Goal: Task Accomplishment & Management: Use online tool/utility

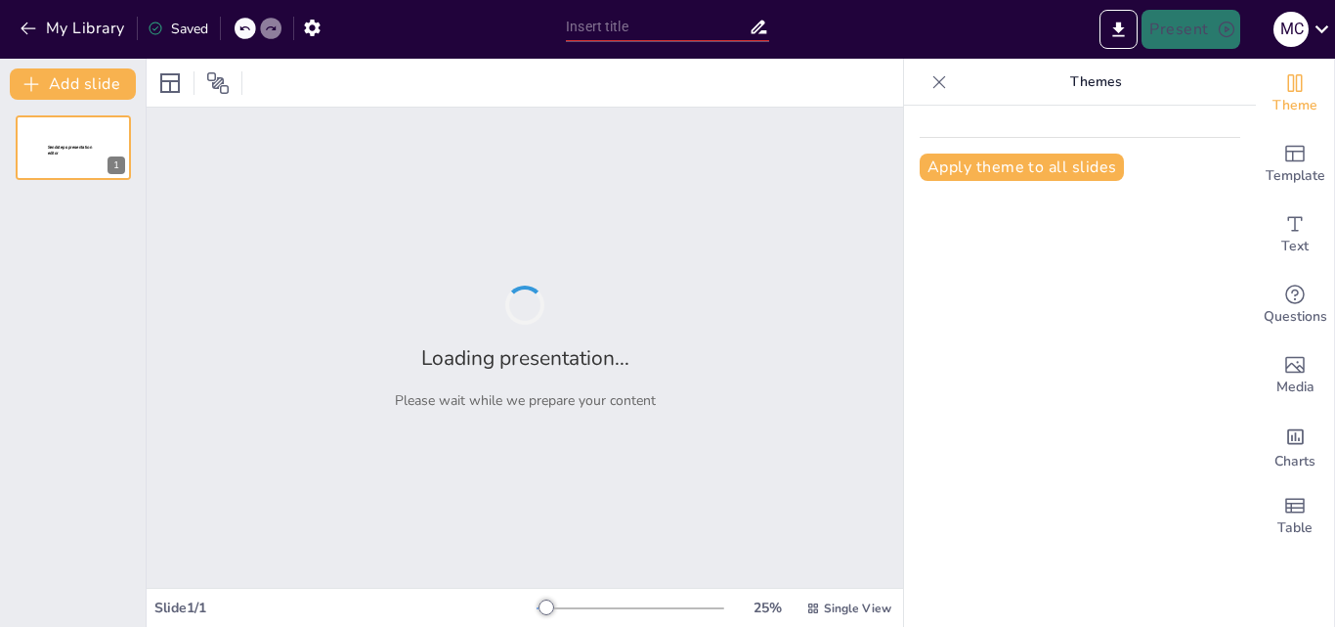
type input "La Importancia de la Investigación Interdisciplinaria en la Gestión Moderna"
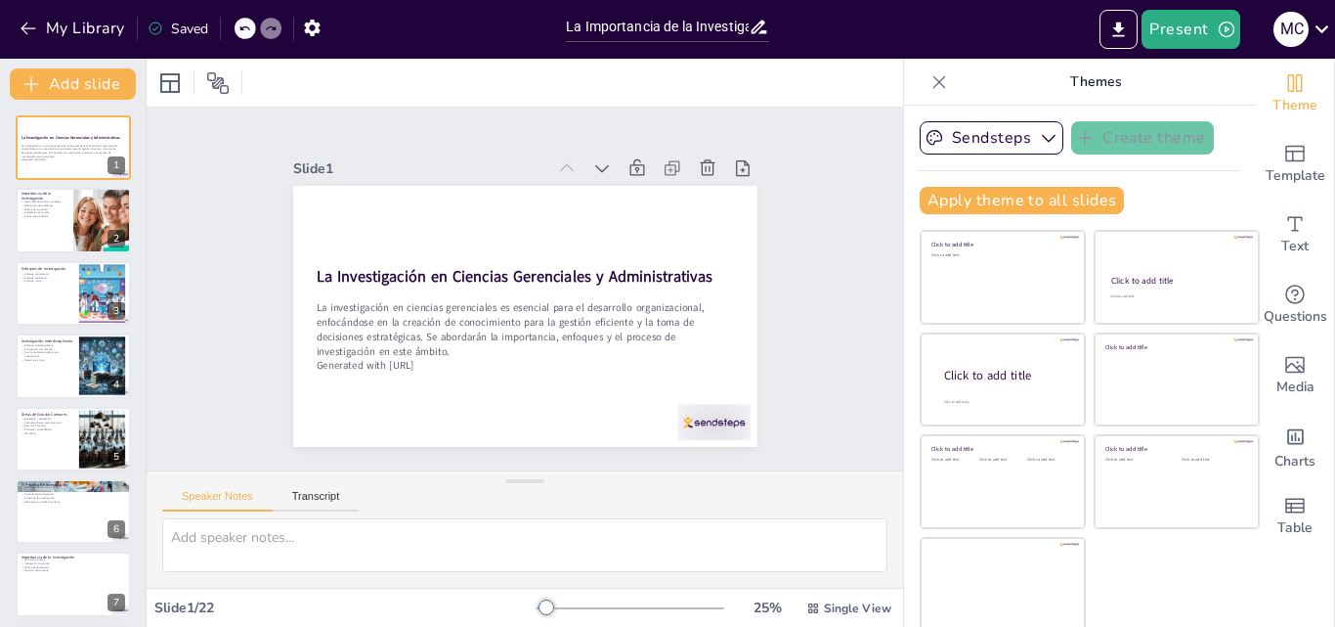
checkbox input "true"
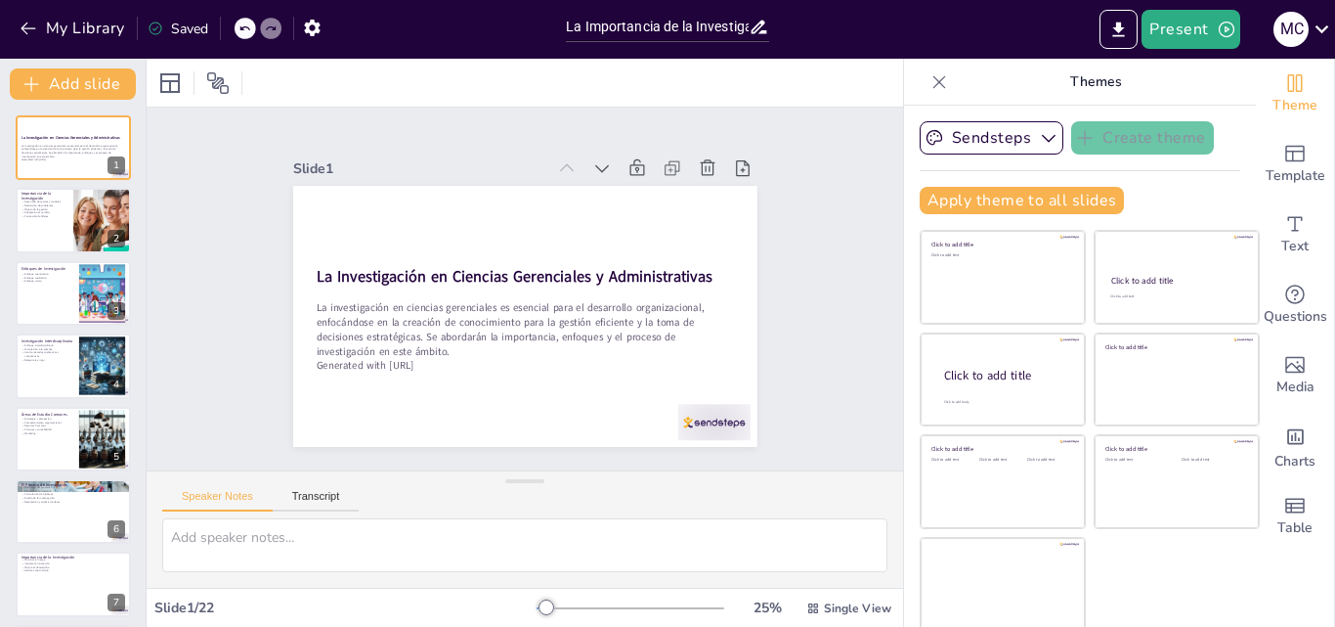
checkbox input "true"
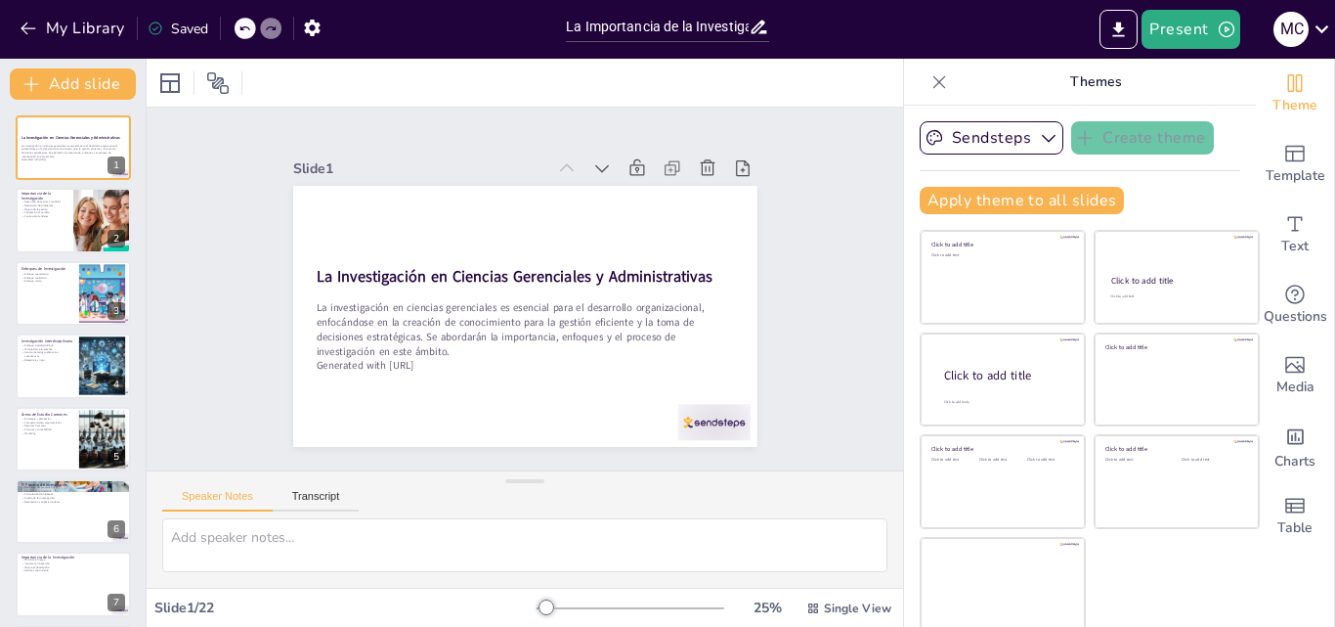
checkbox input "true"
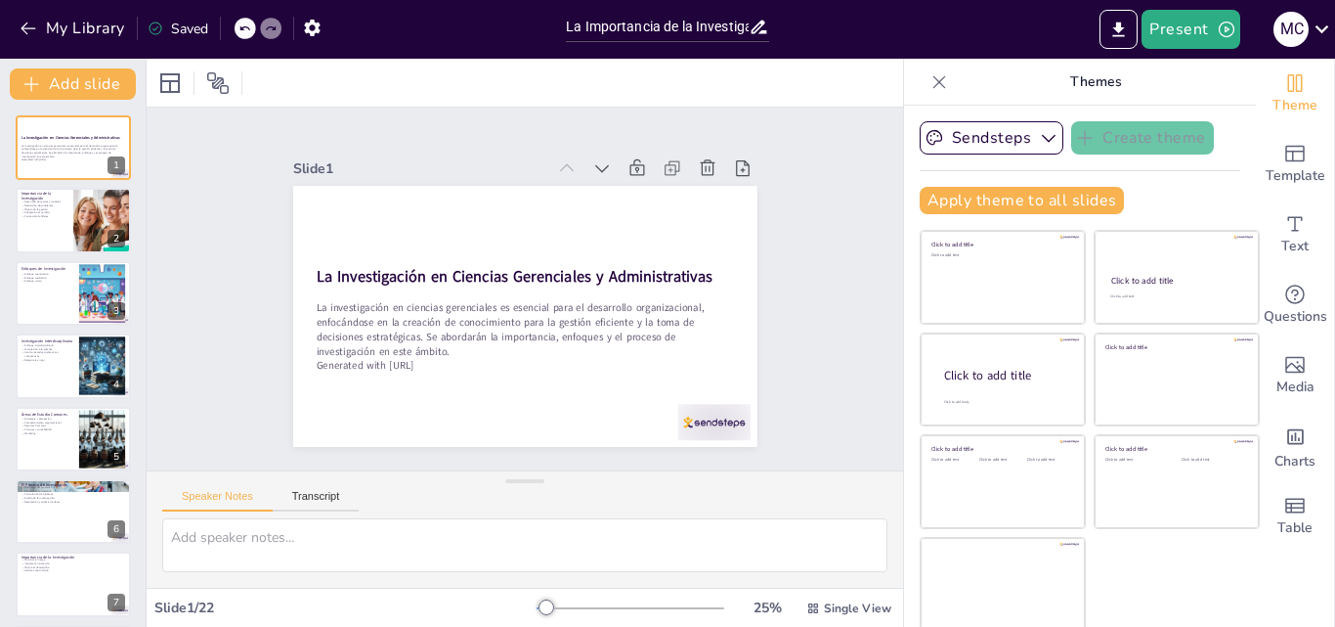
checkbox input "true"
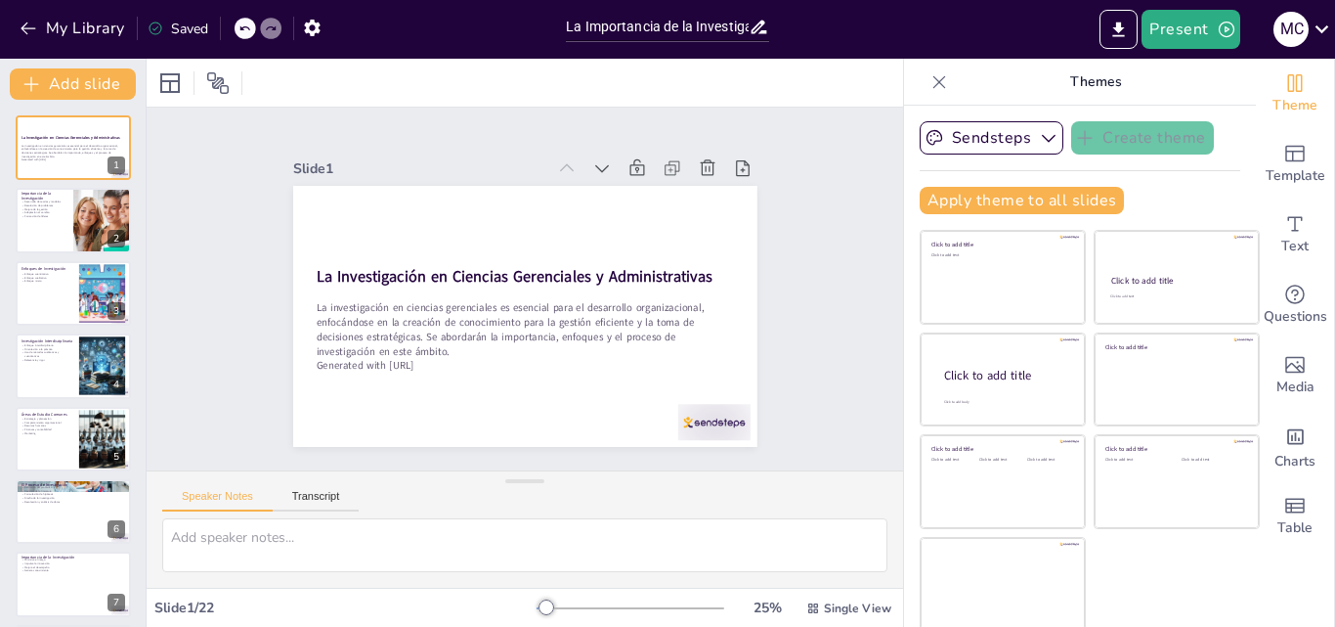
checkbox input "true"
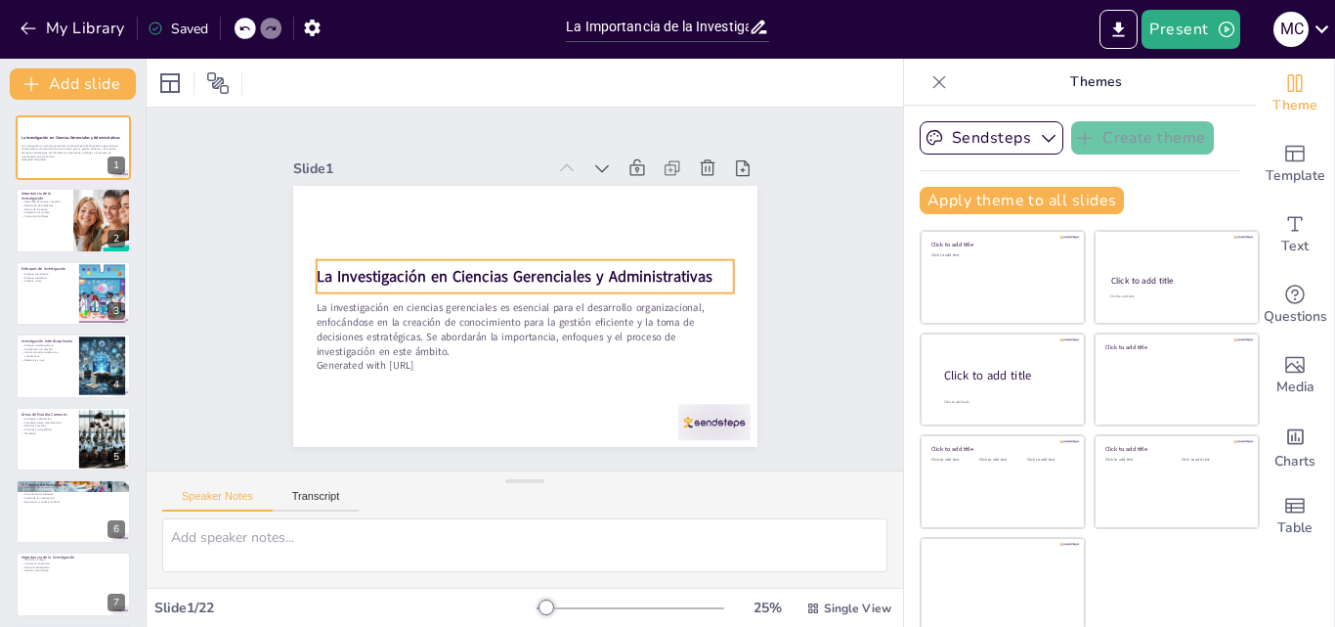
checkbox input "true"
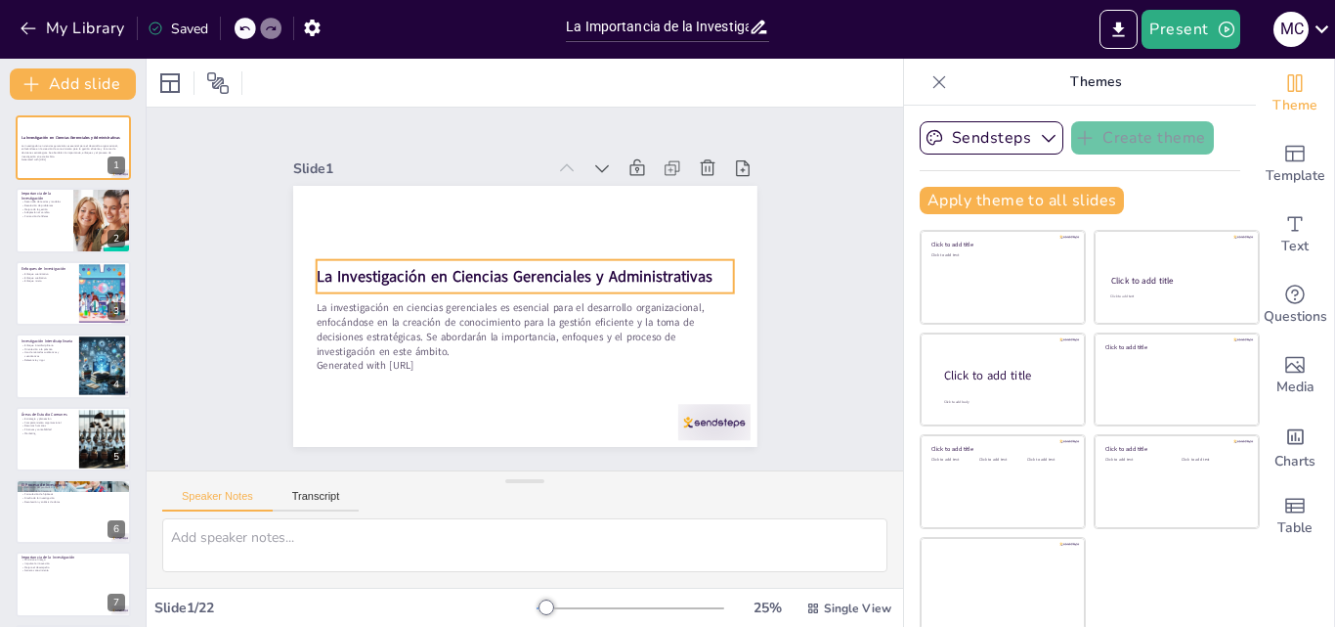
checkbox input "true"
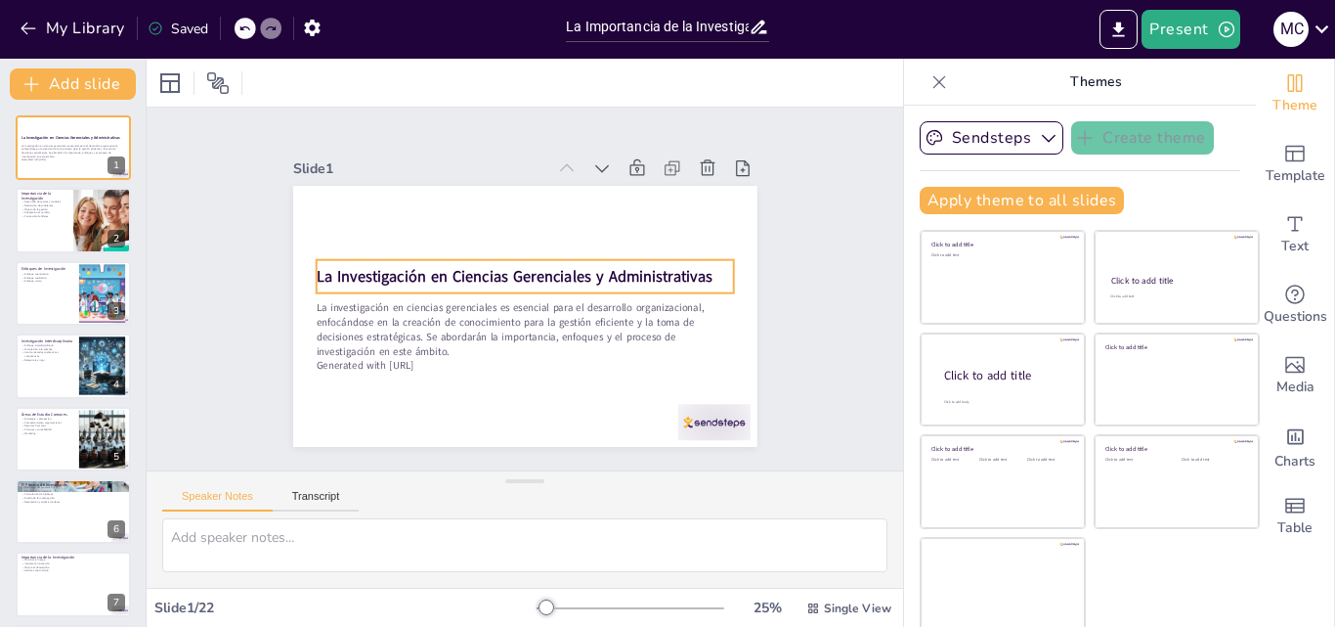
checkbox input "true"
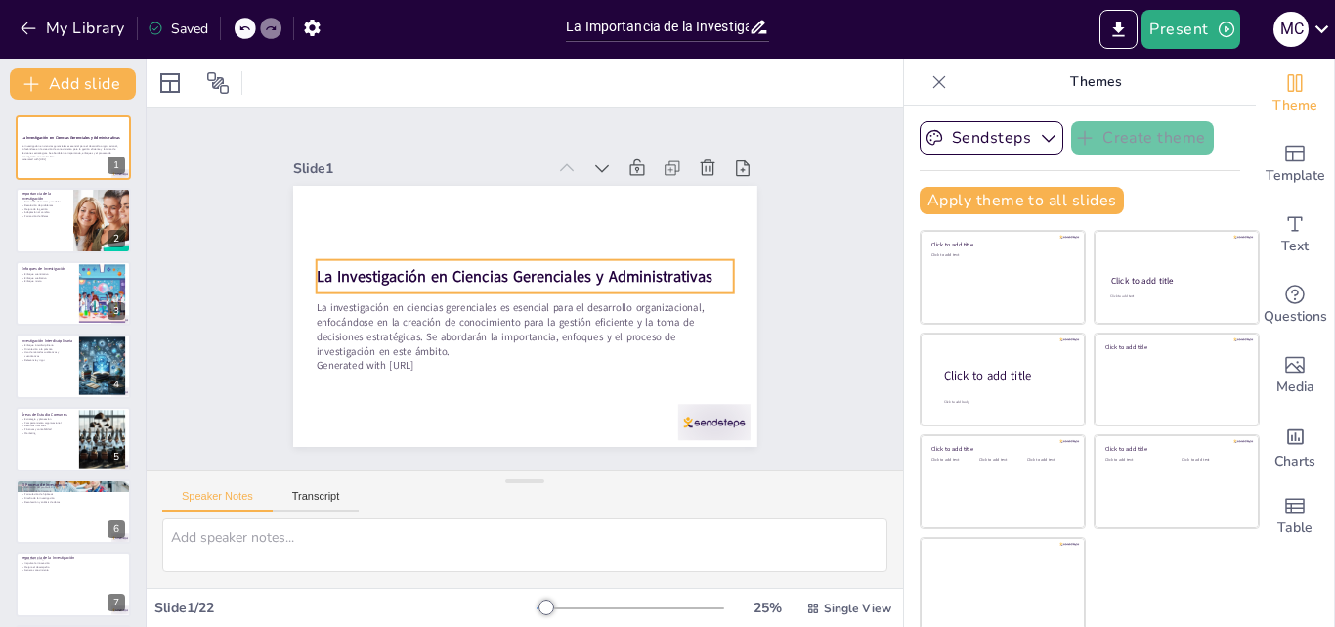
checkbox input "true"
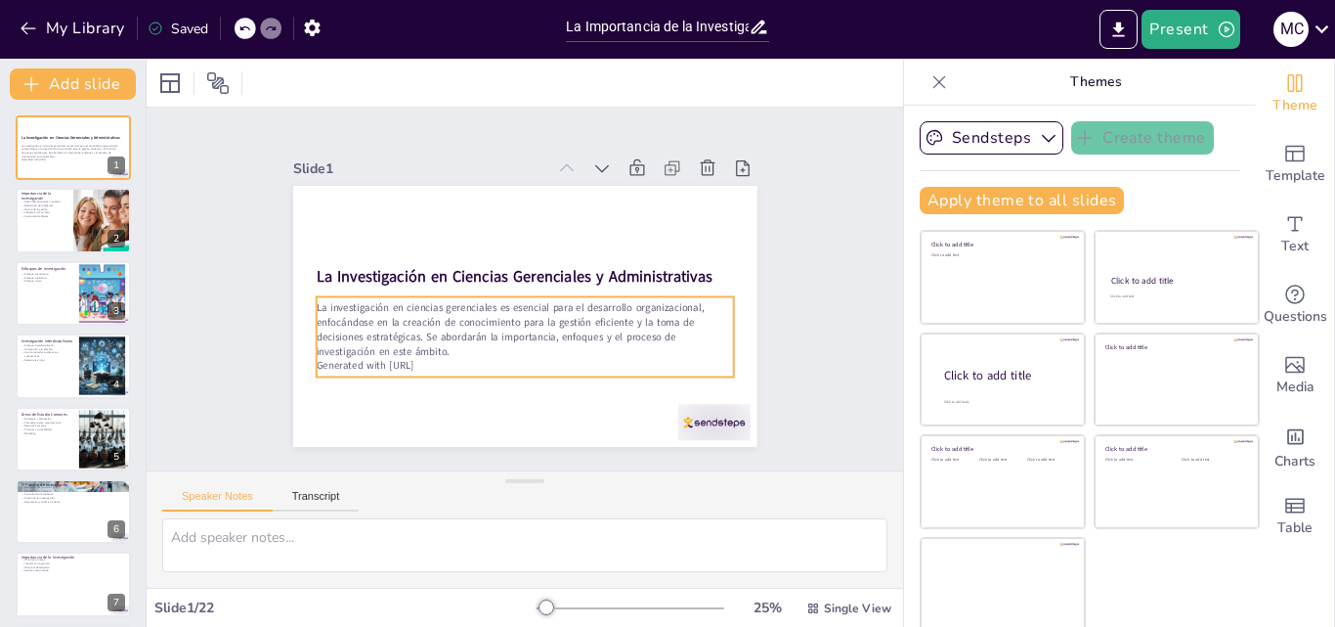
checkbox input "true"
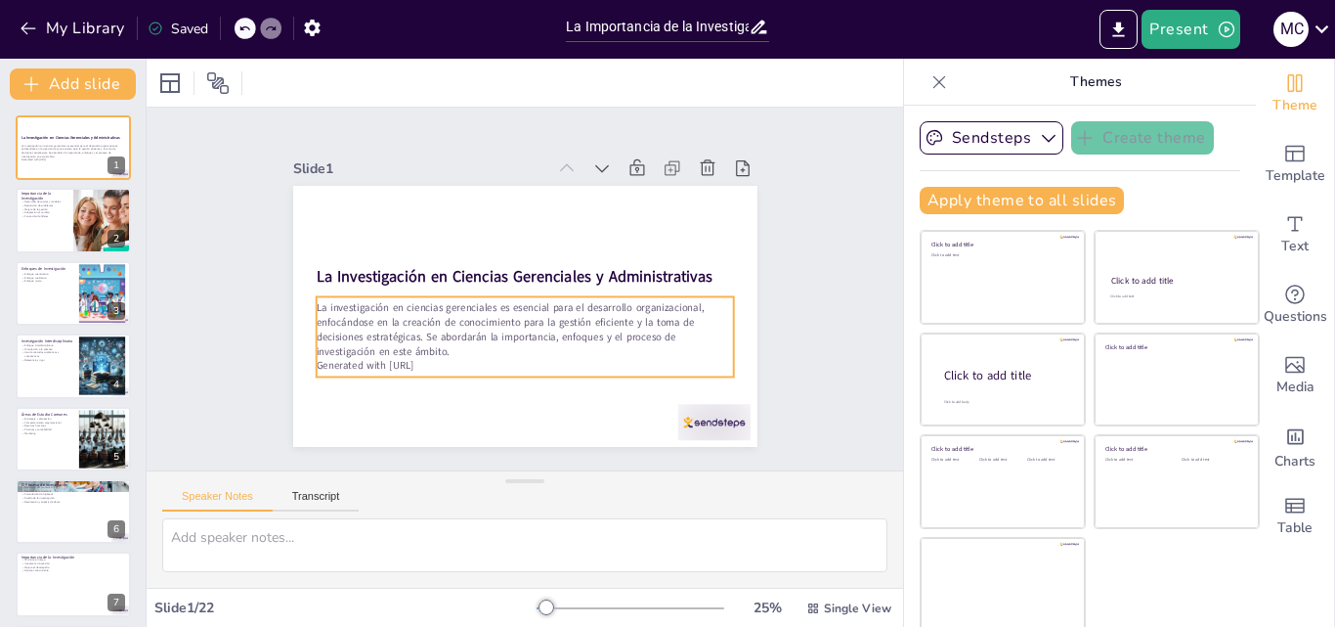
checkbox input "true"
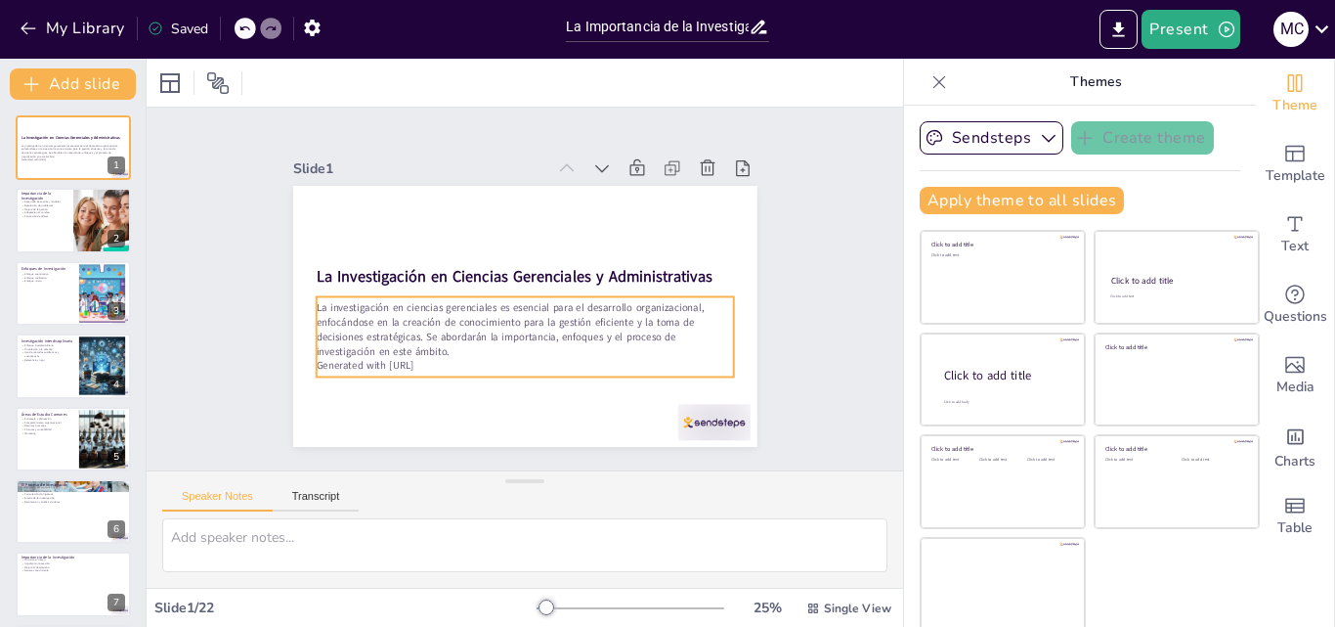
checkbox input "true"
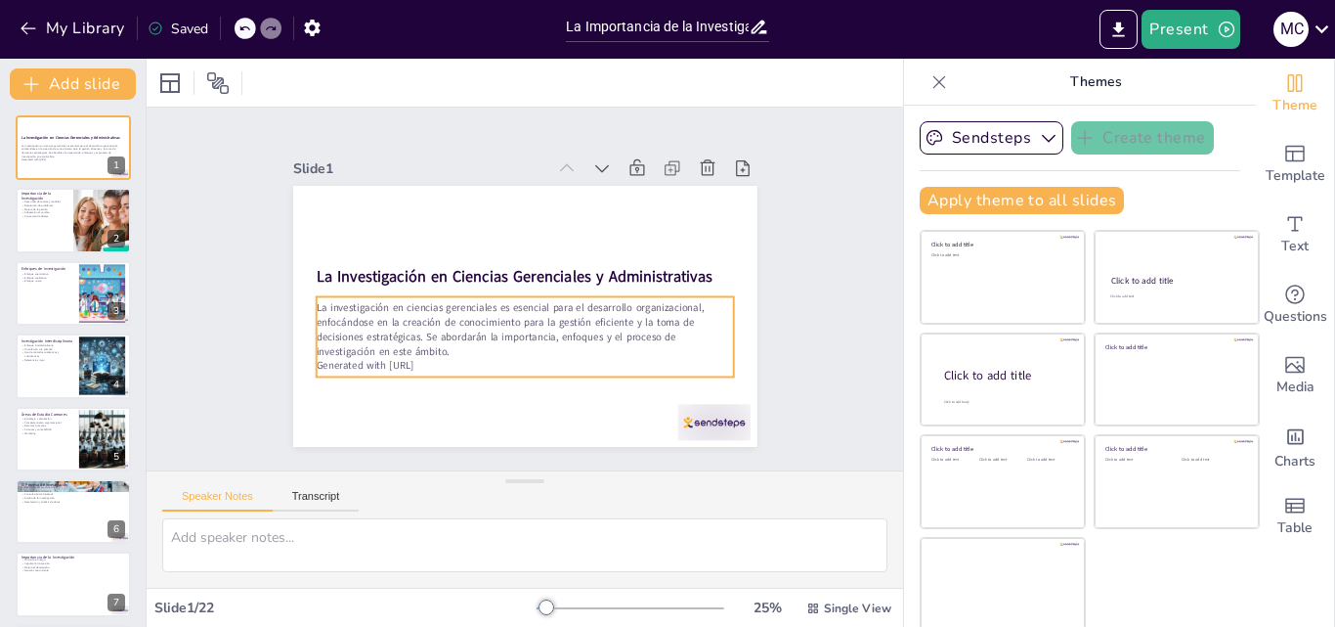
checkbox input "true"
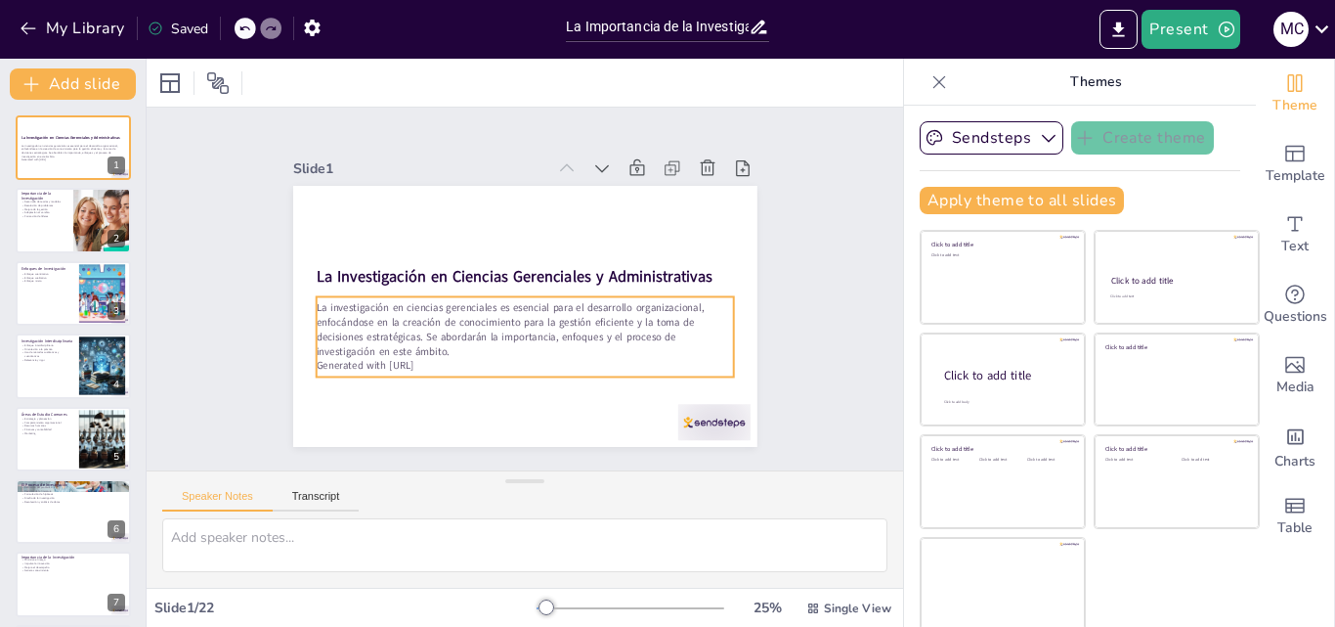
checkbox input "true"
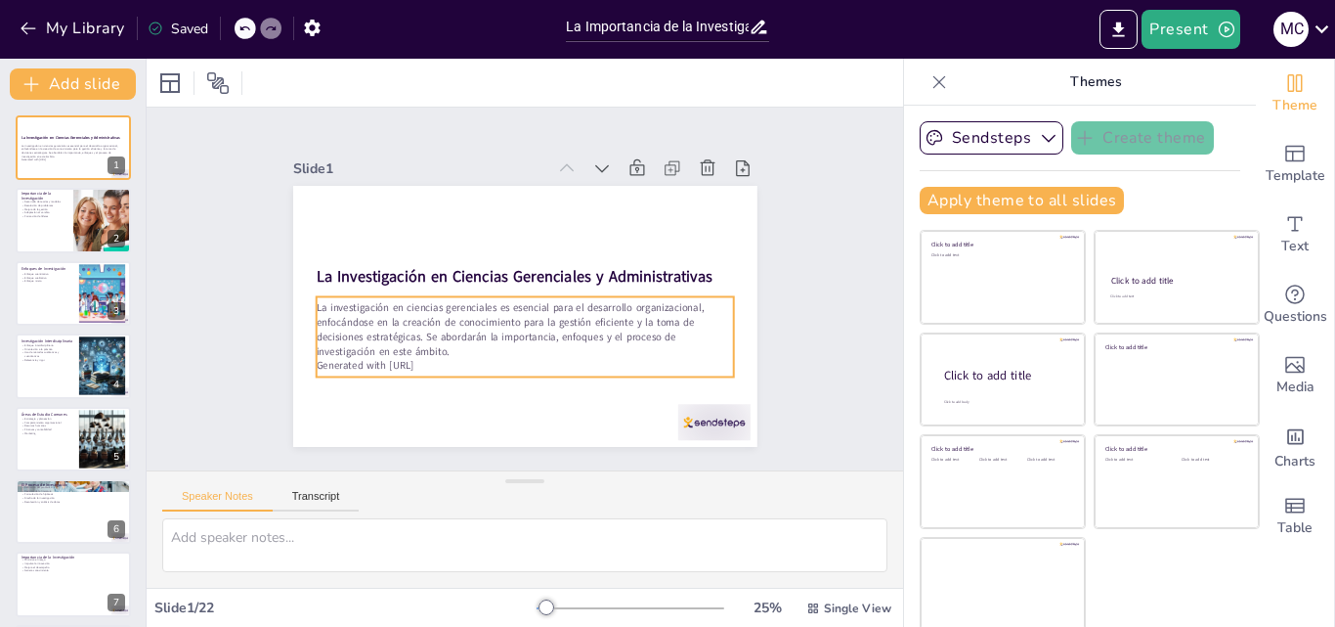
checkbox input "true"
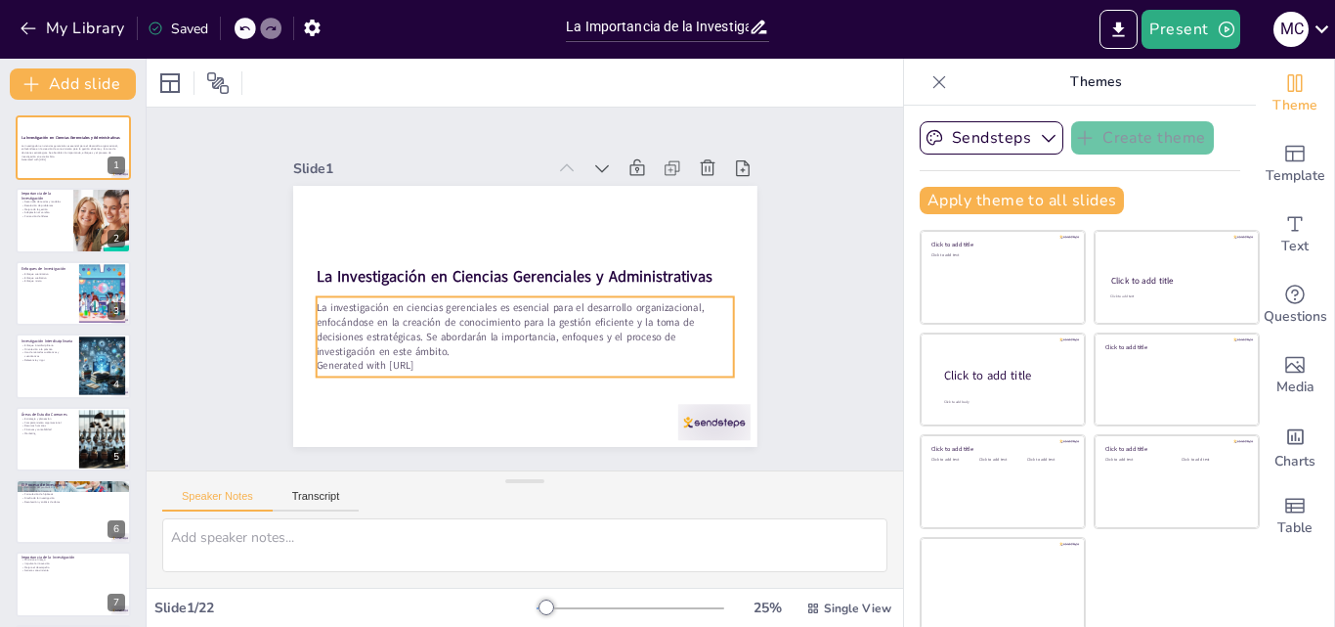
checkbox input "true"
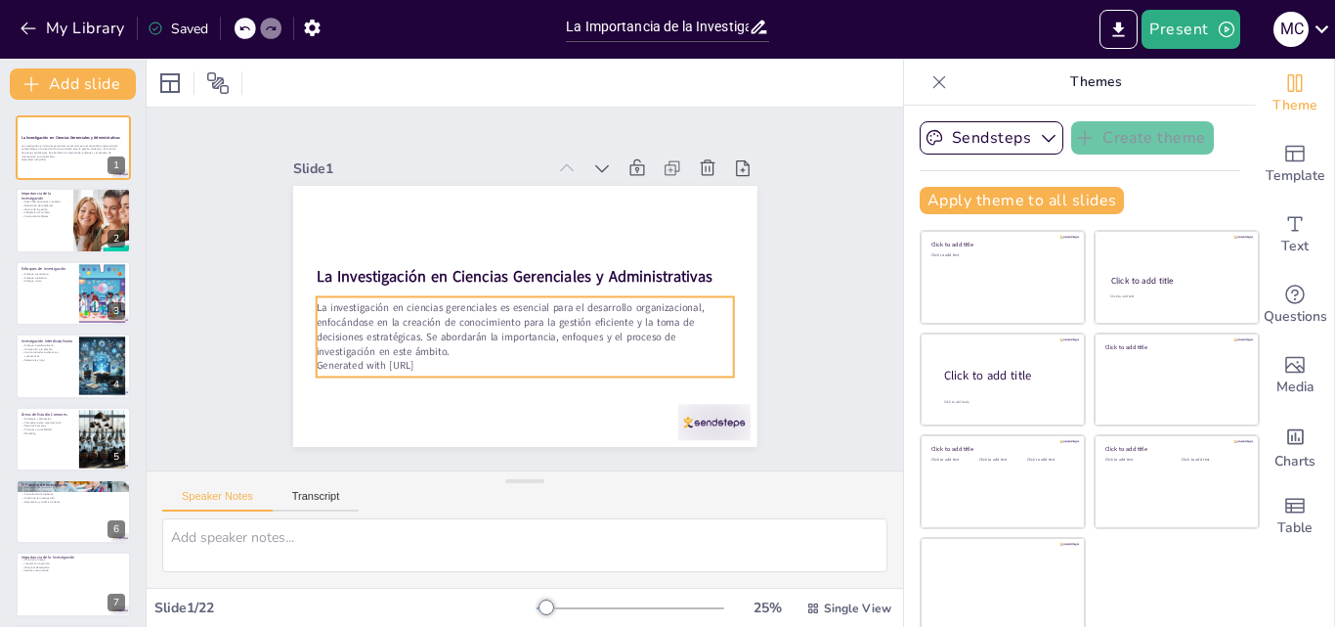
checkbox input "true"
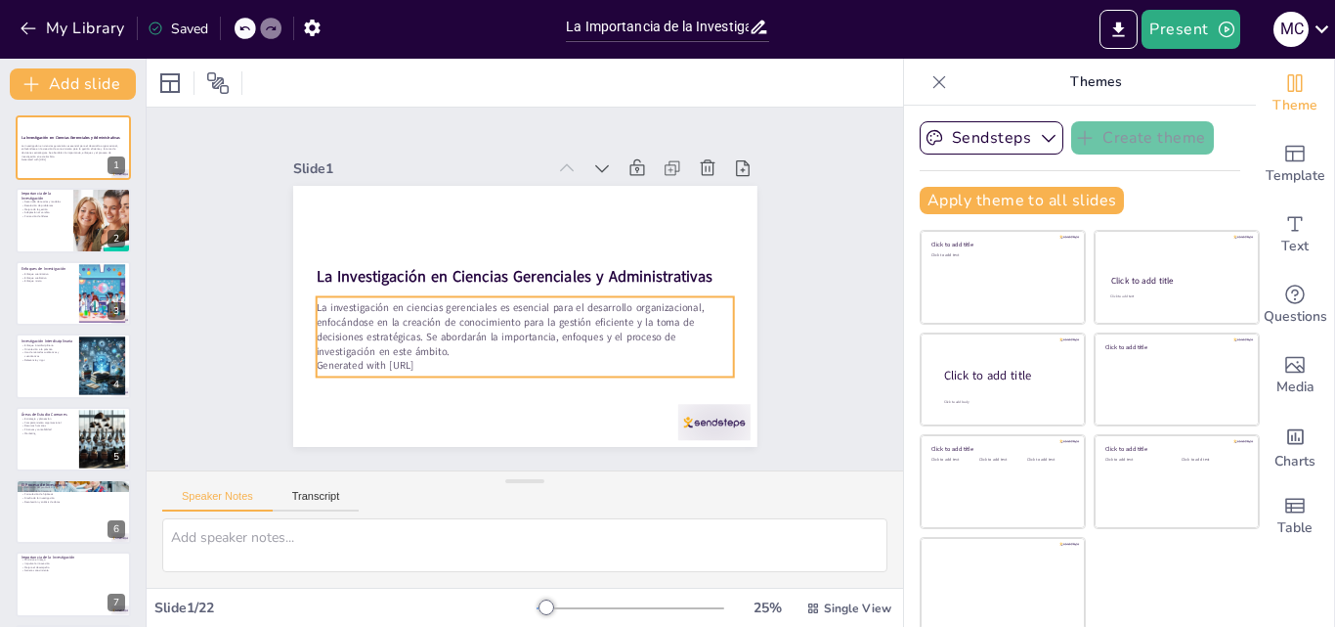
checkbox input "true"
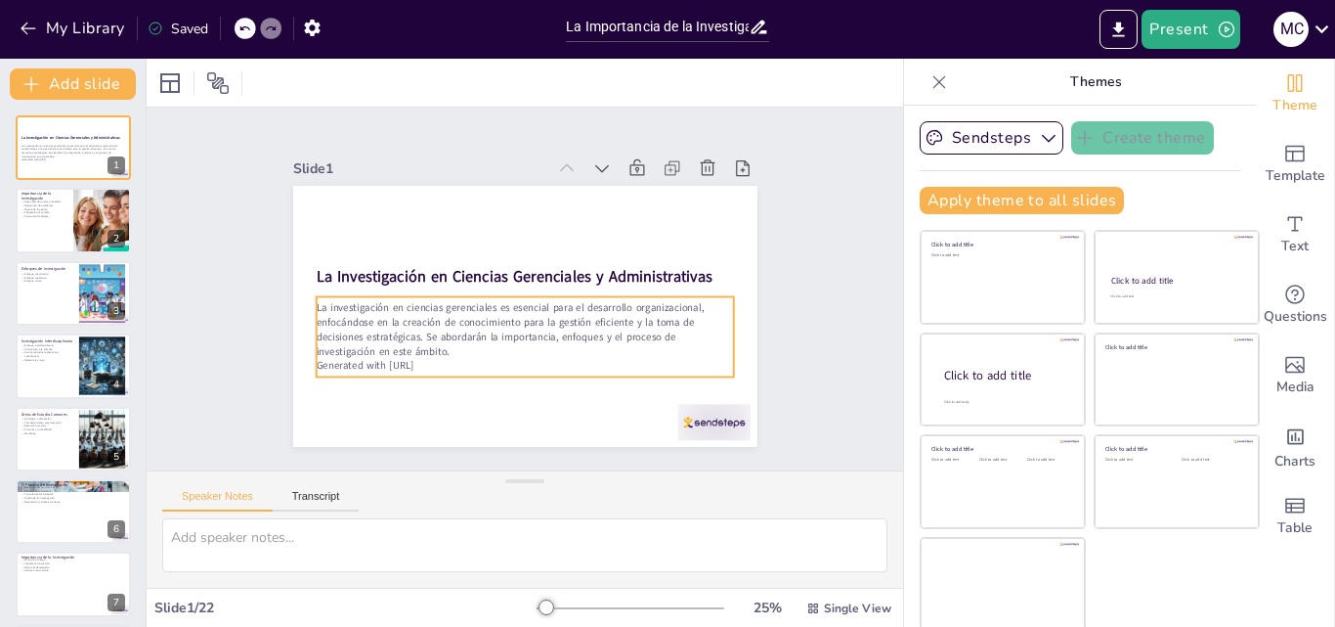
checkbox input "true"
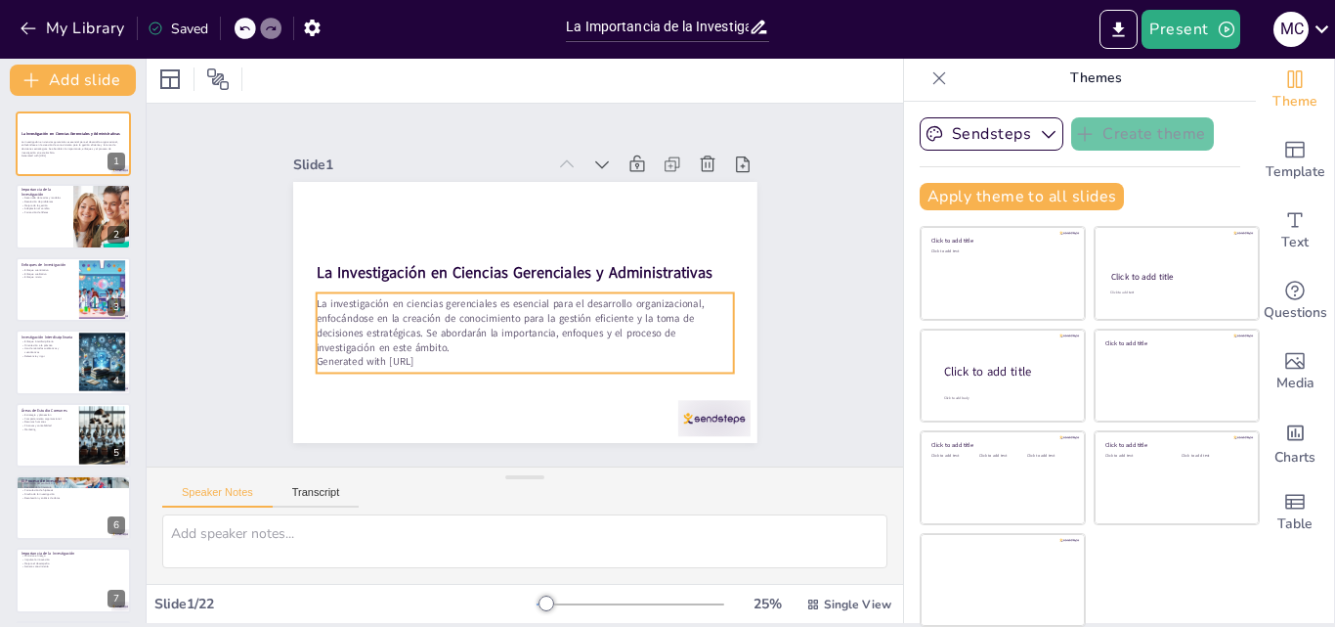
checkbox input "true"
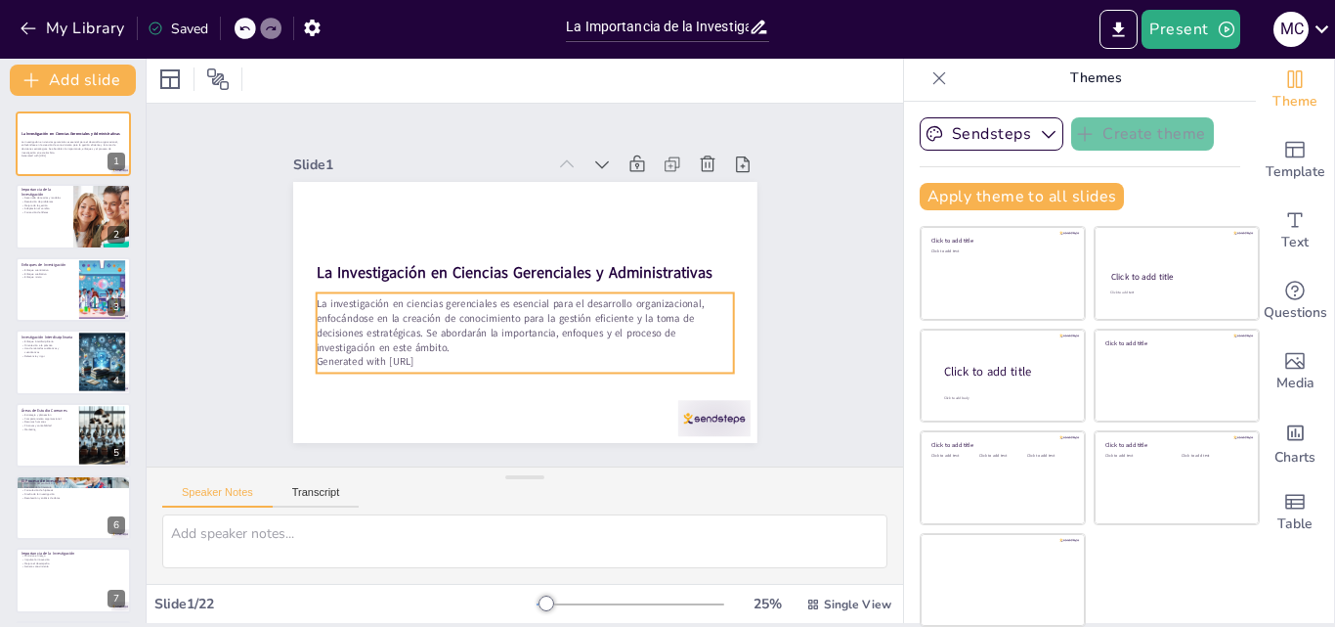
checkbox input "true"
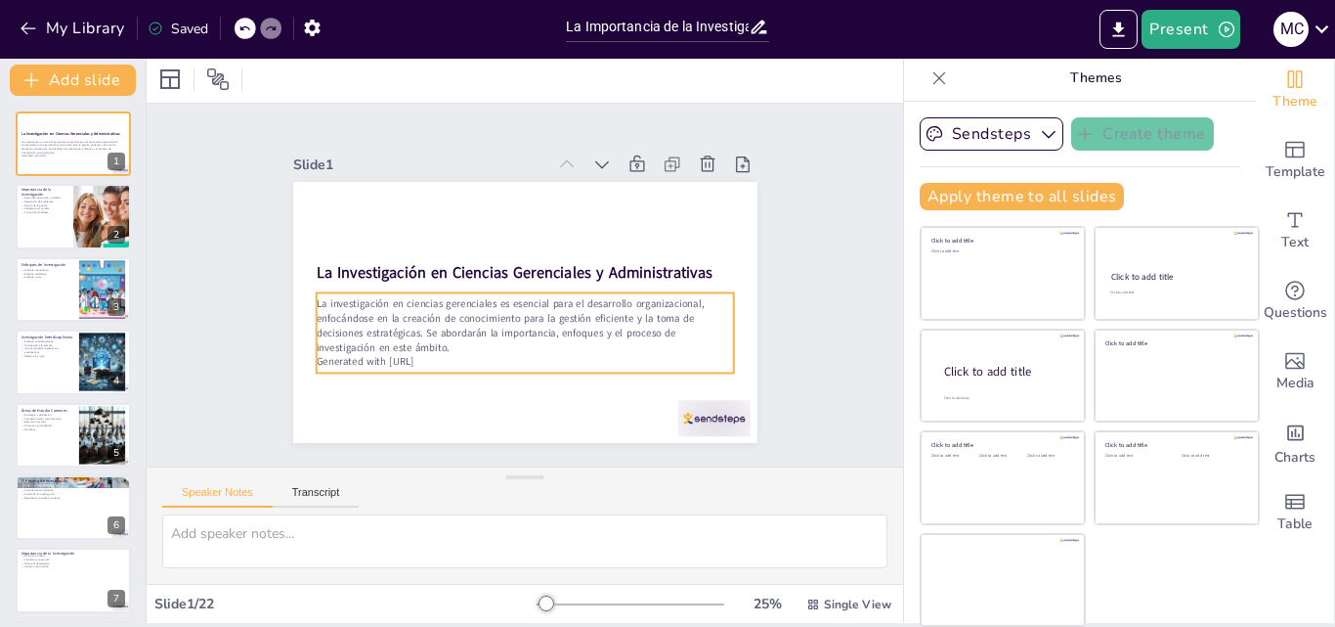
checkbox input "true"
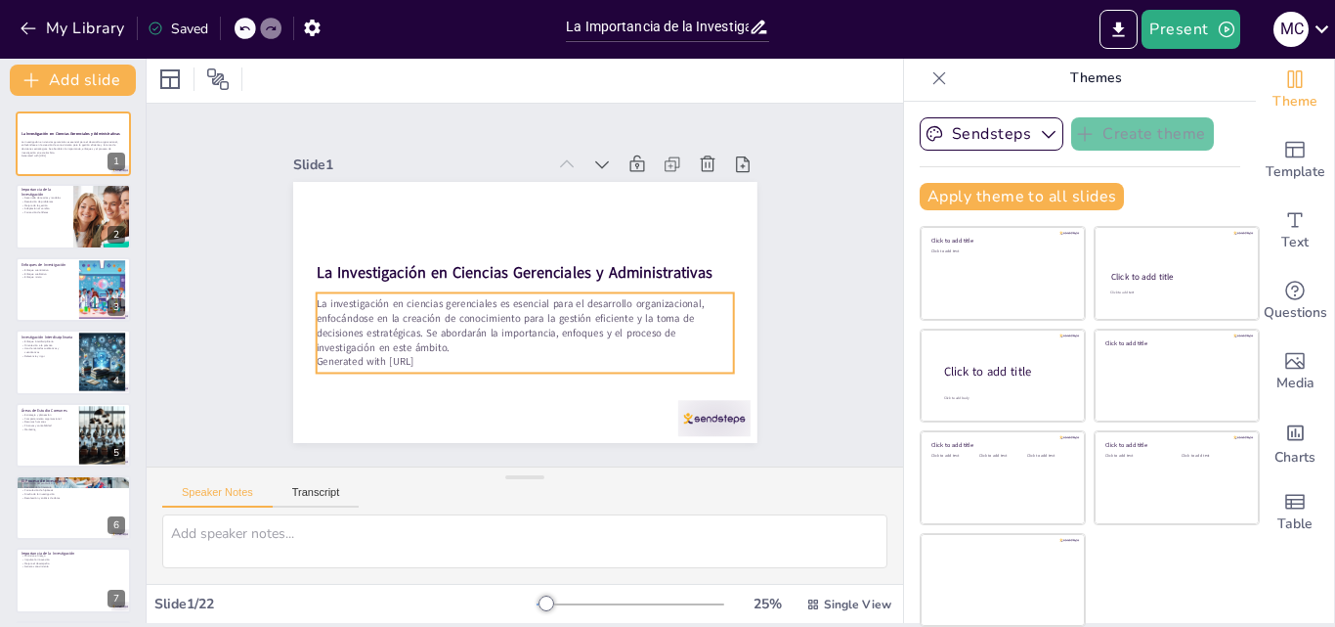
checkbox input "true"
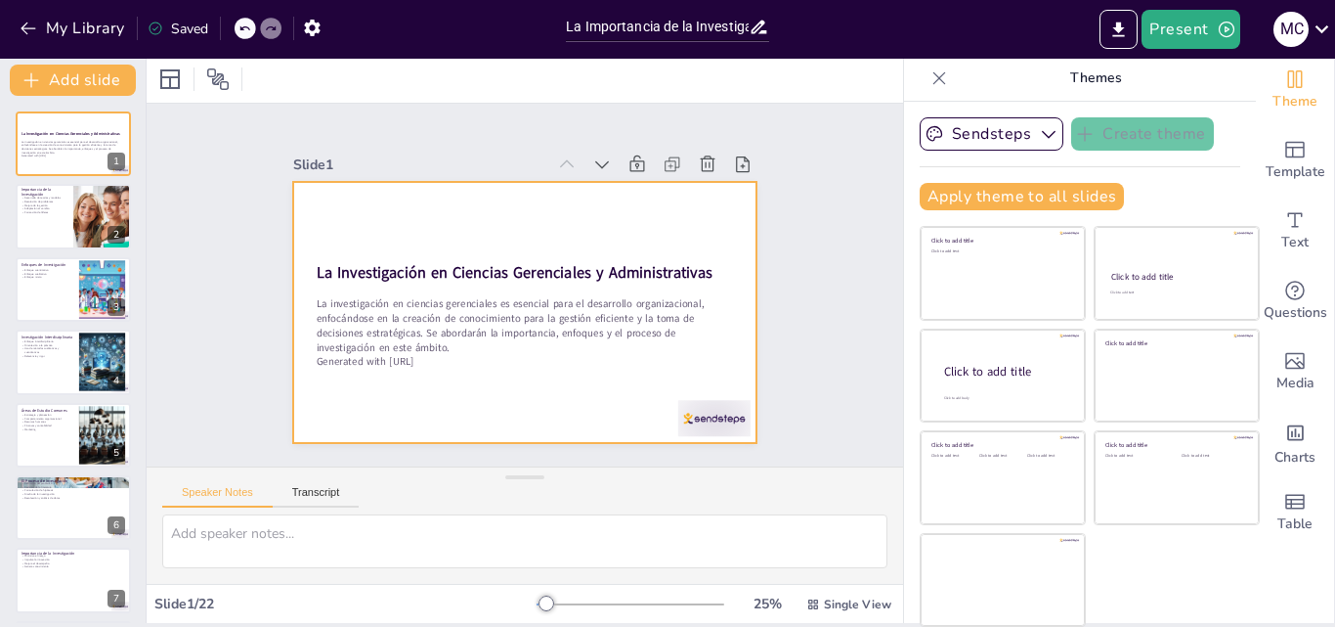
checkbox input "true"
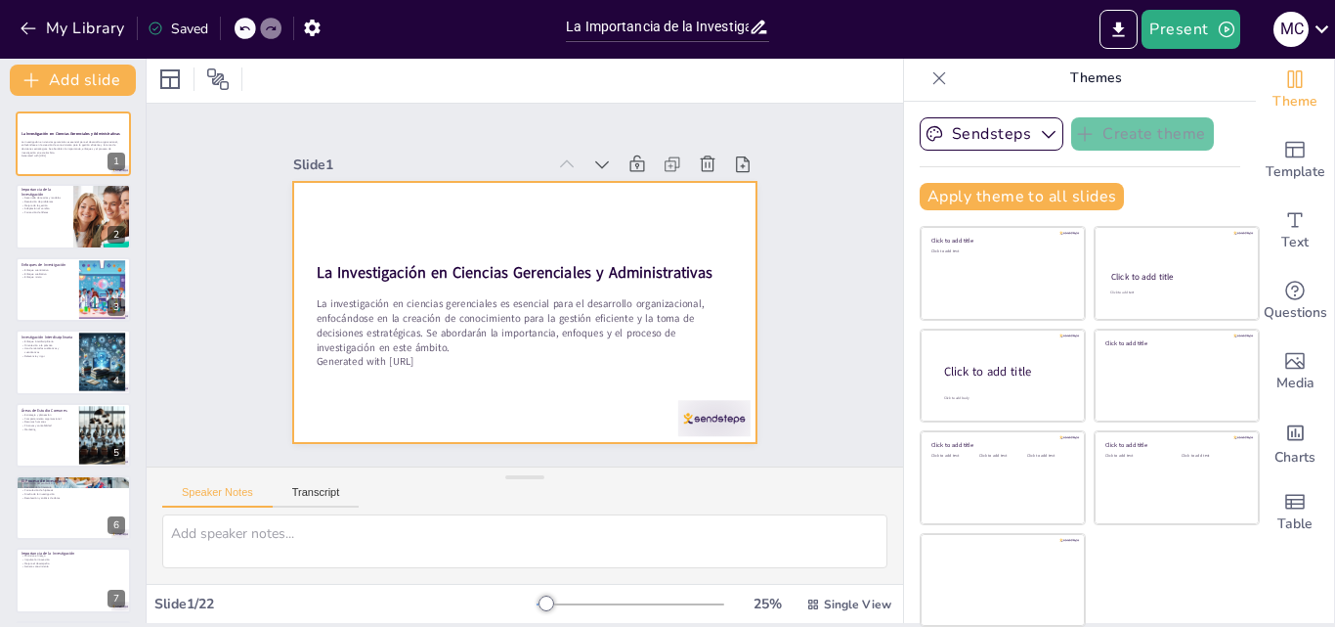
checkbox input "true"
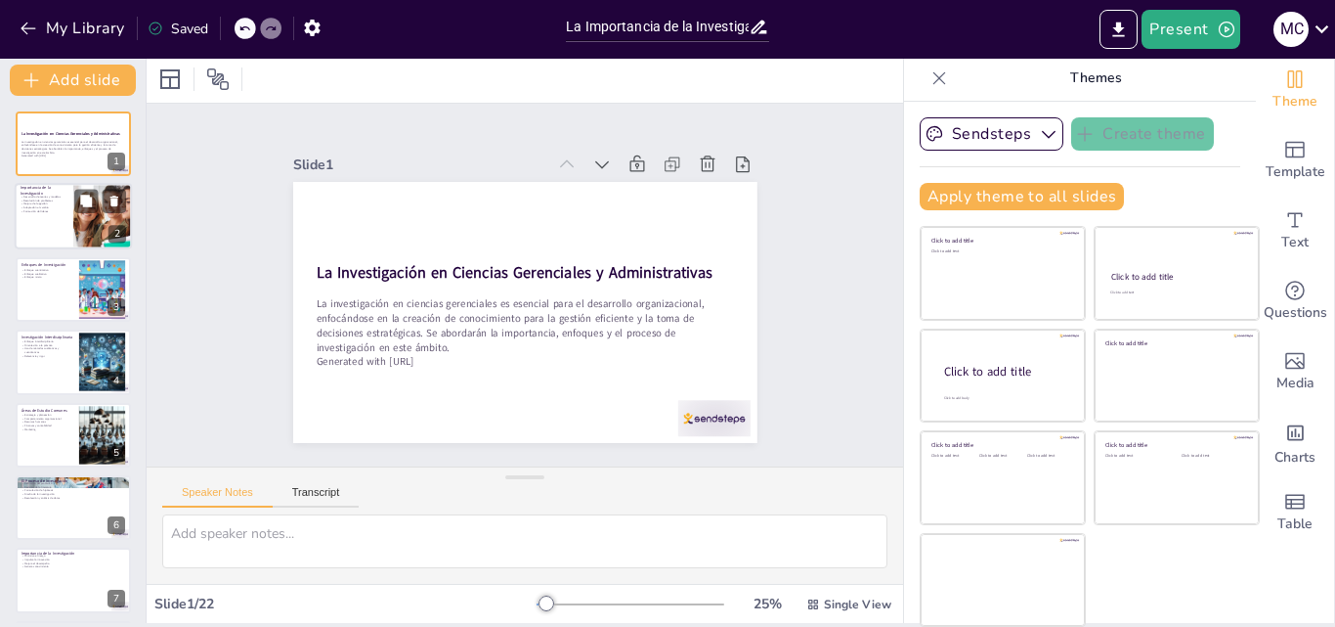
checkbox input "true"
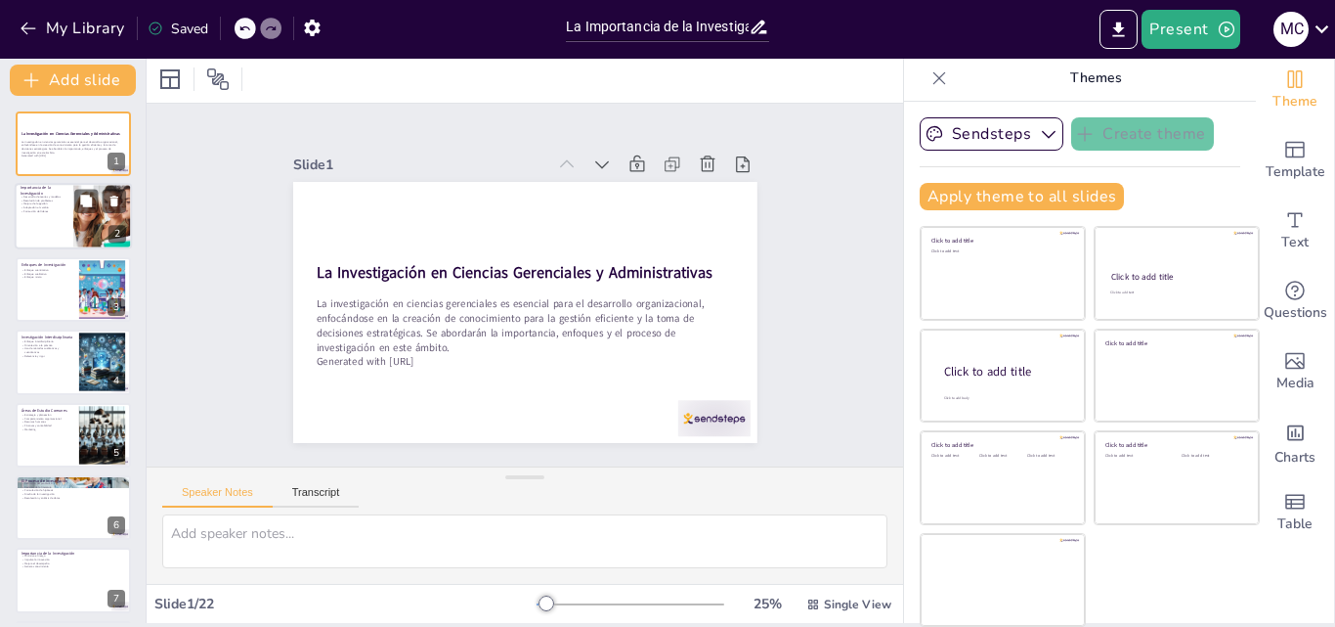
checkbox input "true"
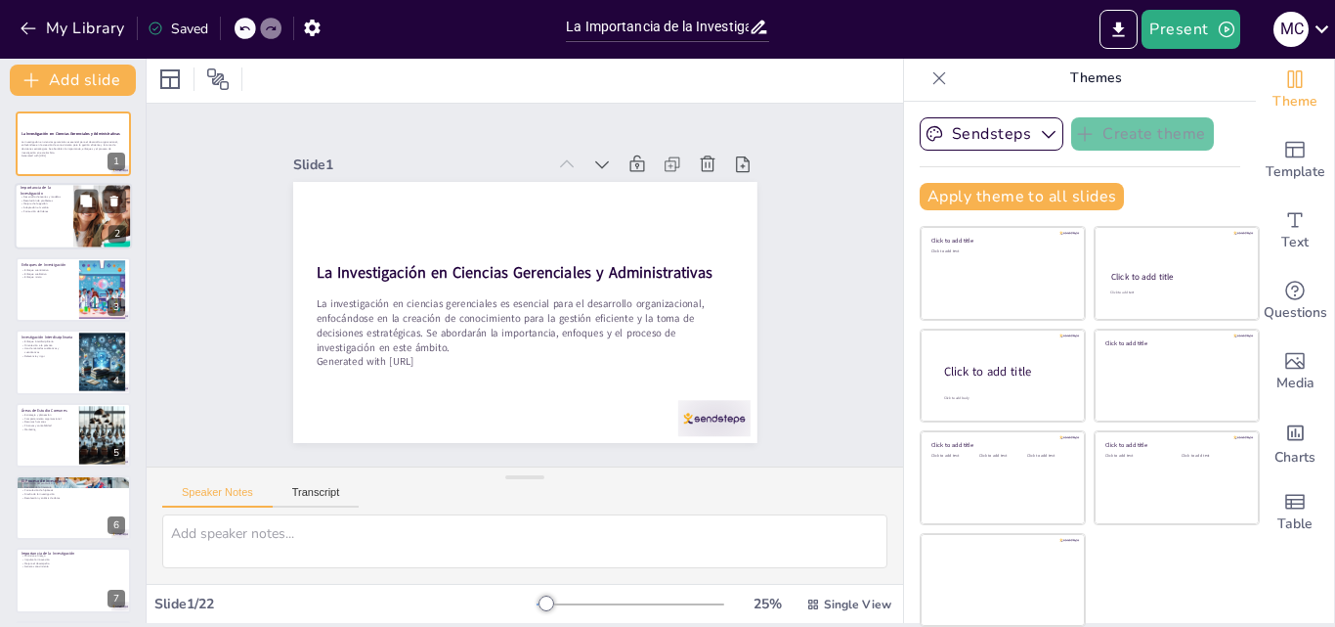
checkbox input "true"
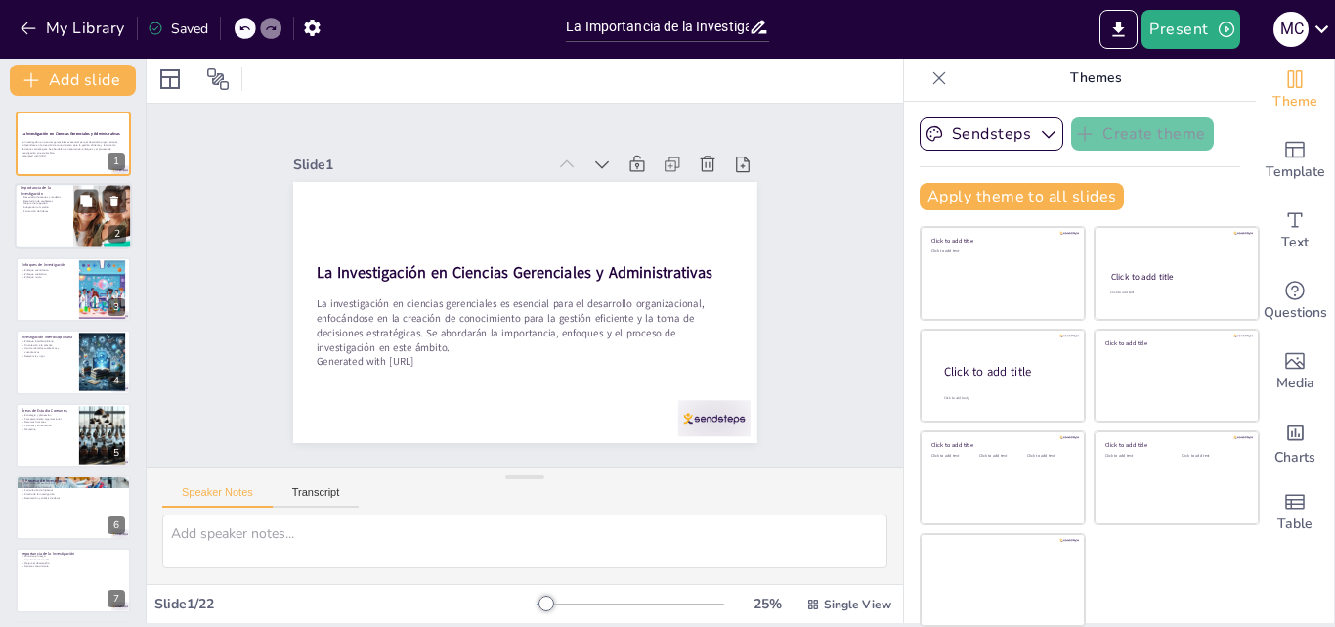
checkbox input "true"
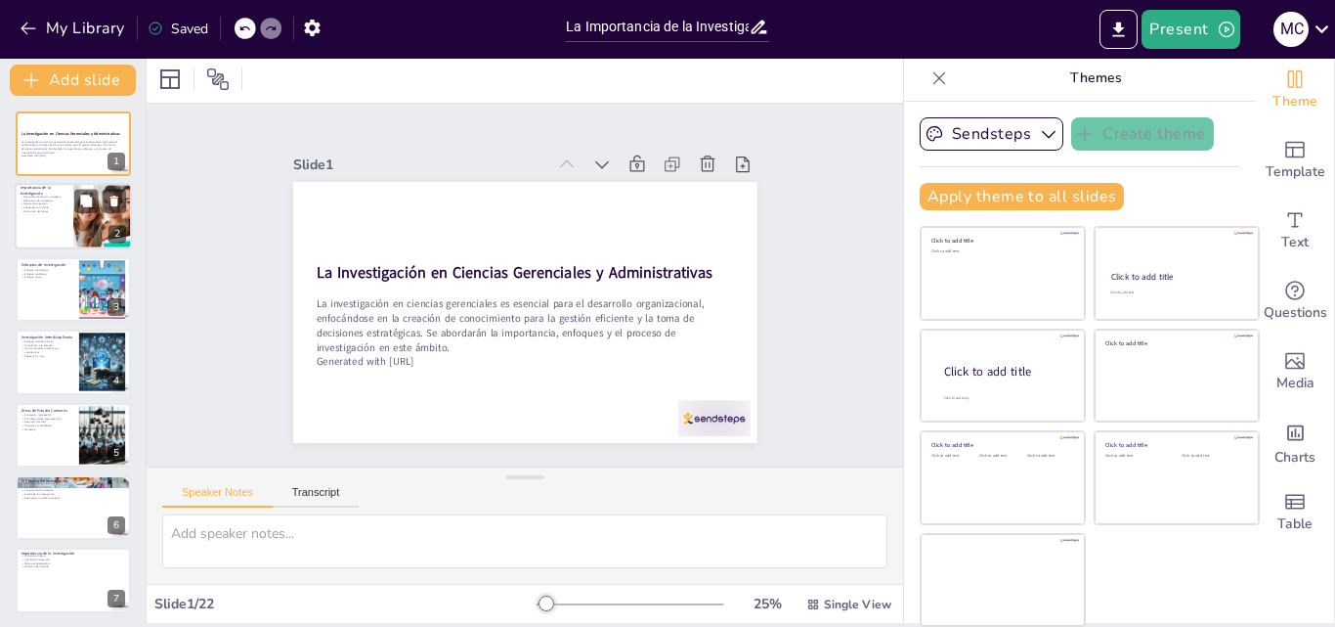
checkbox input "true"
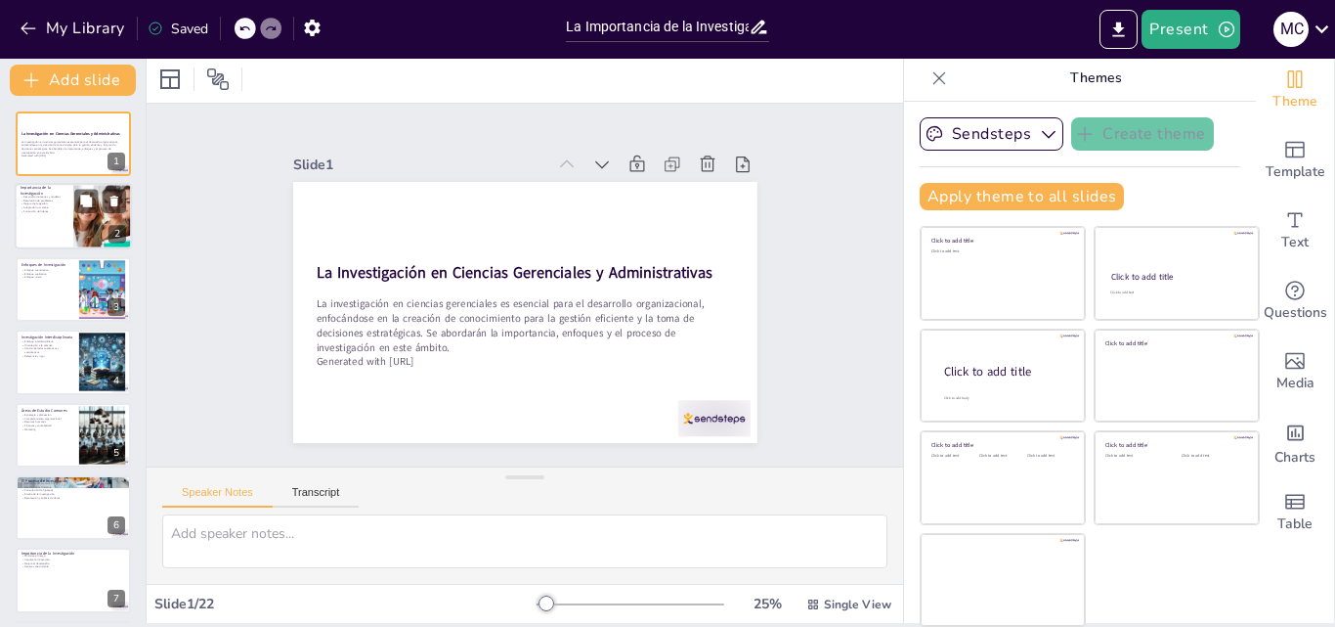
checkbox input "true"
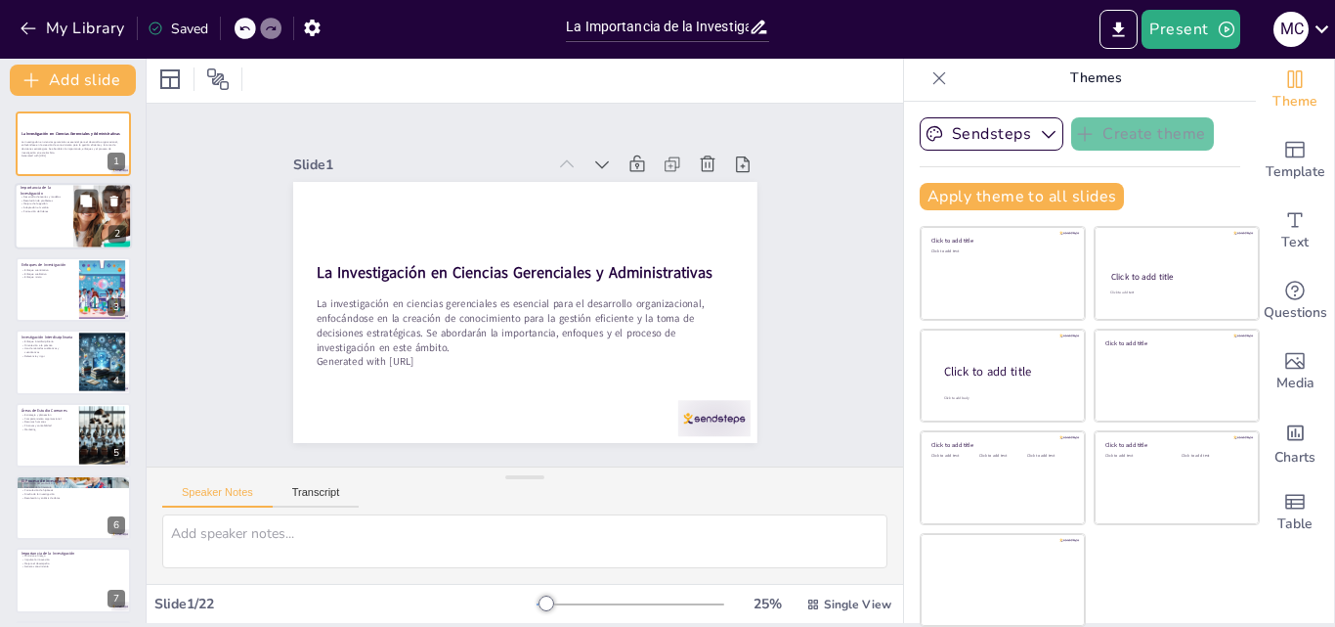
checkbox input "true"
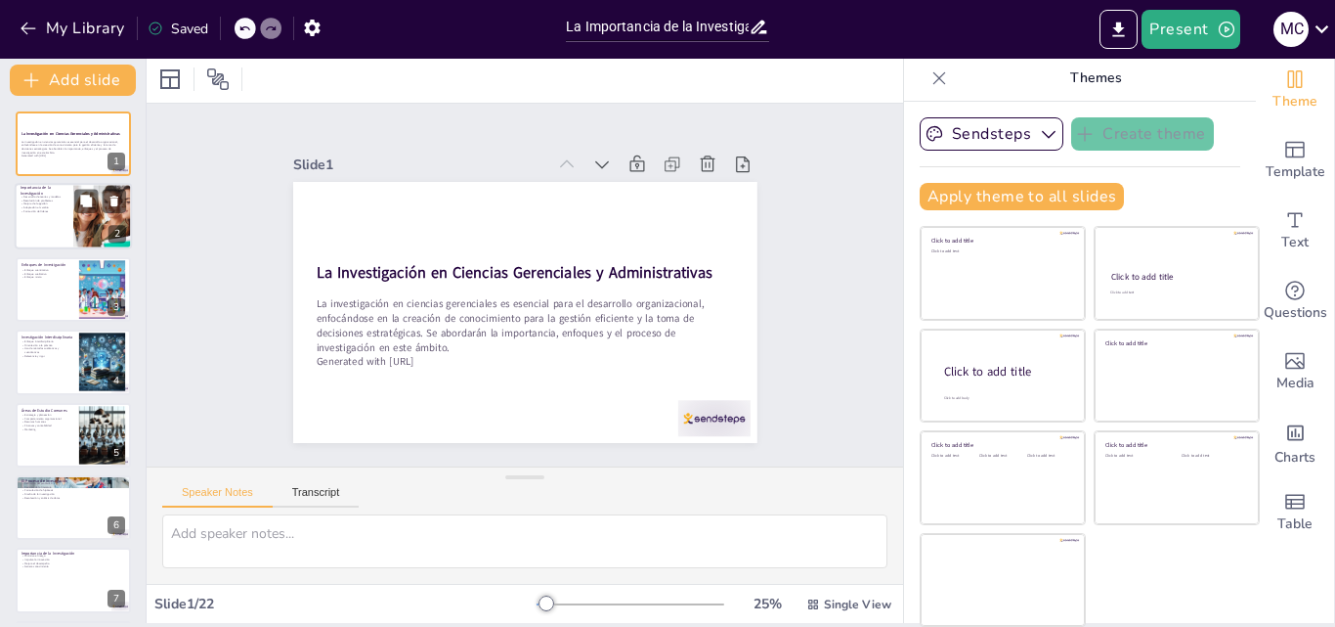
checkbox input "true"
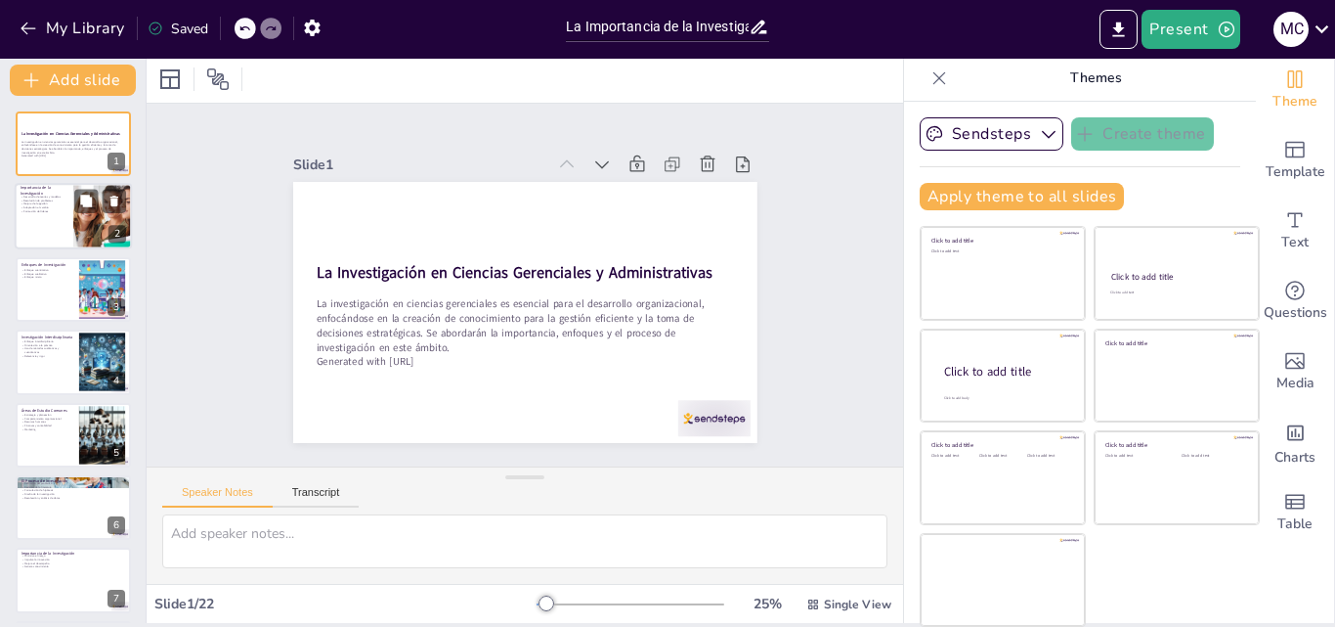
click at [42, 202] on p "Mejora de la gestión" at bounding box center [44, 204] width 47 height 4
checkbox input "true"
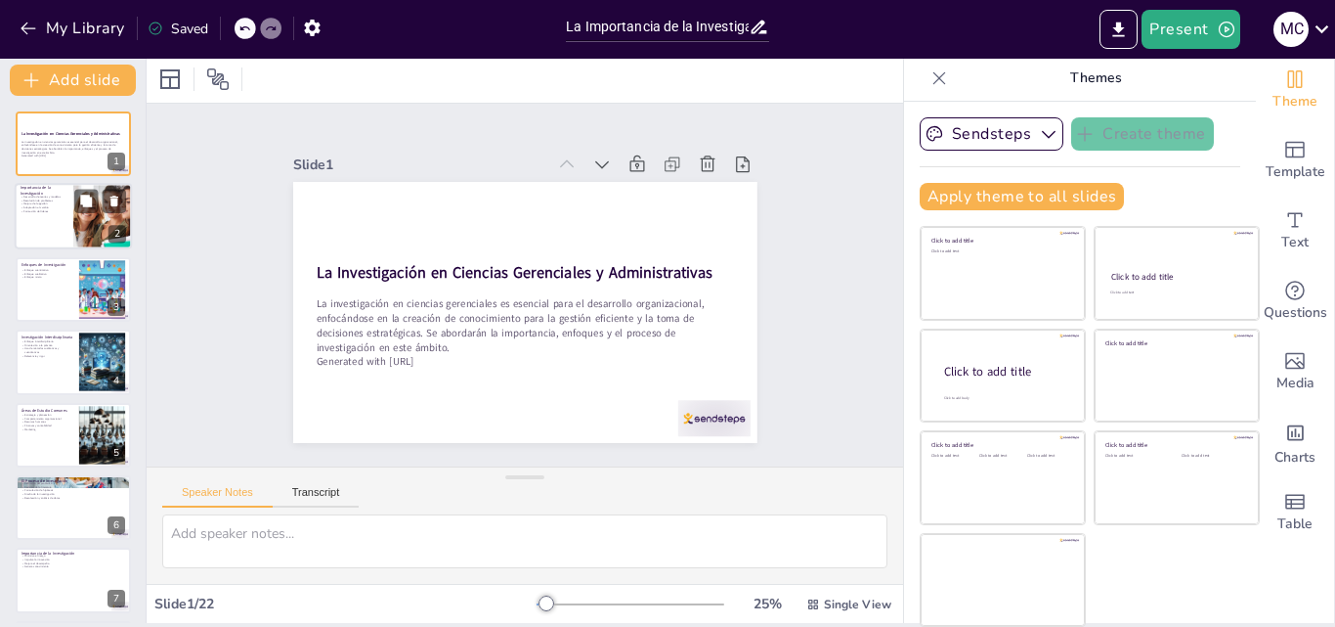
checkbox input "true"
type textarea "Lo ipsumdolorsit ametco adipis elitseddoeius tem incidi u labor etdolor mag ali…"
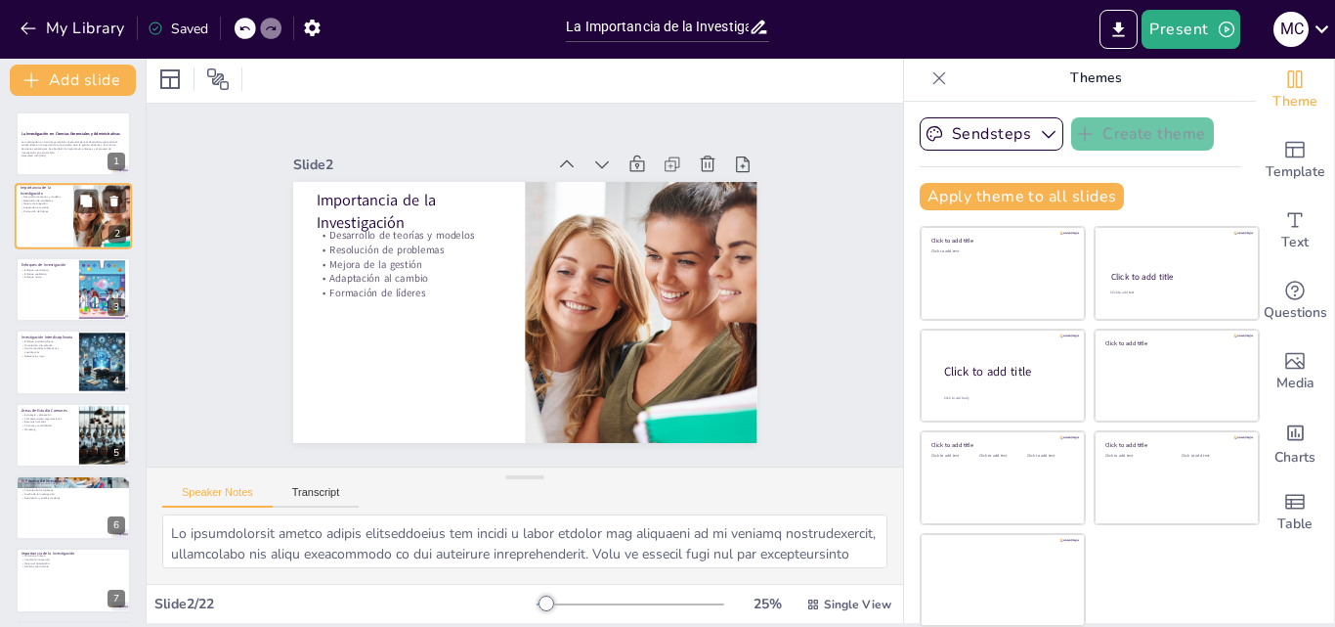
checkbox input "true"
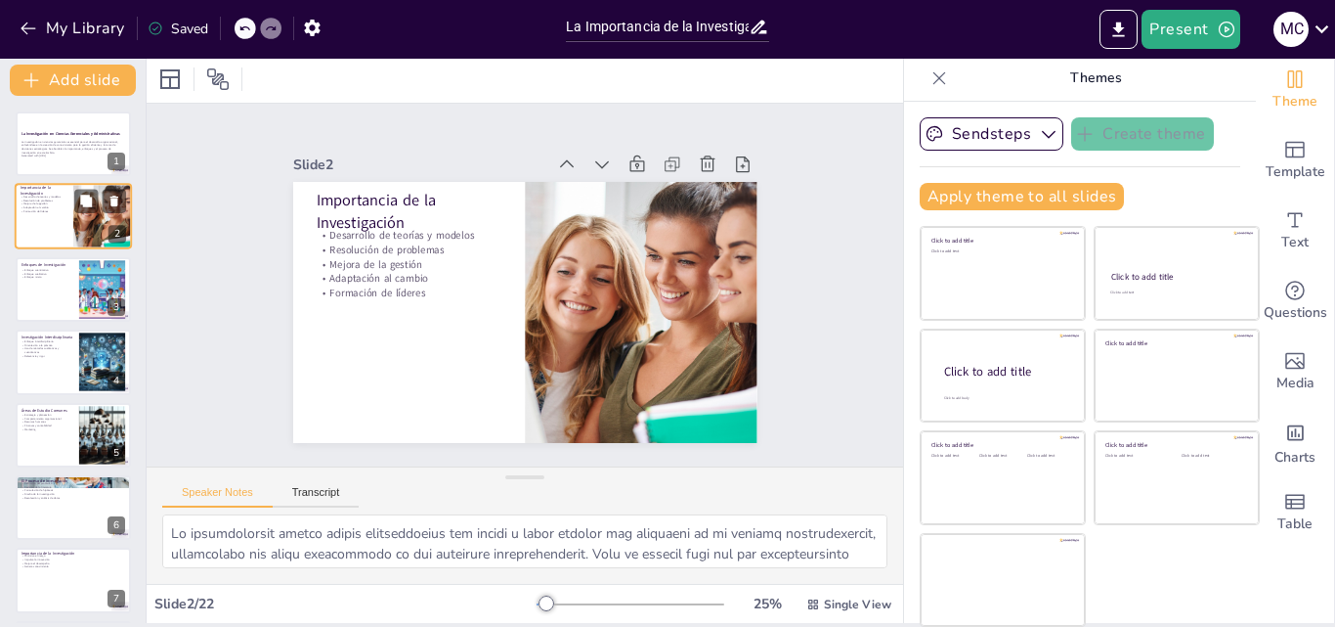
checkbox input "true"
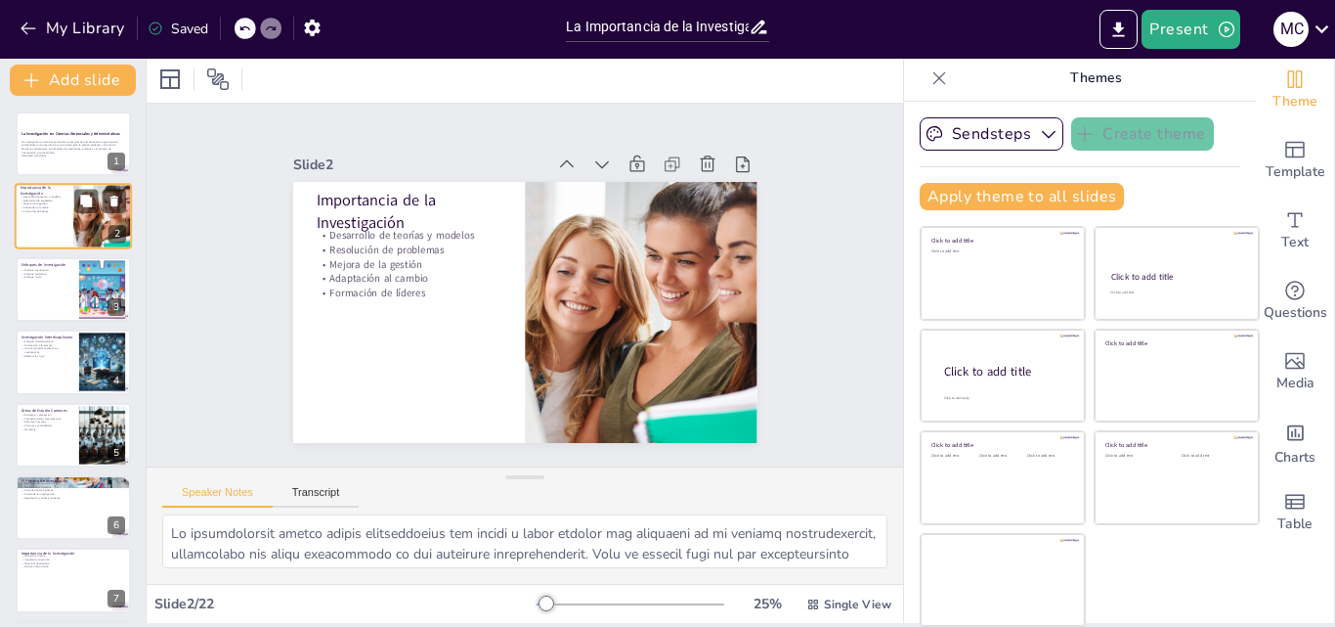
checkbox input "true"
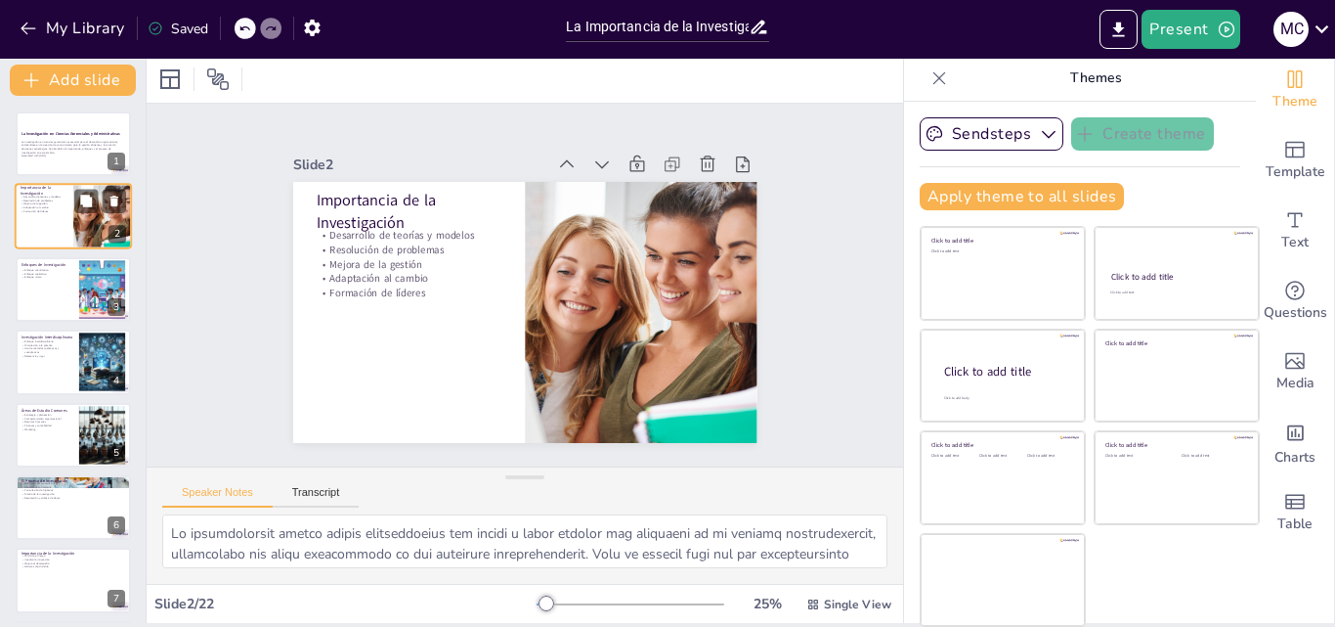
checkbox input "true"
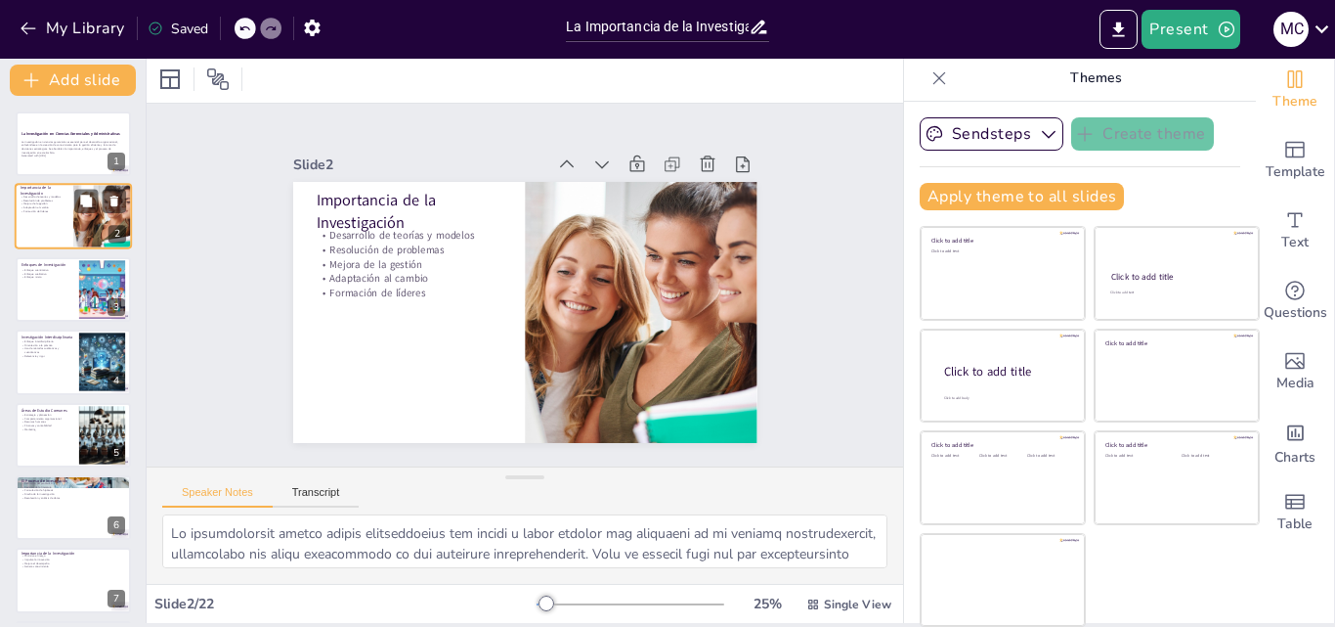
checkbox input "true"
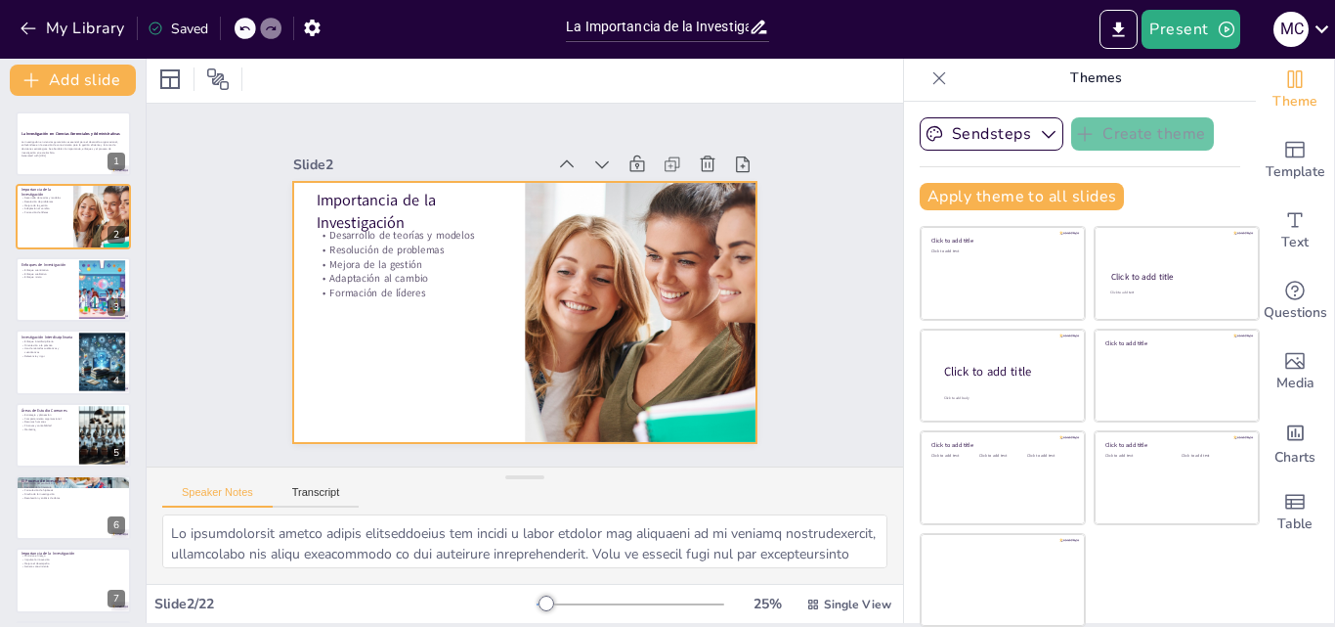
checkbox input "true"
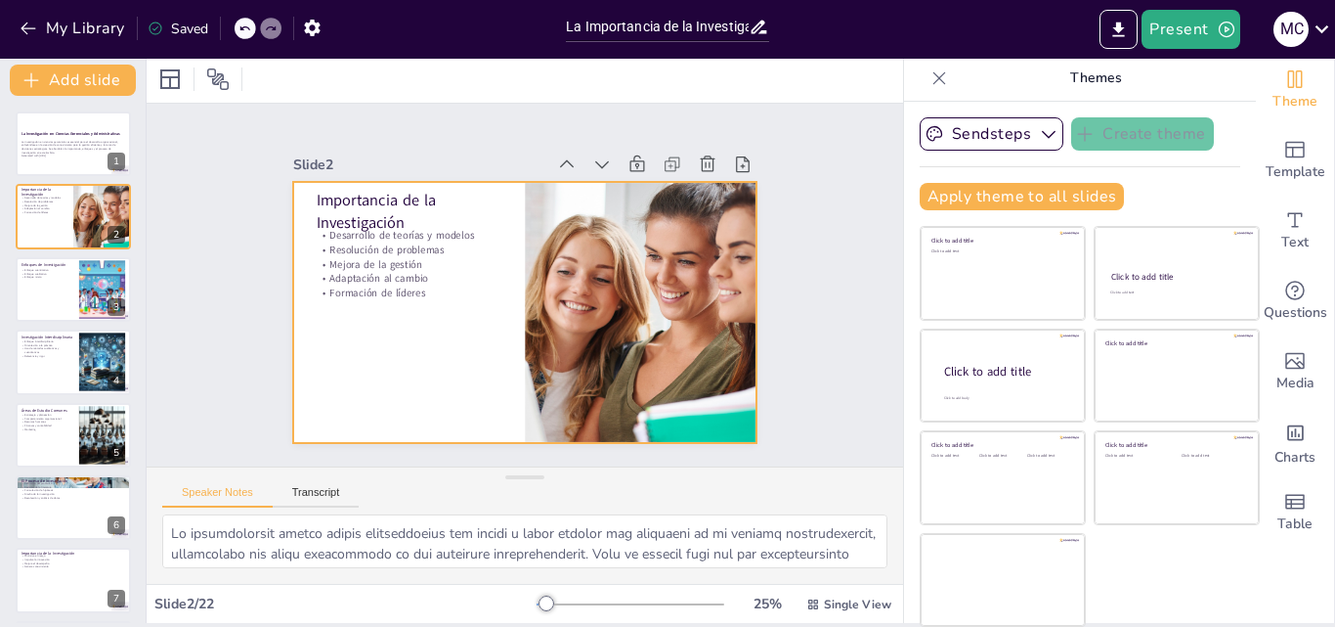
checkbox input "true"
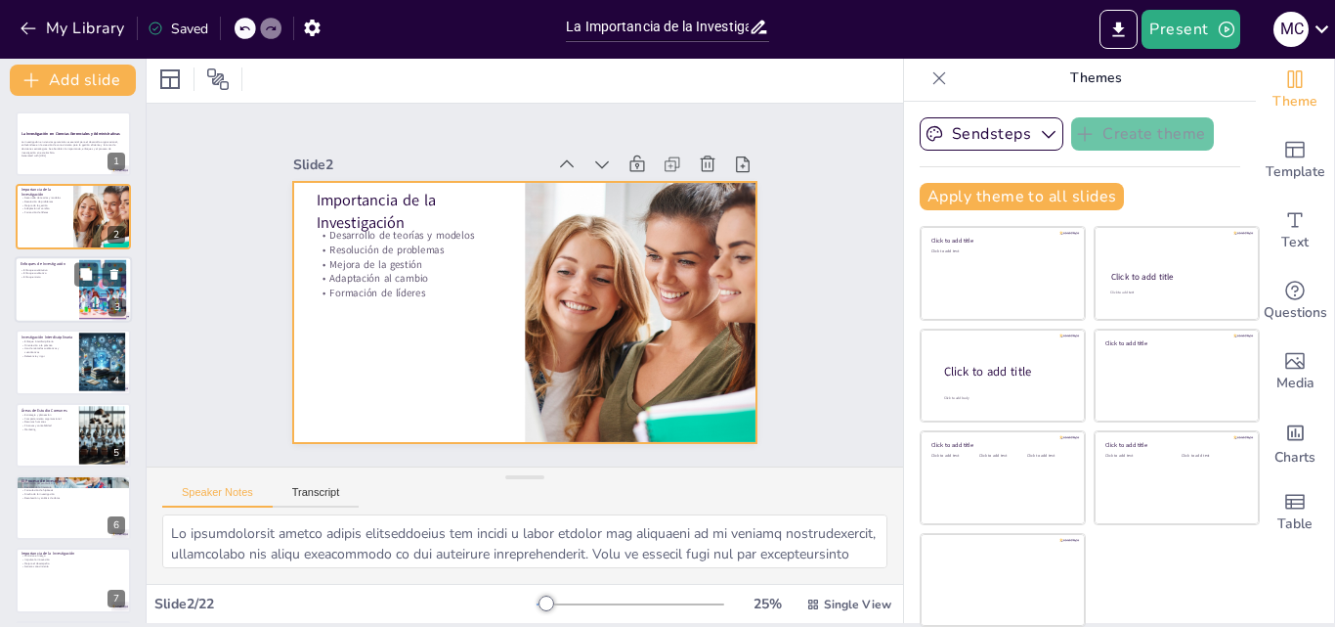
checkbox input "true"
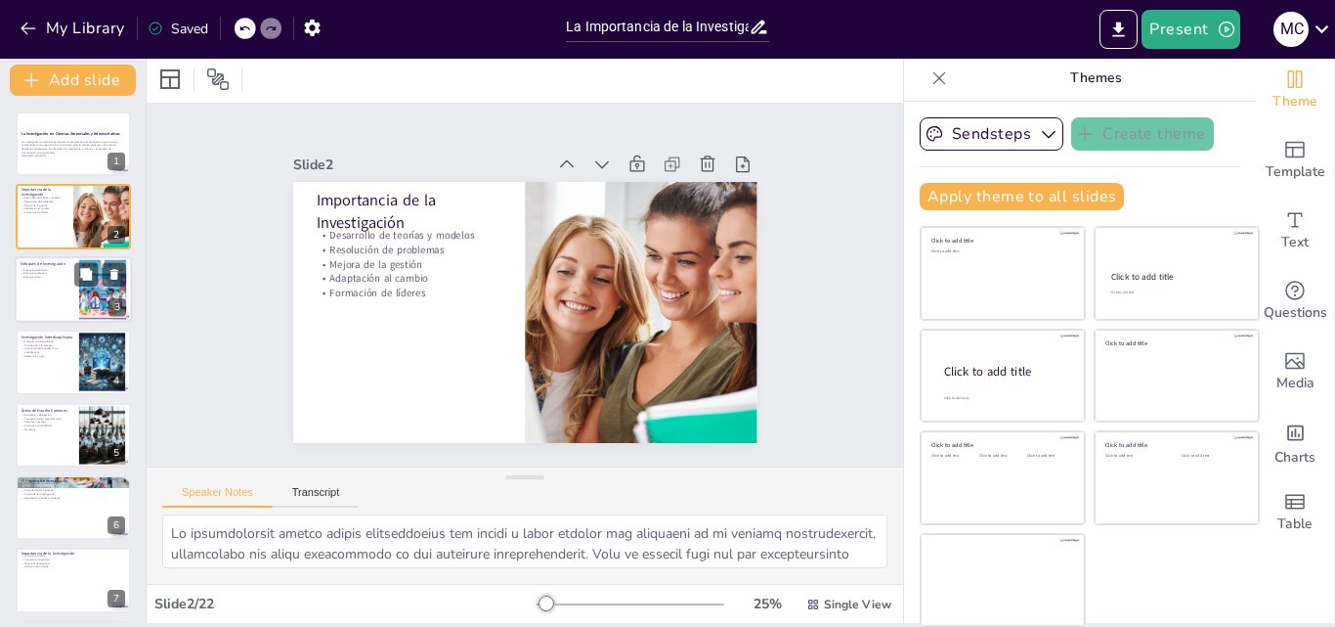
click at [33, 292] on div at bounding box center [73, 289] width 117 height 66
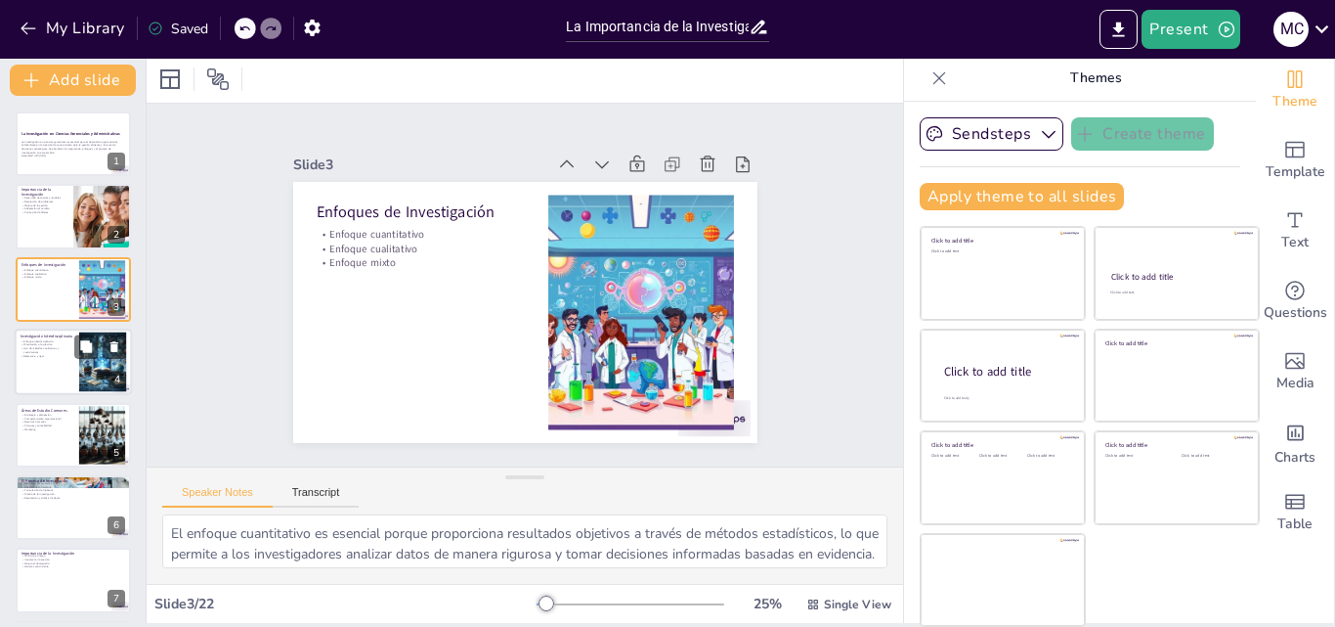
click at [51, 370] on div at bounding box center [73, 361] width 117 height 66
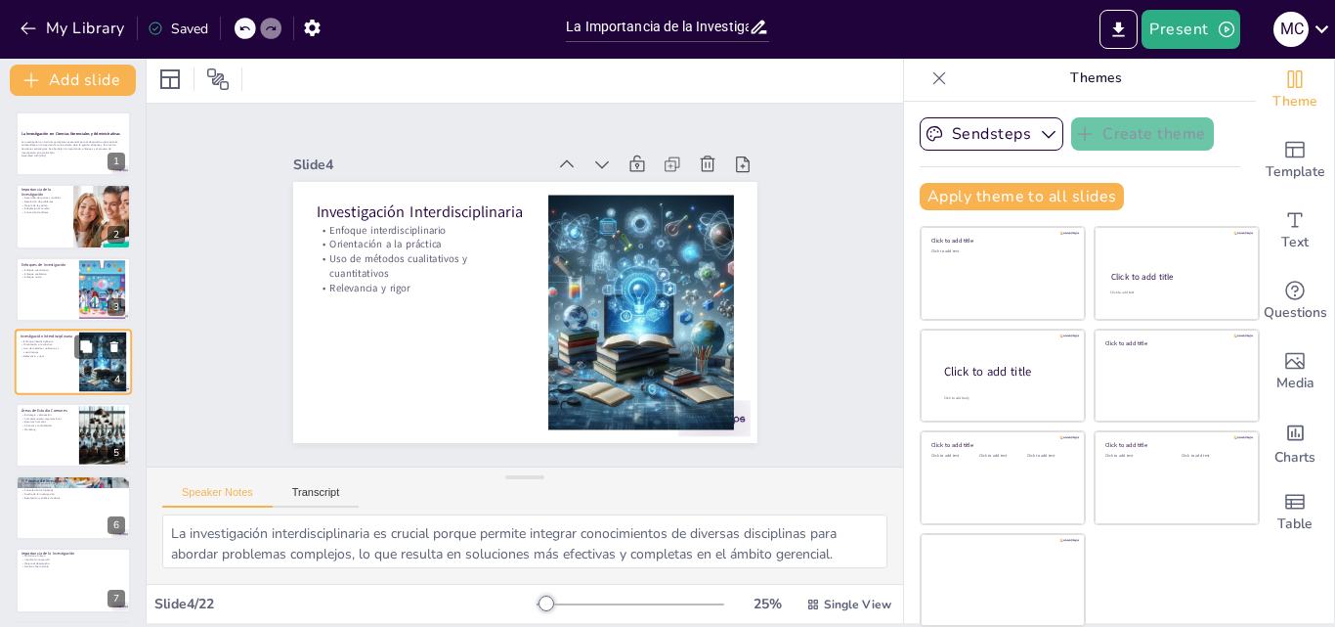
scroll to position [3, 0]
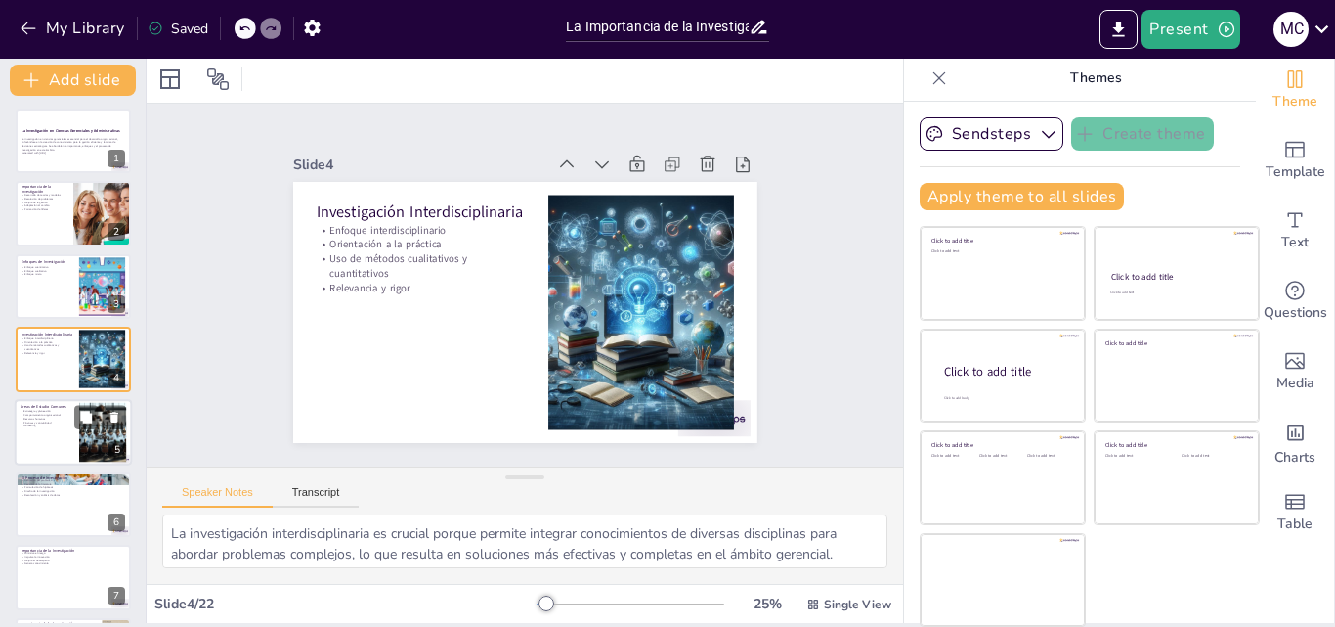
click at [64, 423] on p "Marketing" at bounding box center [47, 425] width 53 height 4
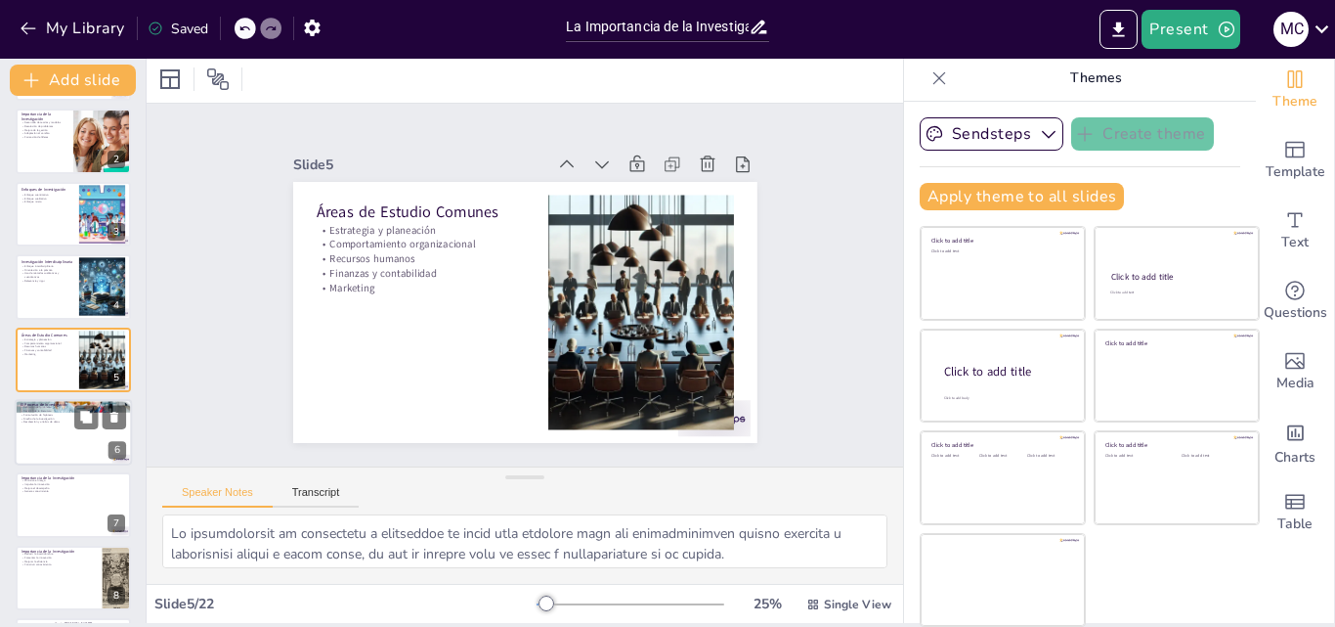
click at [49, 456] on div at bounding box center [73, 432] width 117 height 66
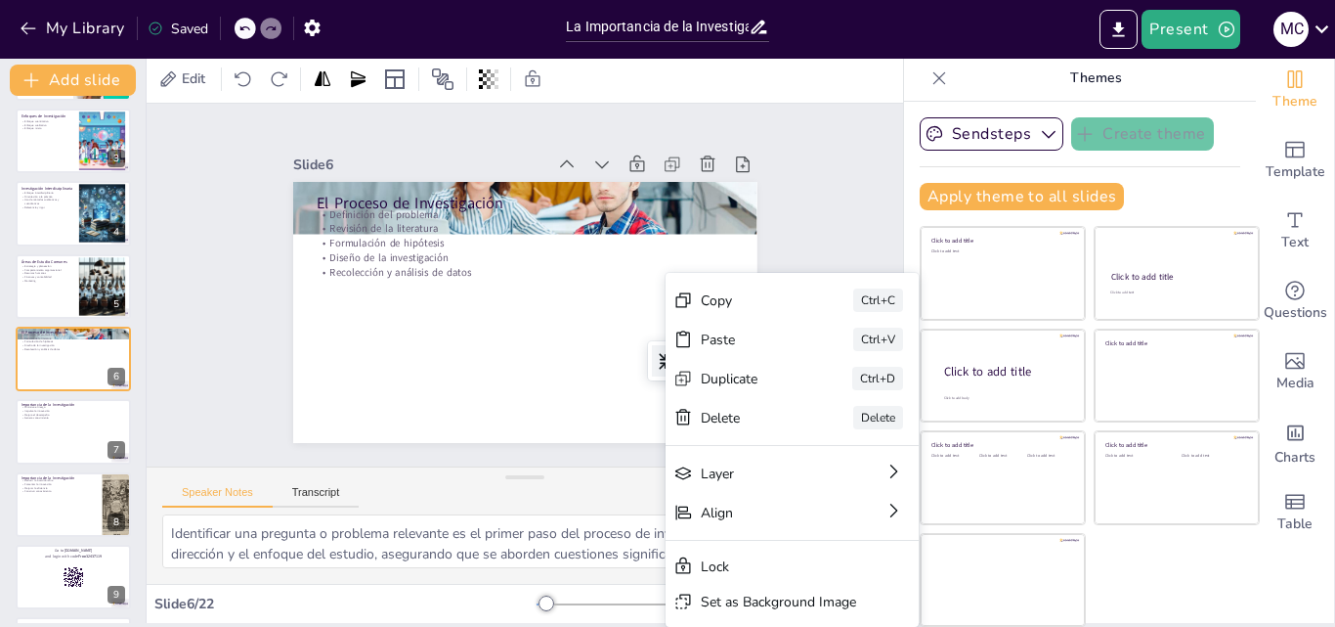
click at [756, 600] on div "Delete" at bounding box center [805, 624] width 99 height 48
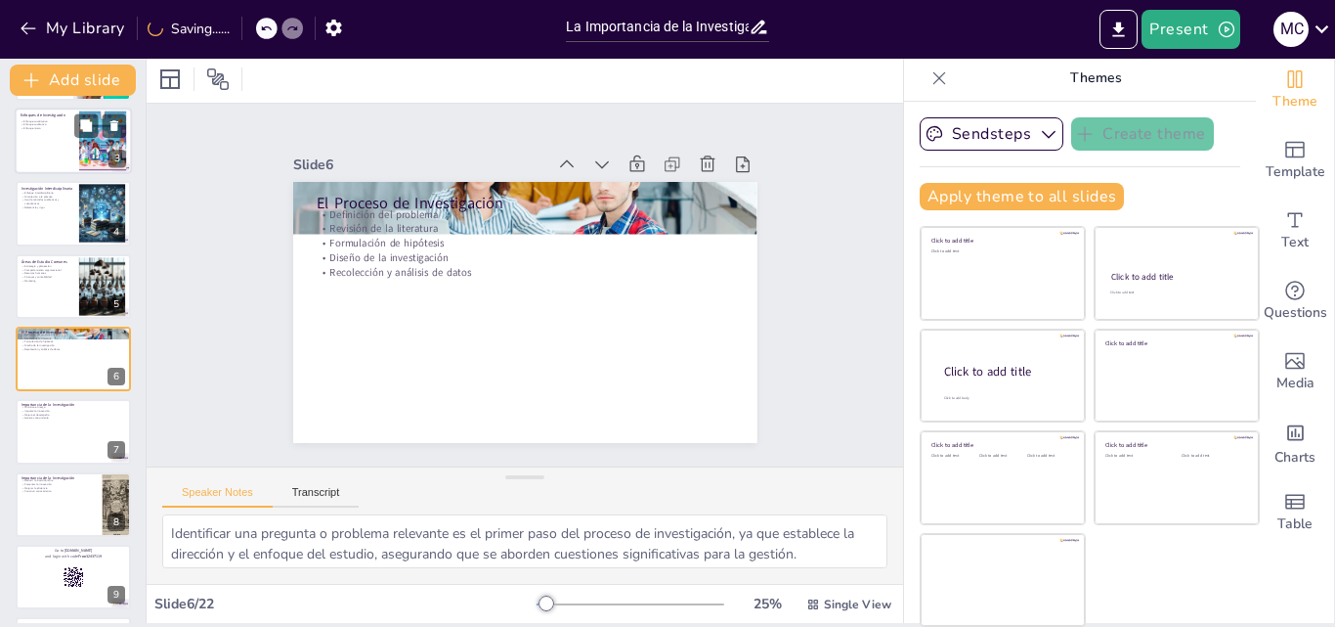
click at [55, 140] on div at bounding box center [73, 141] width 117 height 66
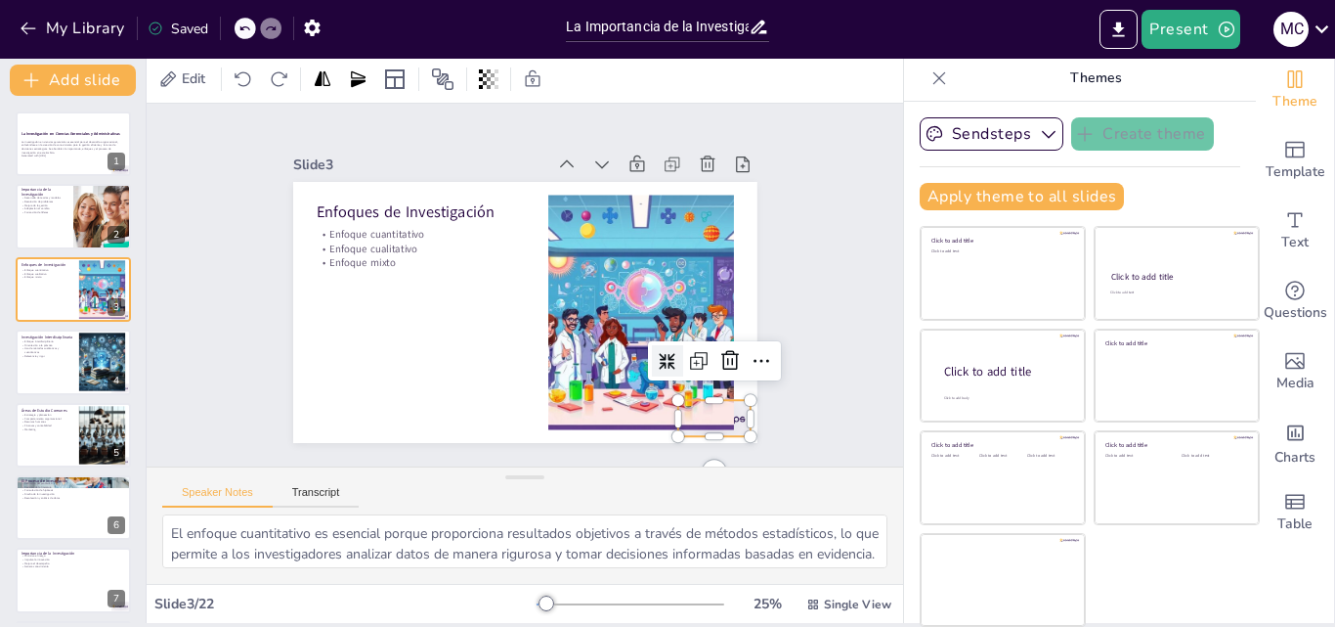
click at [720, 415] on div at bounding box center [699, 437] width 76 height 44
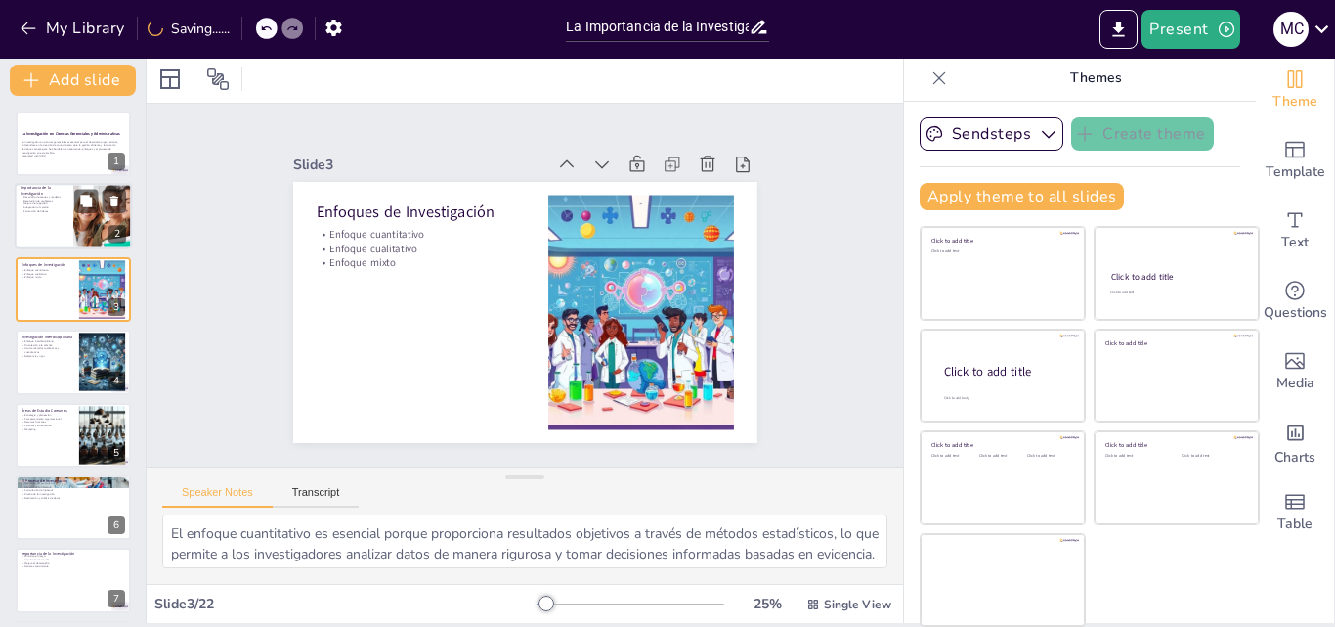
click at [75, 229] on div at bounding box center [101, 217] width 155 height 66
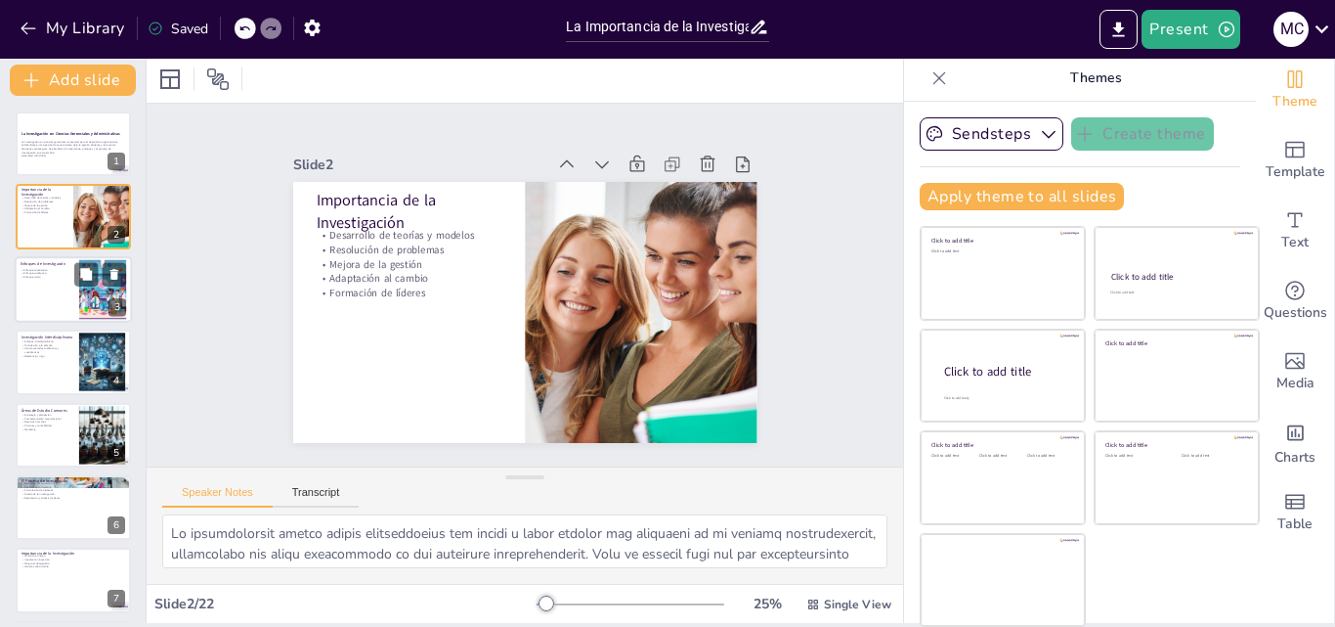
click at [75, 303] on div at bounding box center [73, 289] width 117 height 66
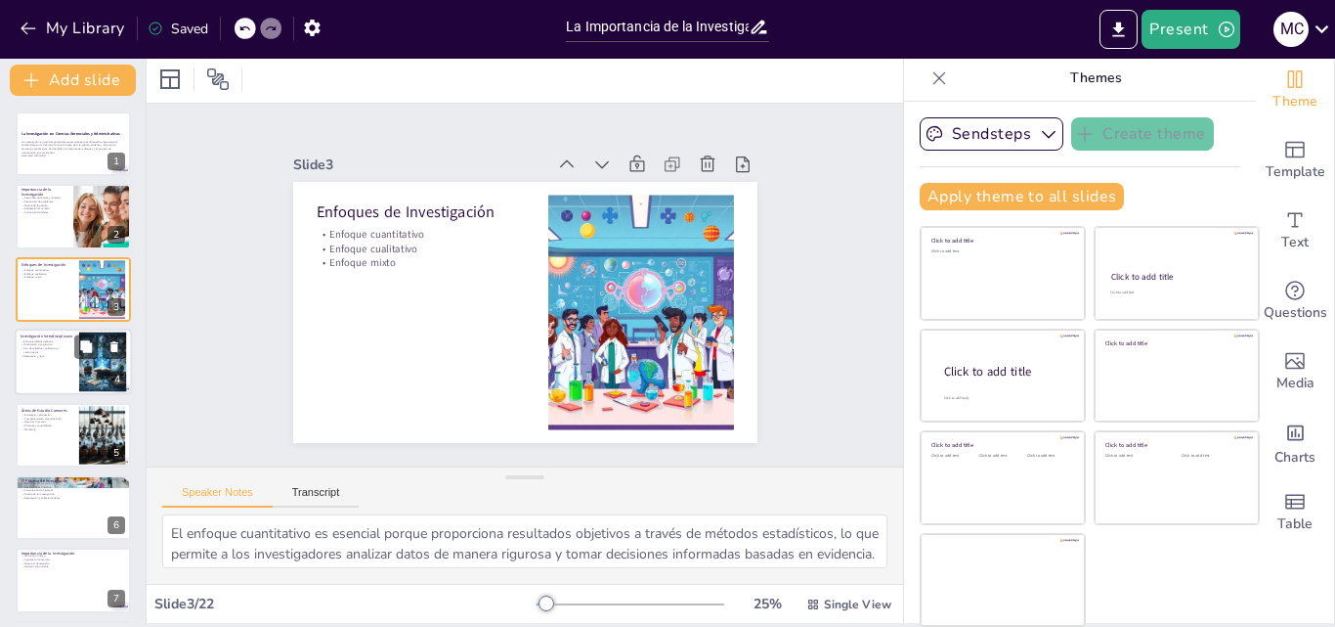
click at [67, 360] on div at bounding box center [73, 361] width 117 height 66
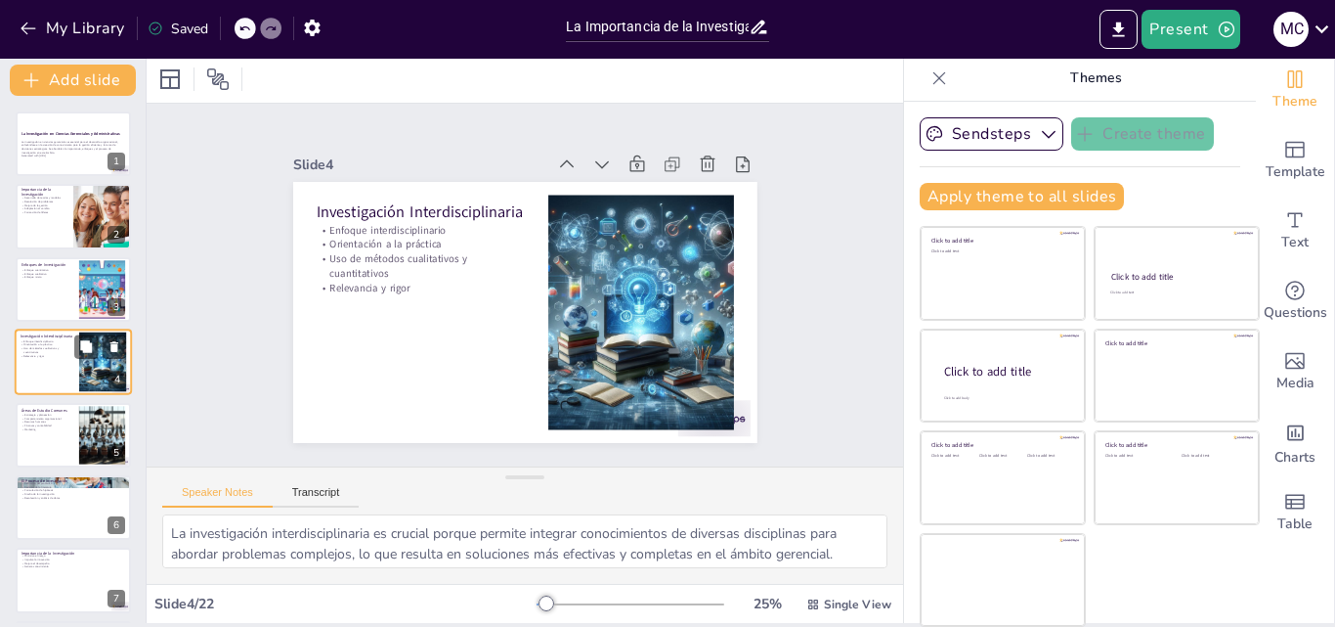
scroll to position [3, 0]
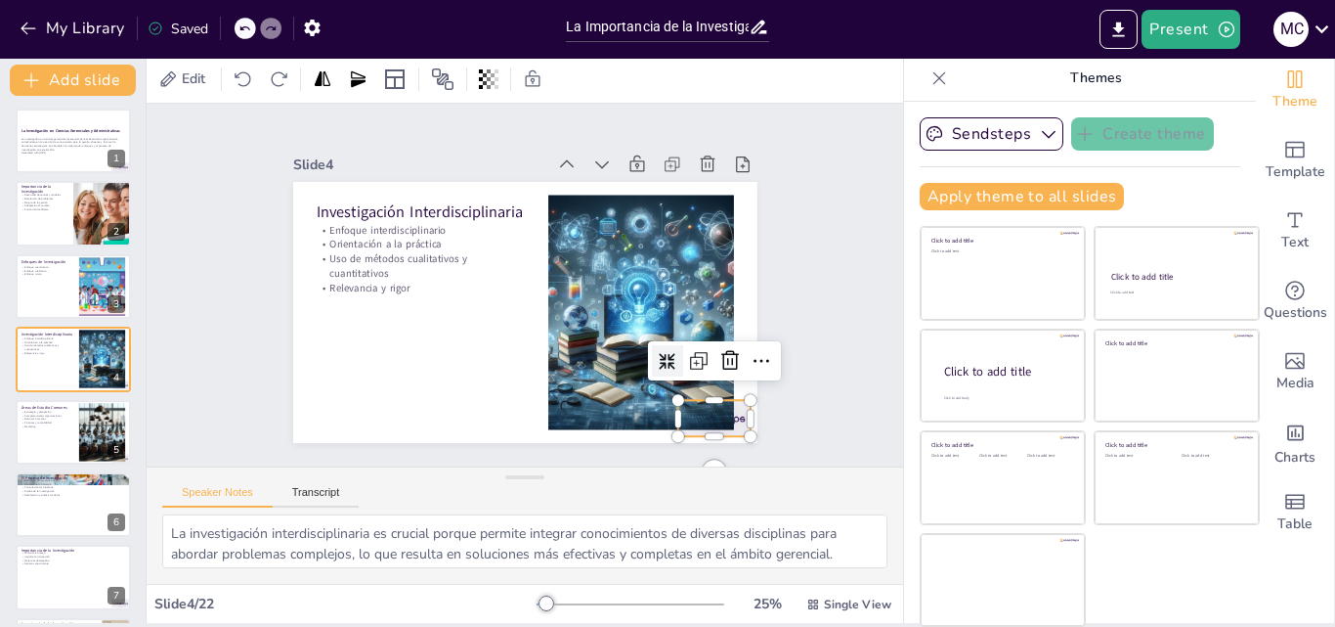
click at [718, 414] on div at bounding box center [713, 418] width 72 height 36
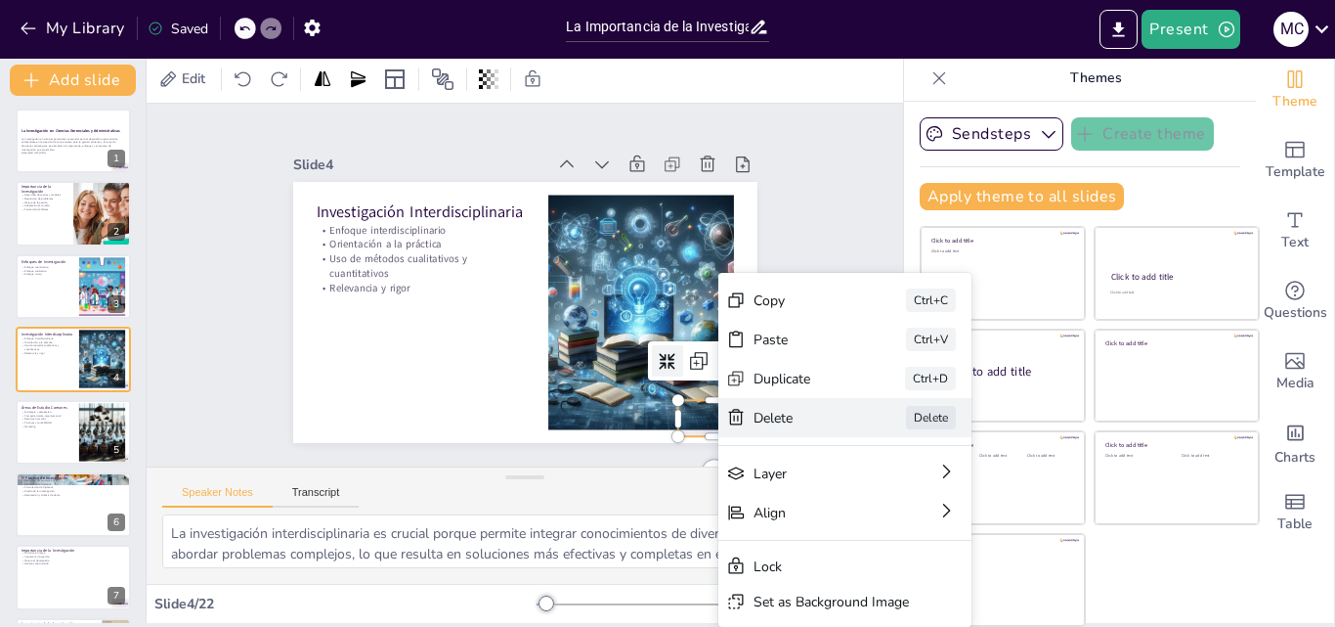
click at [841, 585] on div "Delete" at bounding box center [891, 604] width 100 height 38
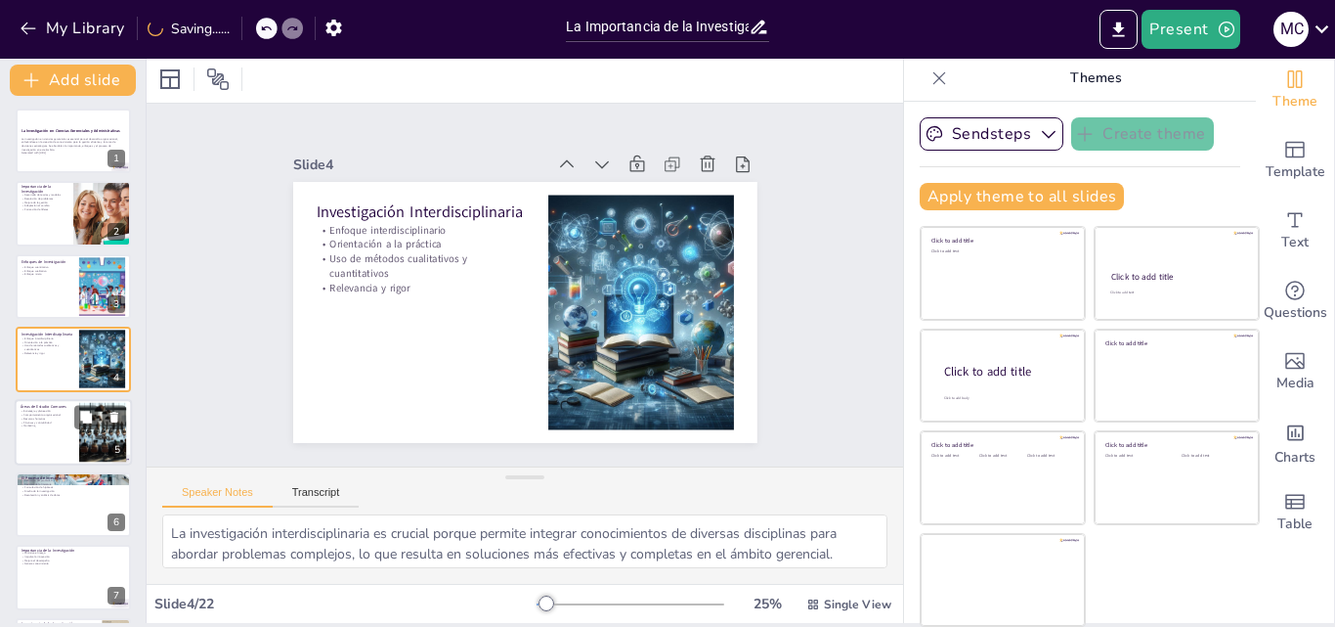
click at [64, 438] on div at bounding box center [73, 432] width 117 height 66
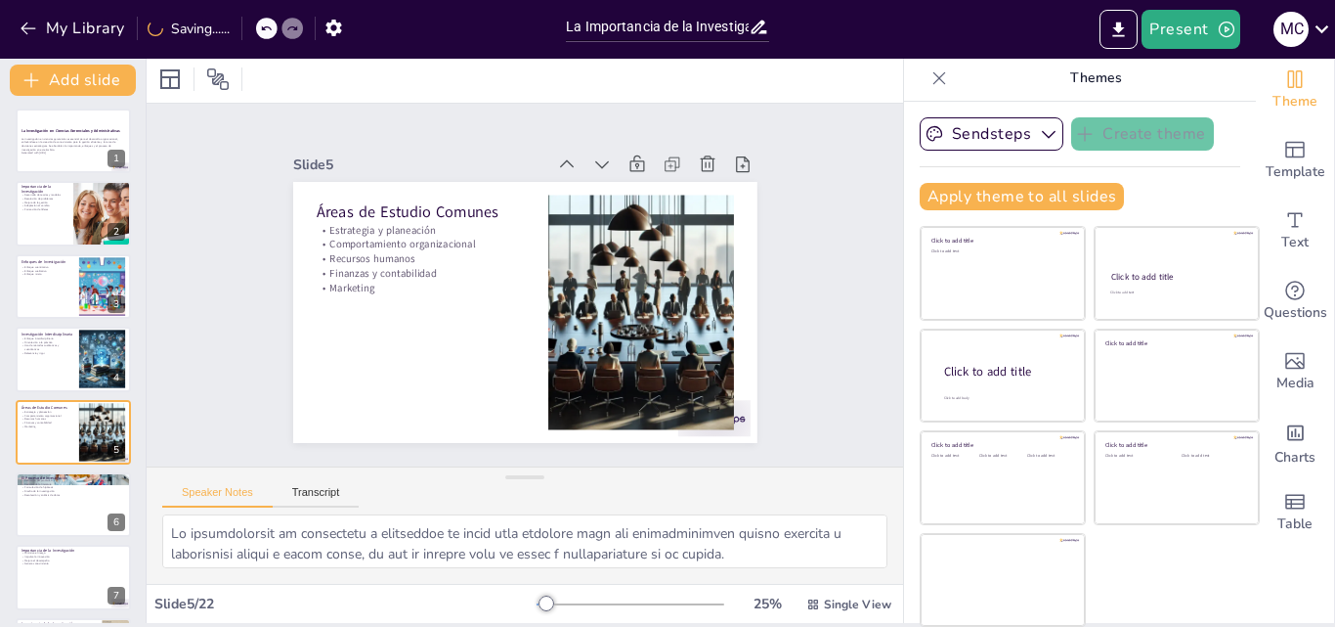
scroll to position [75, 0]
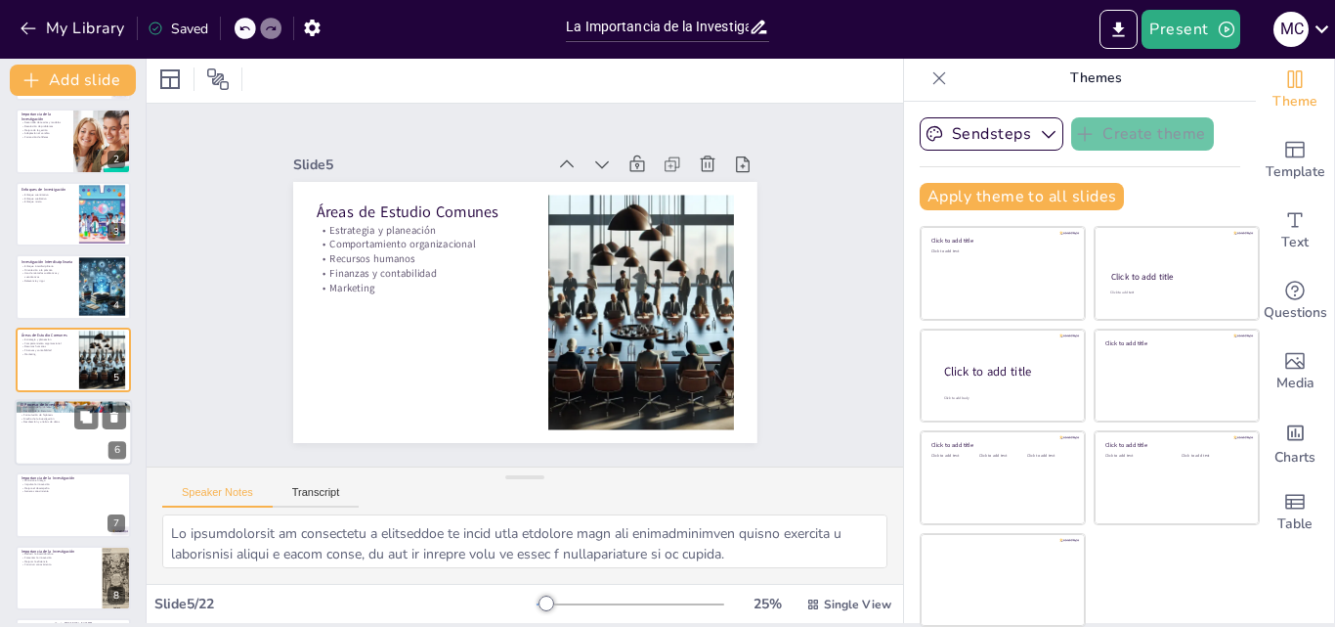
click at [73, 448] on div at bounding box center [73, 432] width 117 height 66
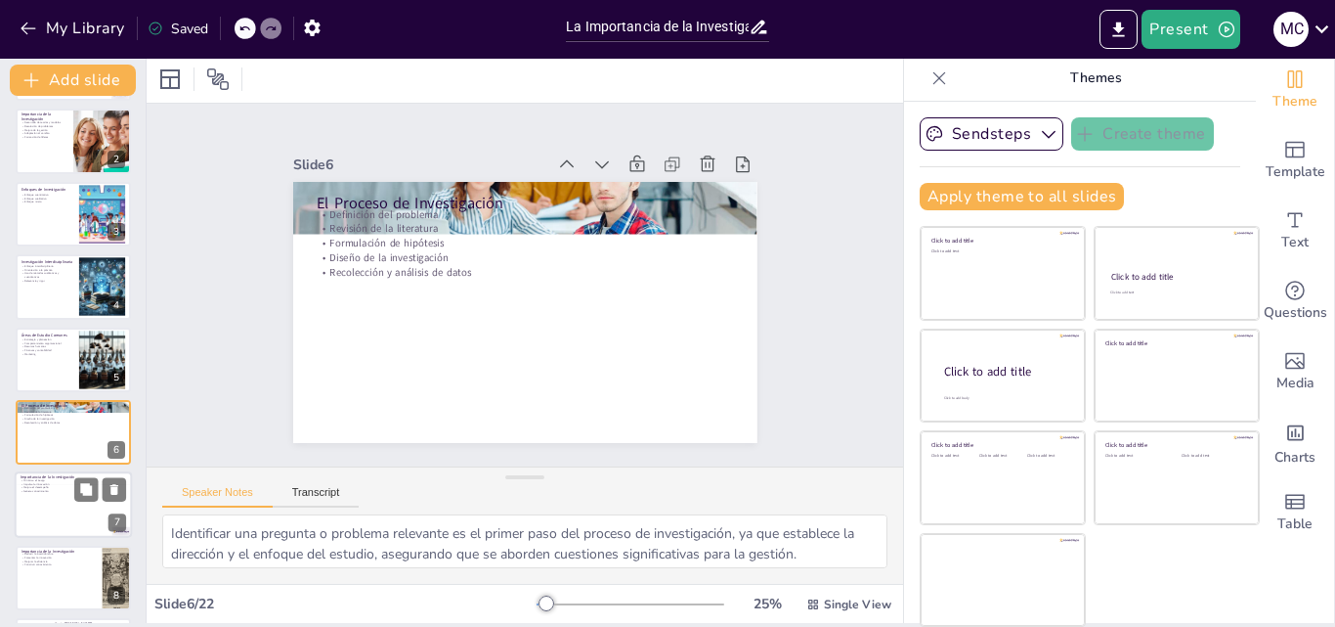
scroll to position [149, 0]
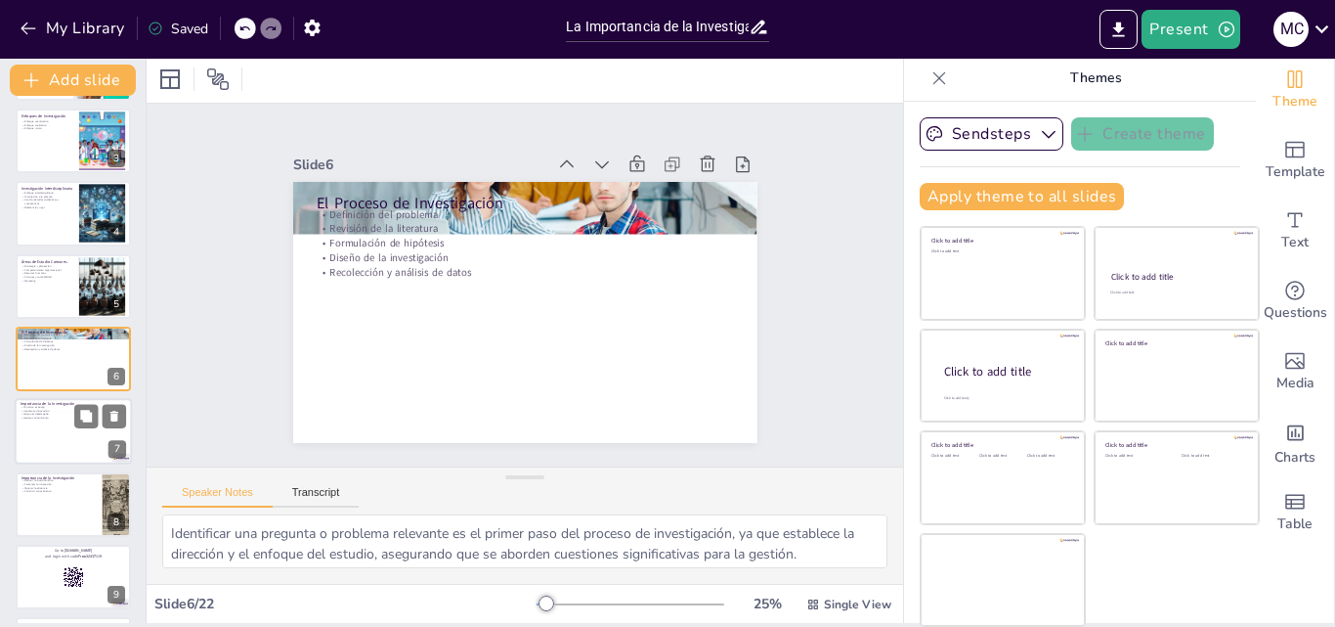
click at [78, 434] on div at bounding box center [73, 432] width 117 height 66
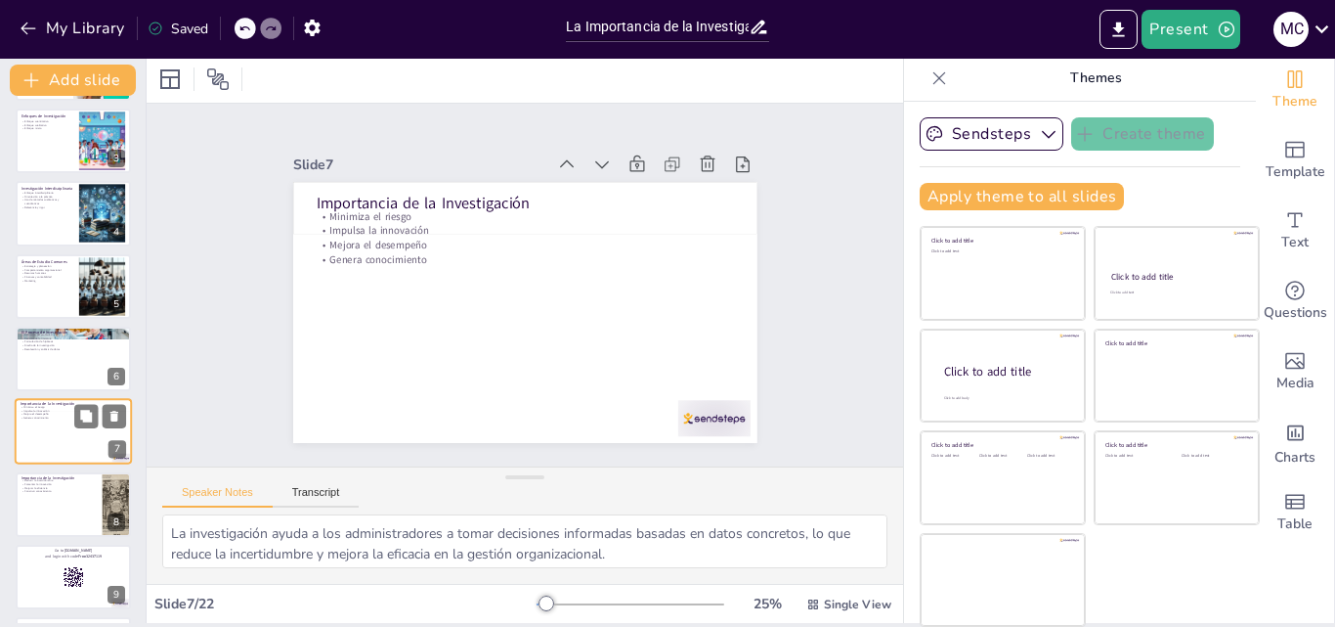
scroll to position [221, 0]
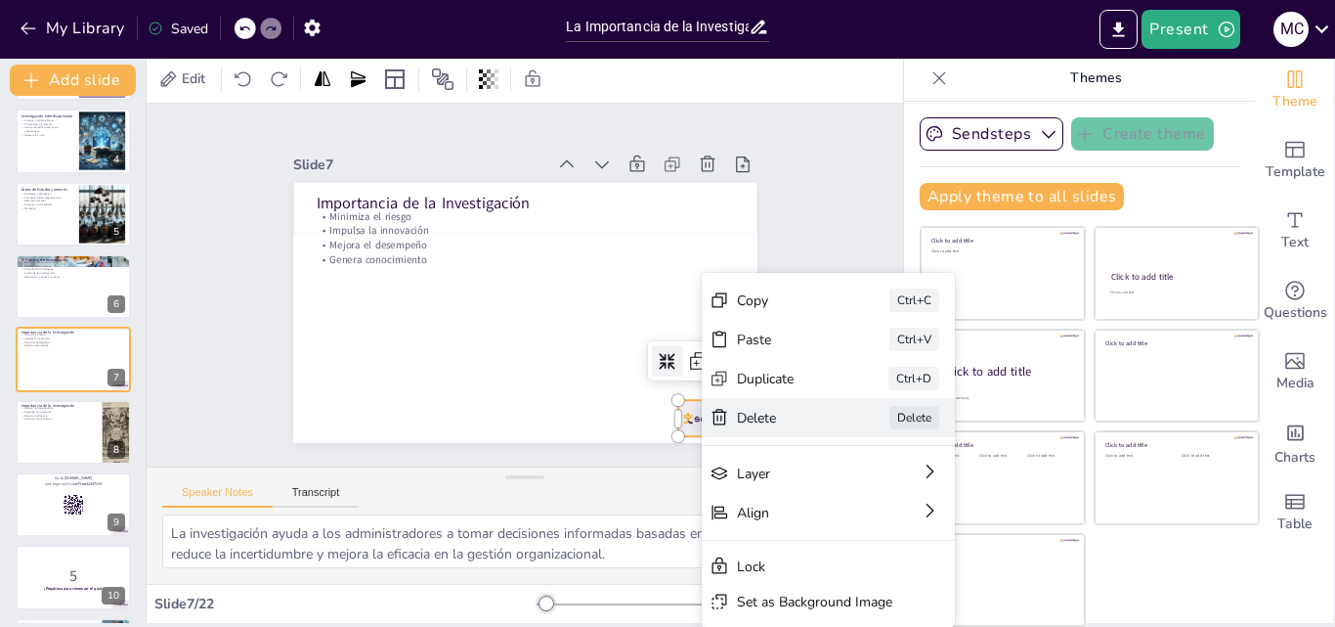
click at [790, 612] on div "Delete" at bounding box center [839, 636] width 99 height 48
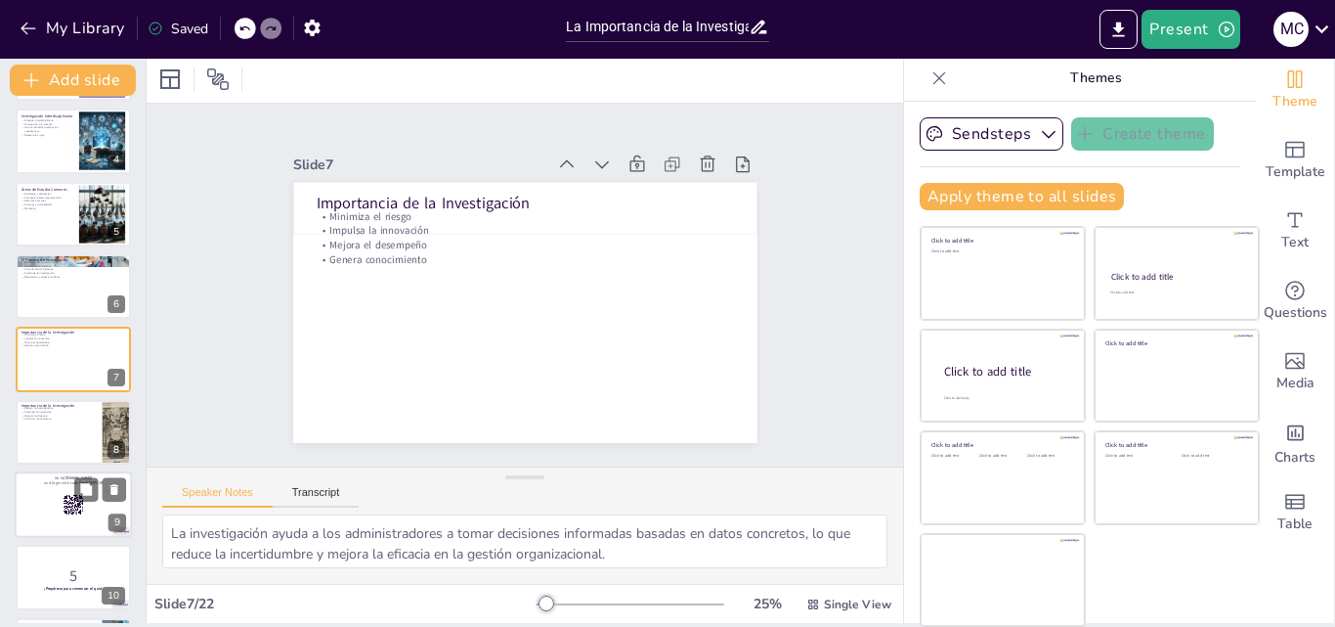
click at [74, 510] on rect at bounding box center [74, 510] width 1 height 1
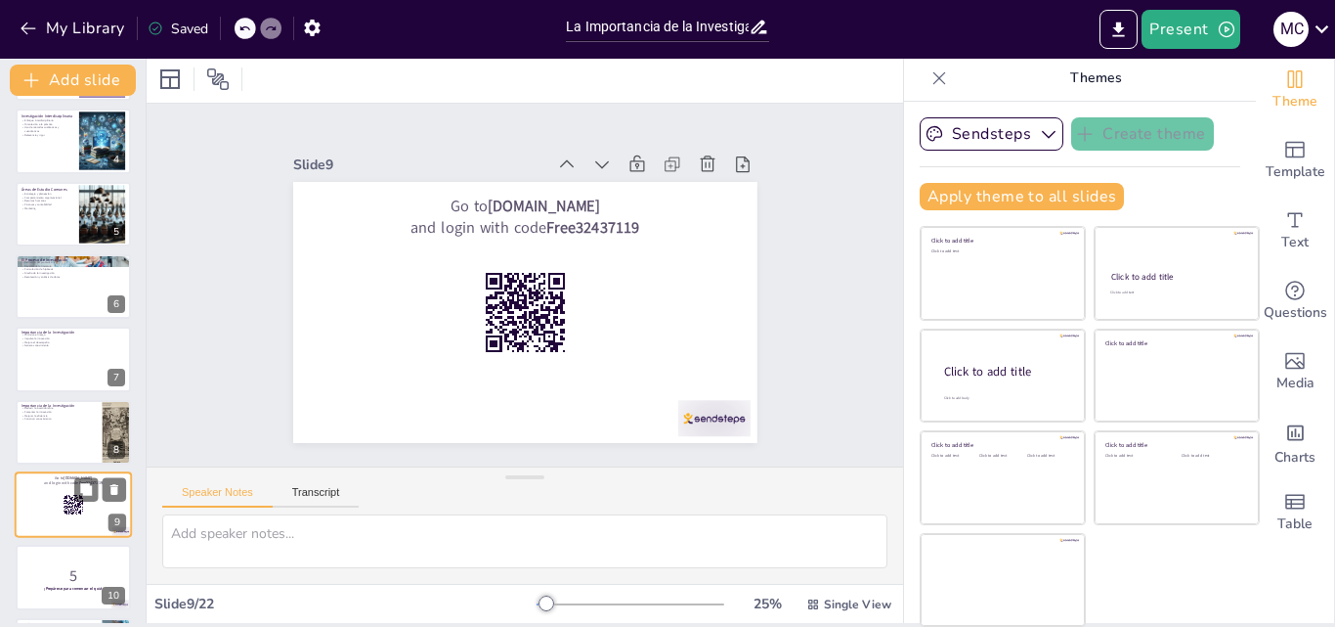
scroll to position [367, 0]
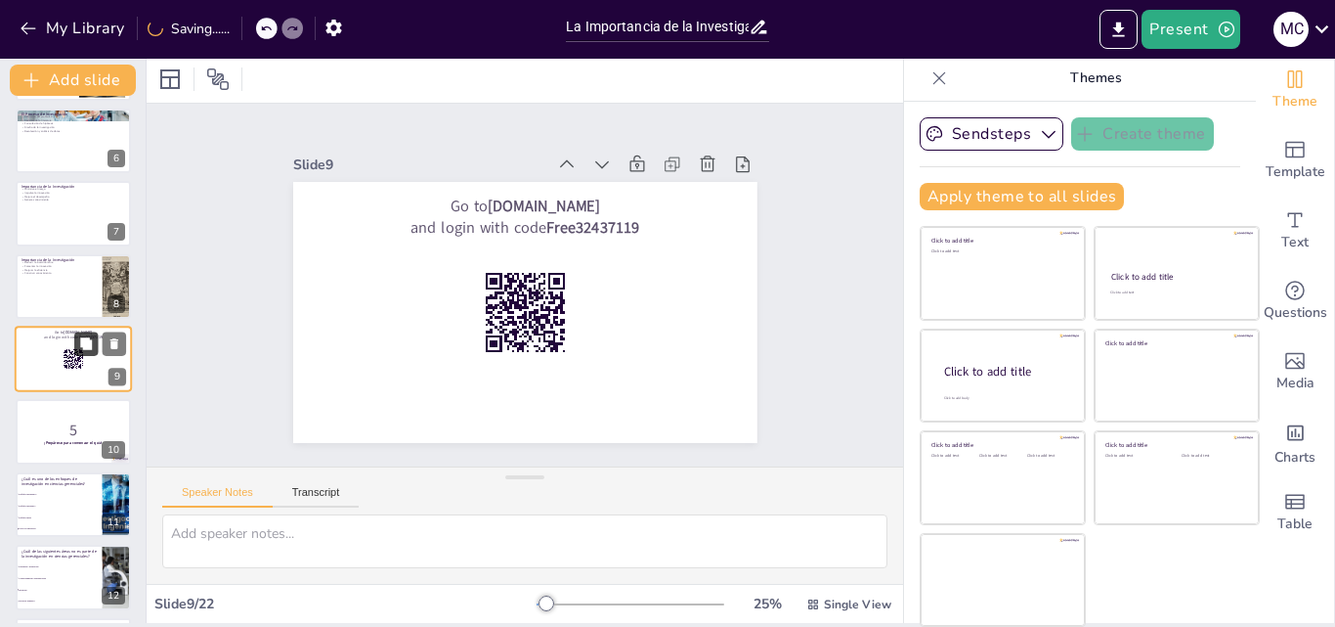
click at [89, 349] on icon at bounding box center [86, 343] width 12 height 12
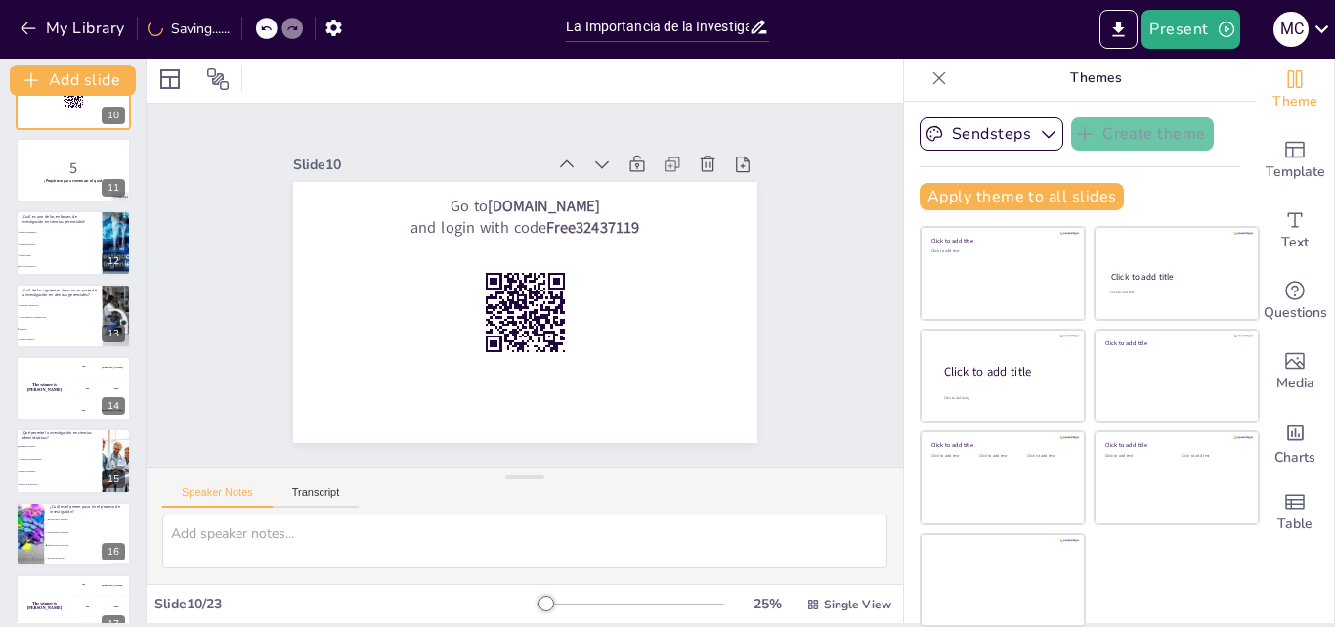
scroll to position [732, 0]
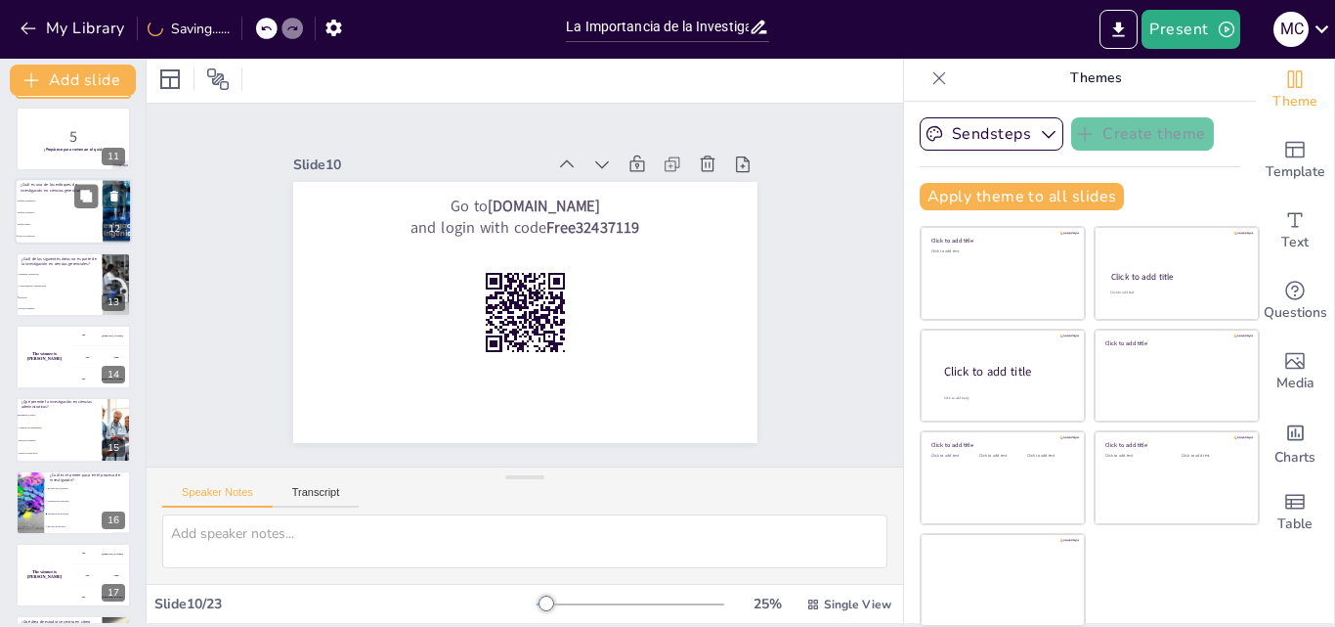
click at [56, 211] on span "Enfoque cualitativo" at bounding box center [60, 212] width 84 height 3
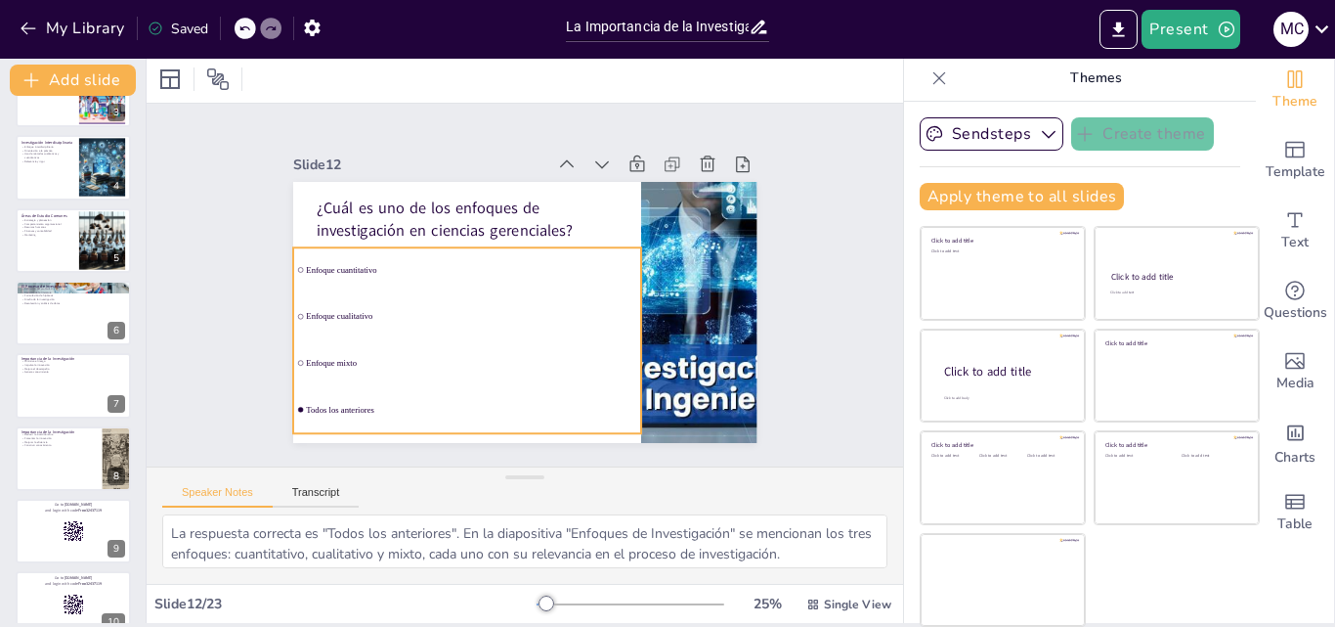
scroll to position [194, 0]
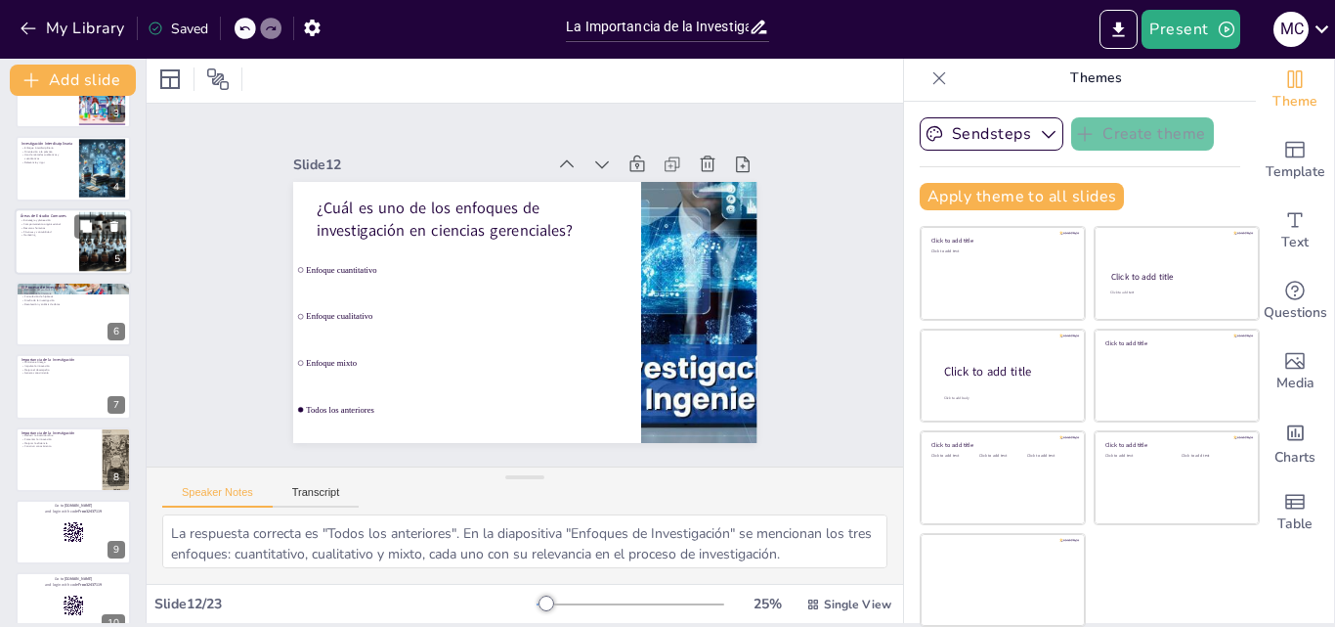
click at [44, 252] on div at bounding box center [73, 241] width 117 height 66
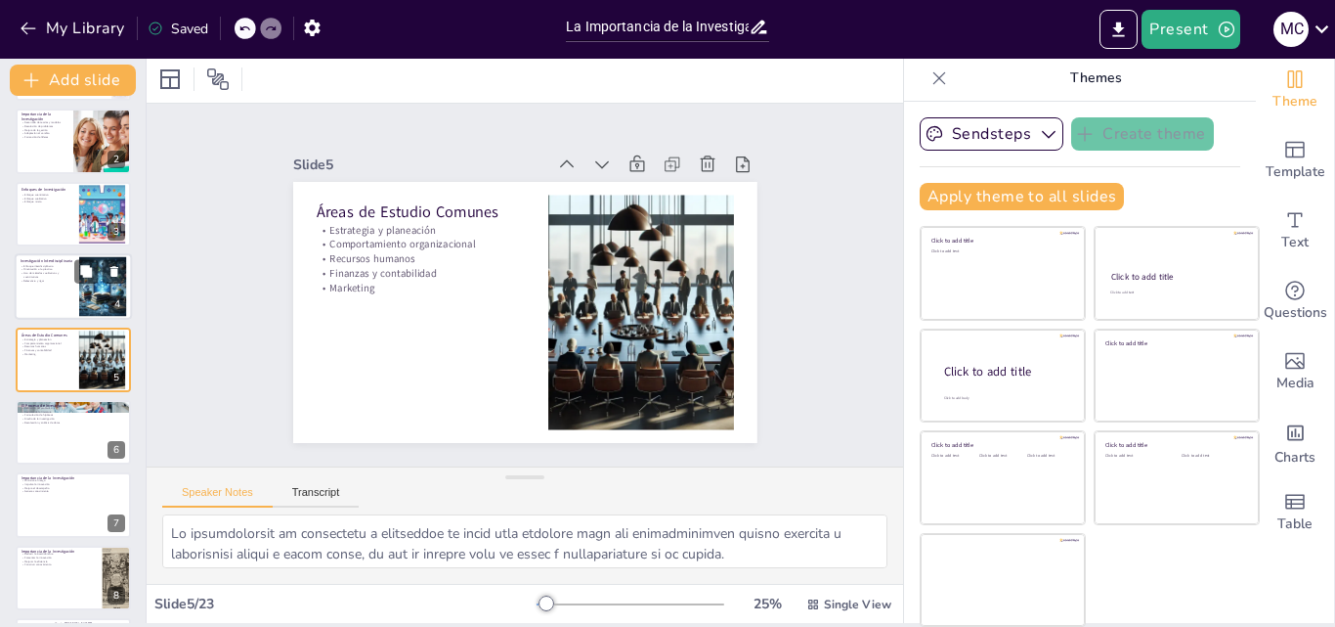
click at [48, 303] on div at bounding box center [73, 286] width 117 height 66
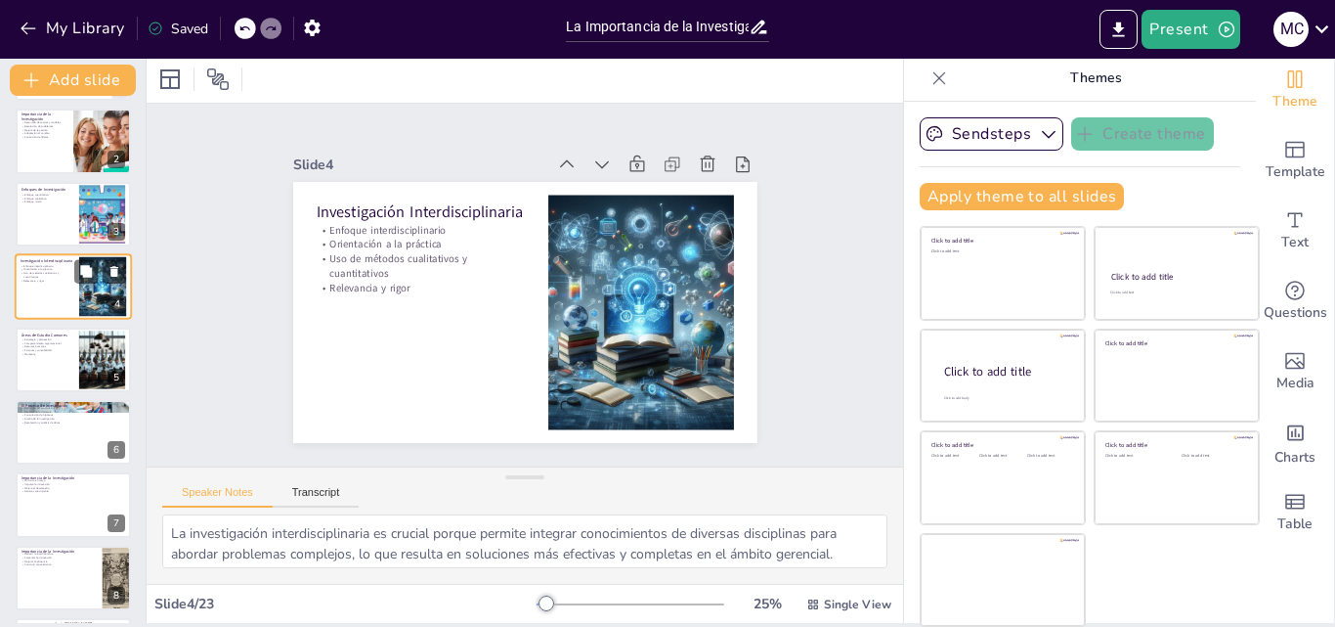
scroll to position [3, 0]
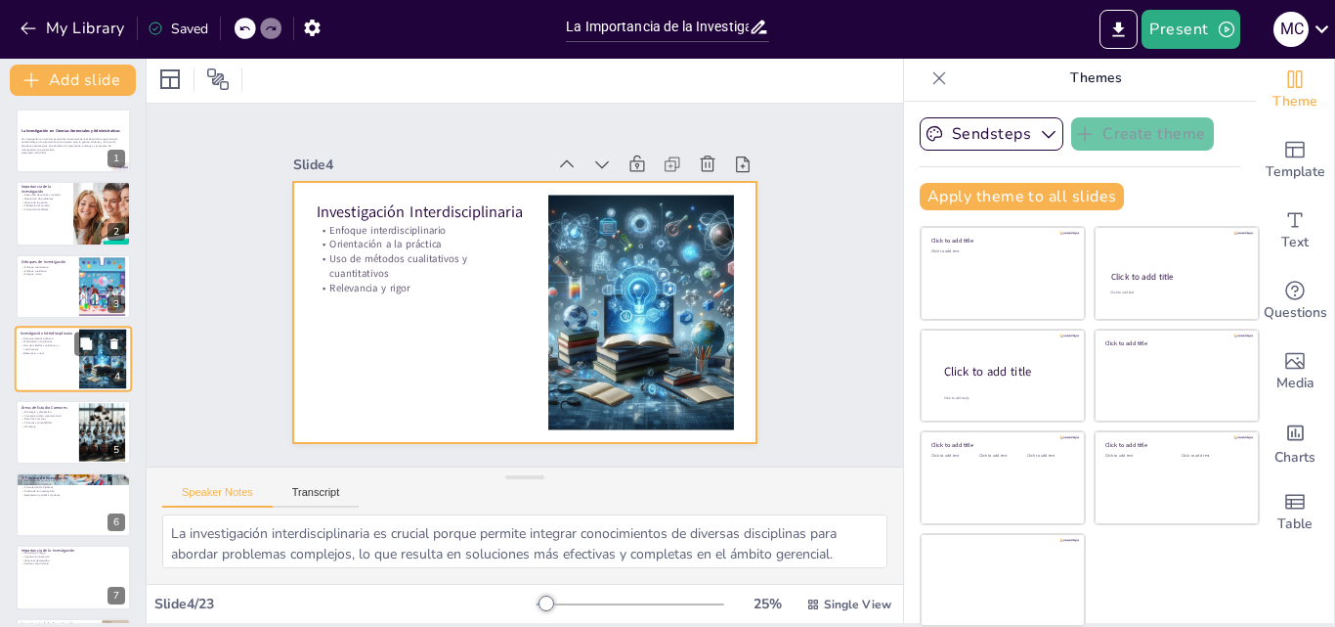
click at [50, 362] on div at bounding box center [73, 359] width 117 height 66
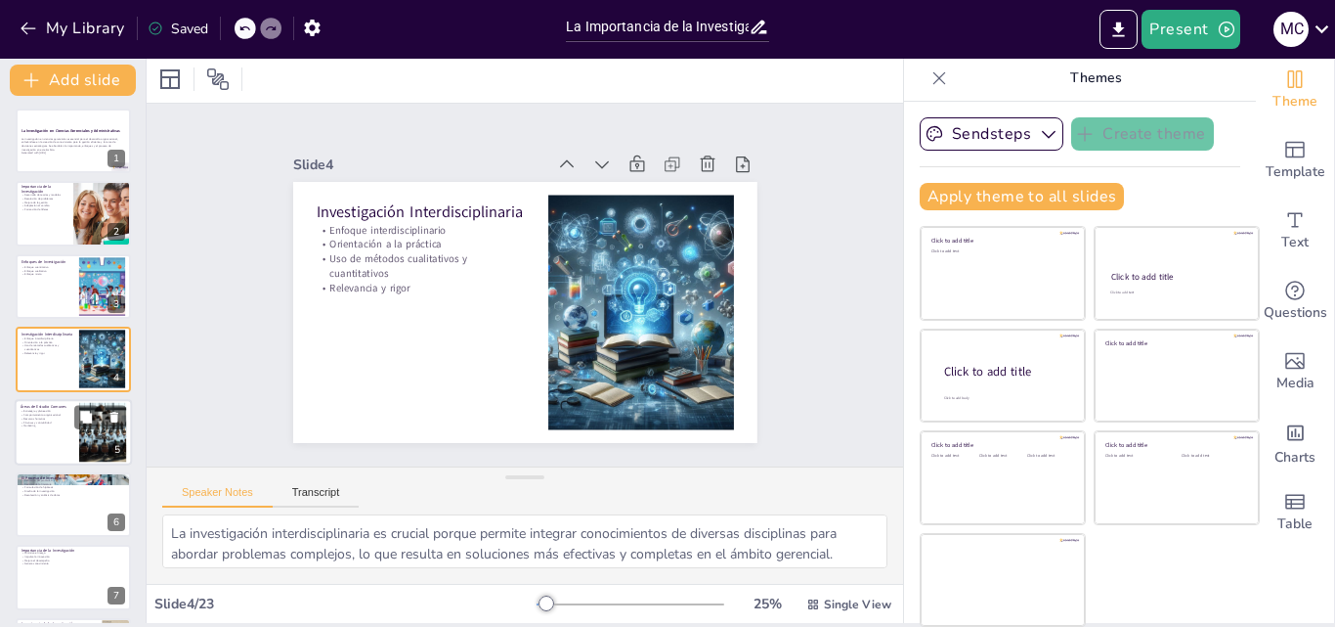
click at [47, 421] on p "Finanzas y contabilidad" at bounding box center [47, 422] width 53 height 4
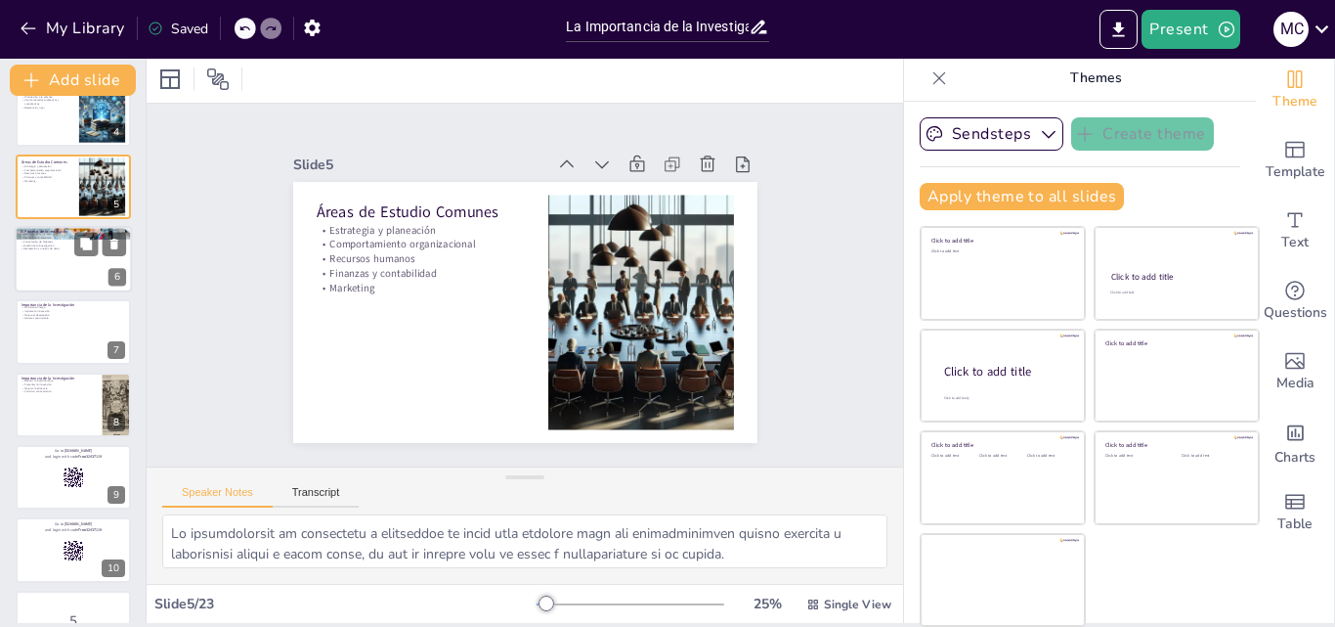
scroll to position [271, 0]
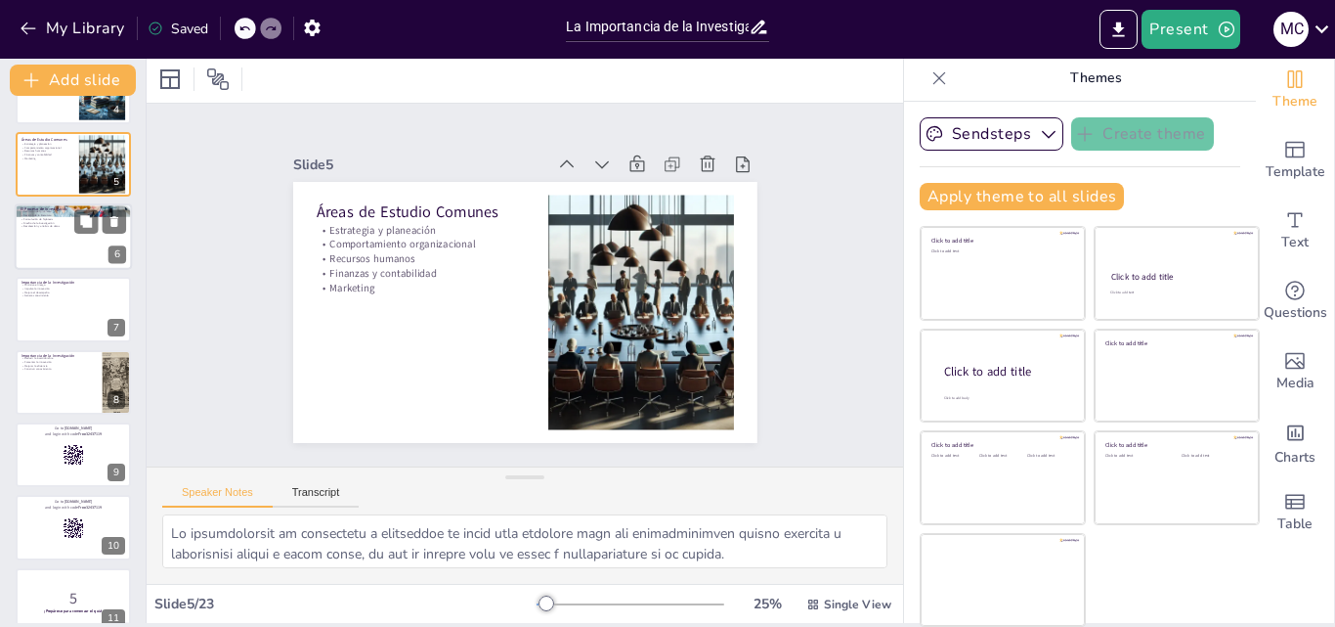
click at [79, 246] on div at bounding box center [73, 236] width 117 height 66
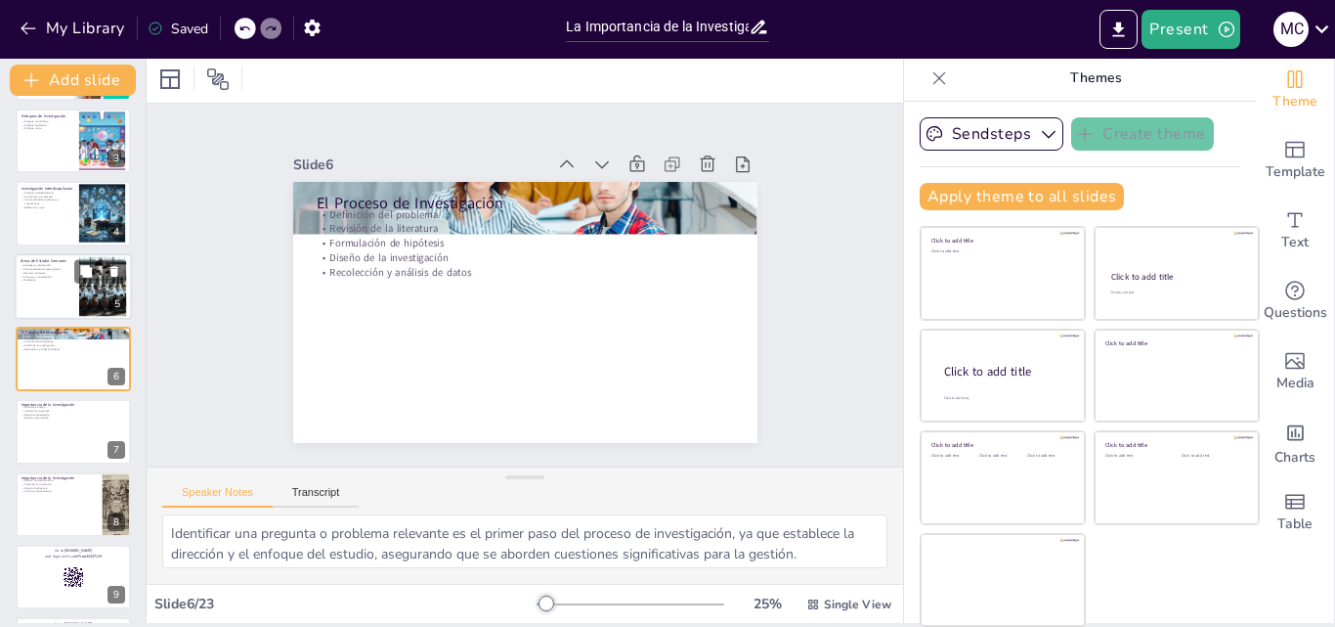
click at [57, 302] on div at bounding box center [73, 286] width 117 height 66
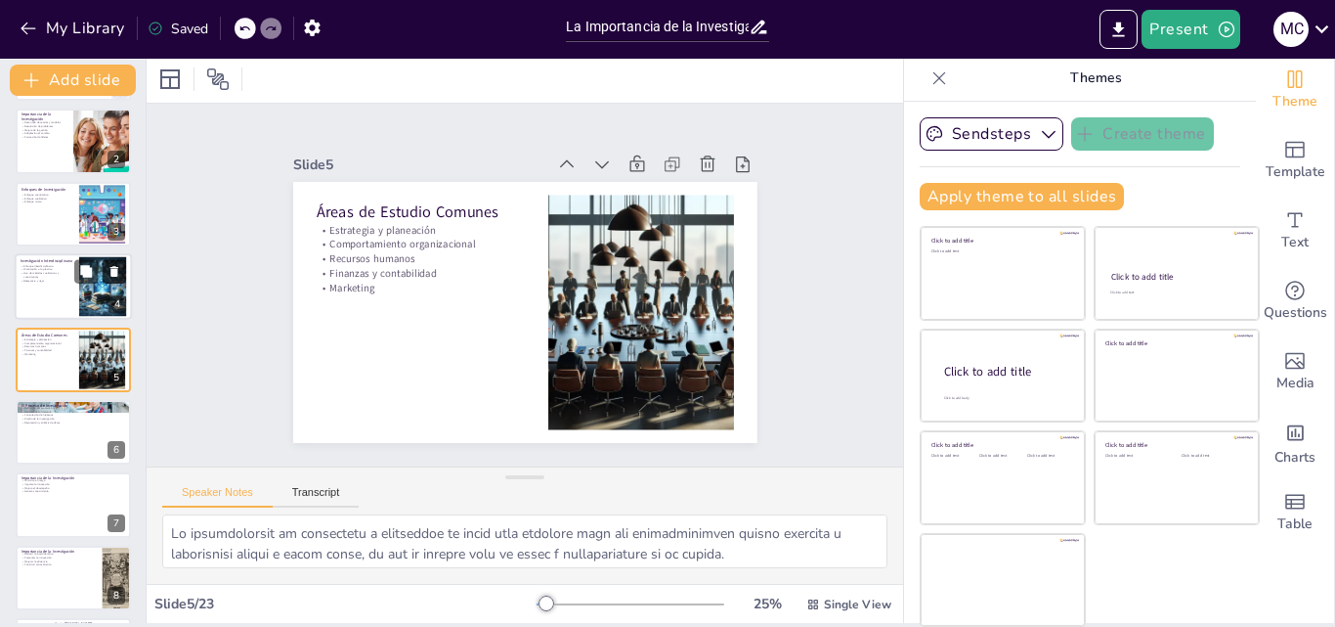
click at [104, 275] on button at bounding box center [114, 271] width 23 height 23
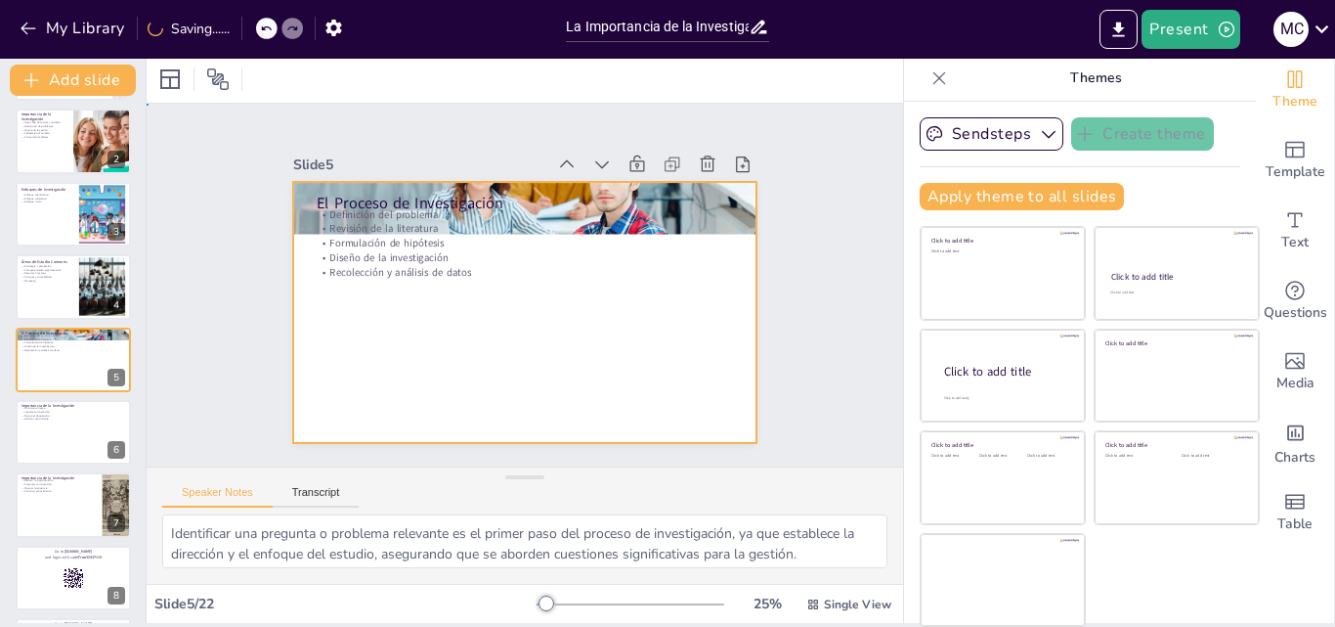
click at [466, 330] on div at bounding box center [522, 312] width 489 height 308
click at [75, 428] on button at bounding box center [85, 416] width 23 height 23
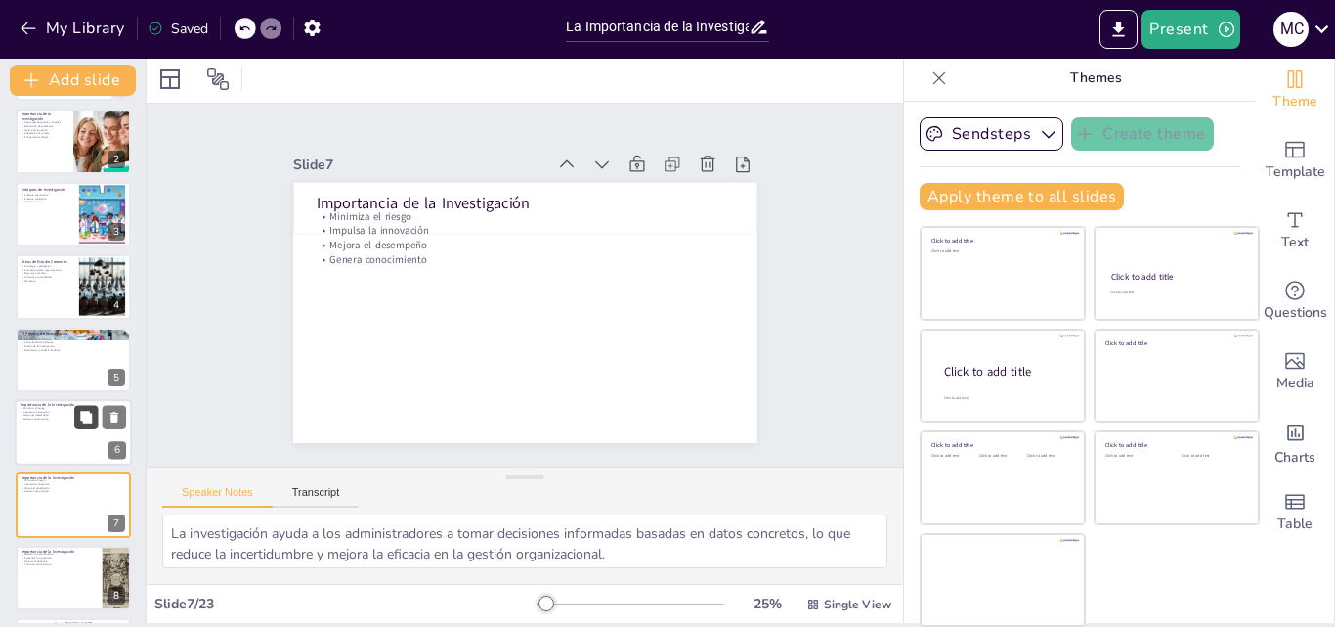
scroll to position [221, 0]
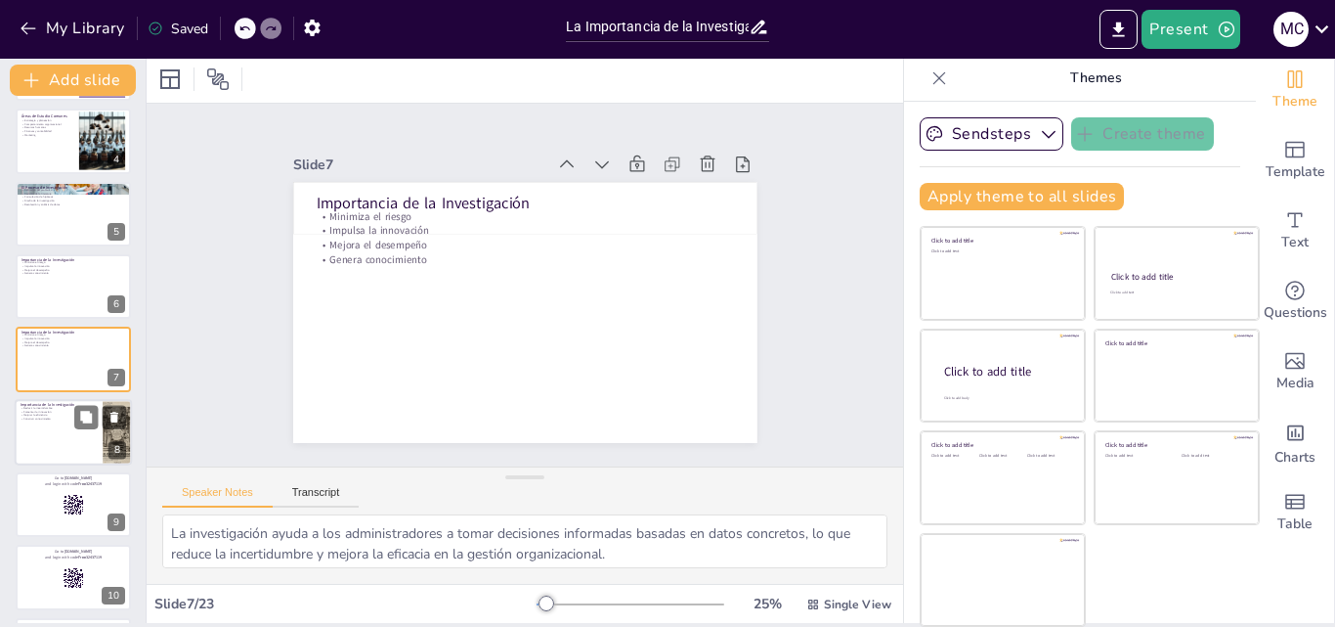
click at [63, 434] on div at bounding box center [73, 432] width 117 height 66
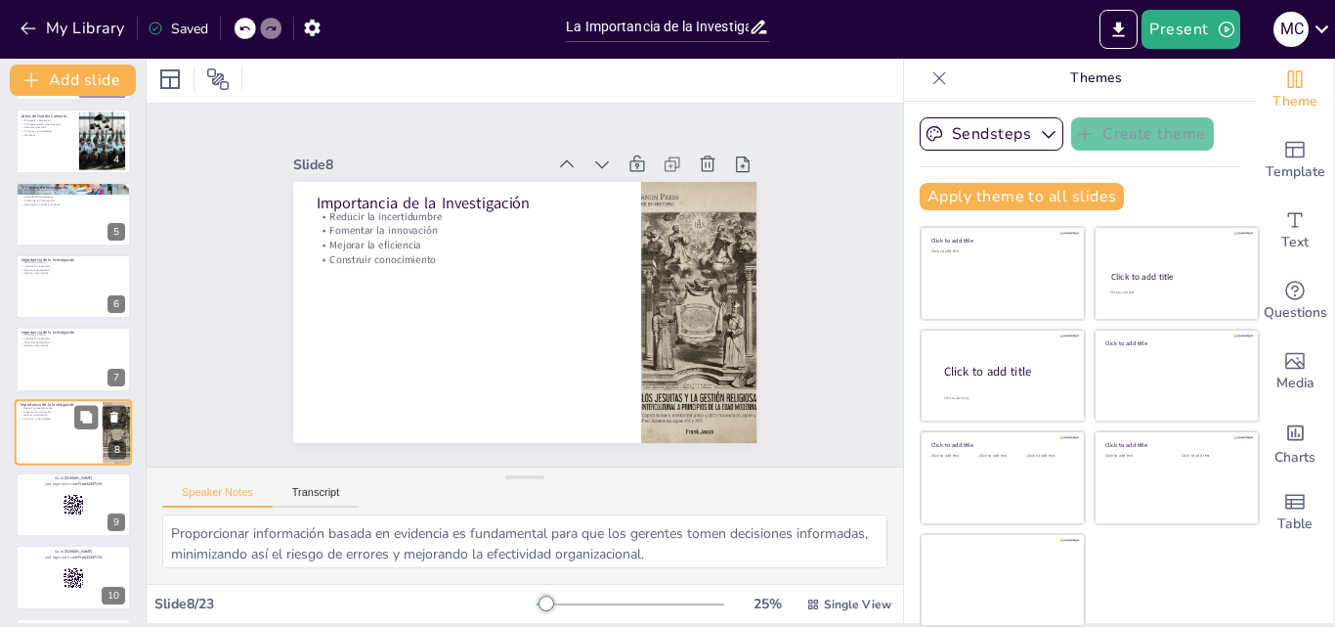
scroll to position [293, 0]
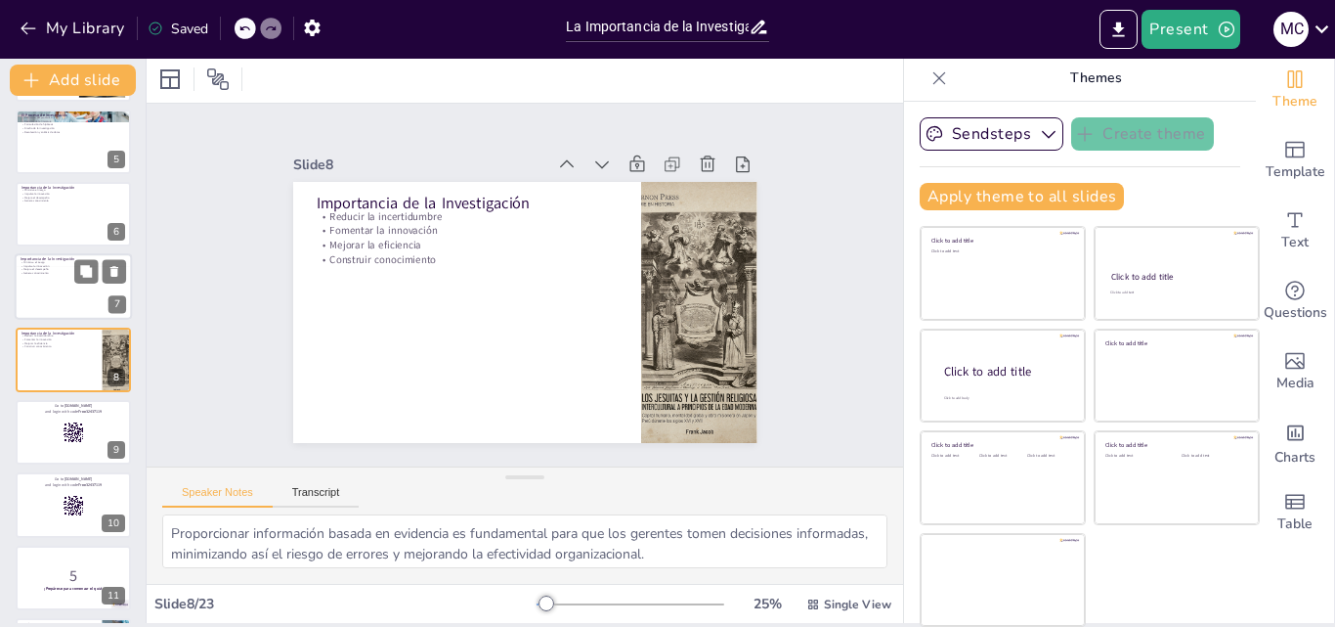
click at [60, 292] on div at bounding box center [73, 287] width 117 height 66
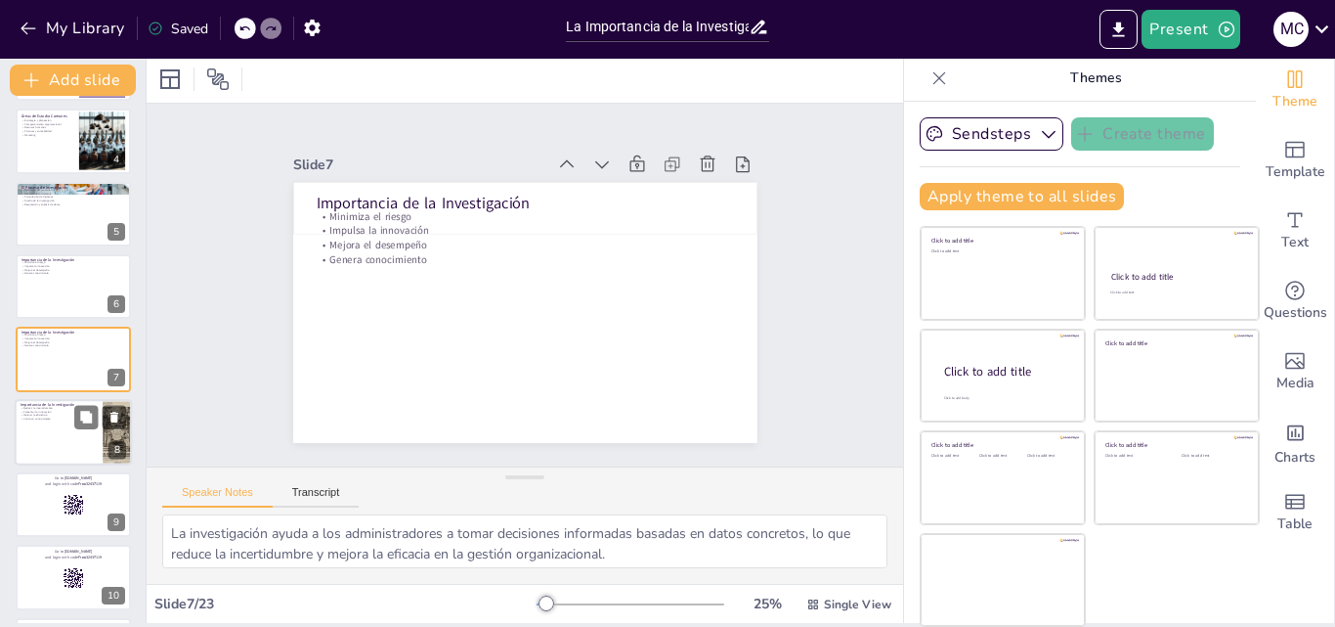
click at [71, 448] on div at bounding box center [73, 432] width 117 height 66
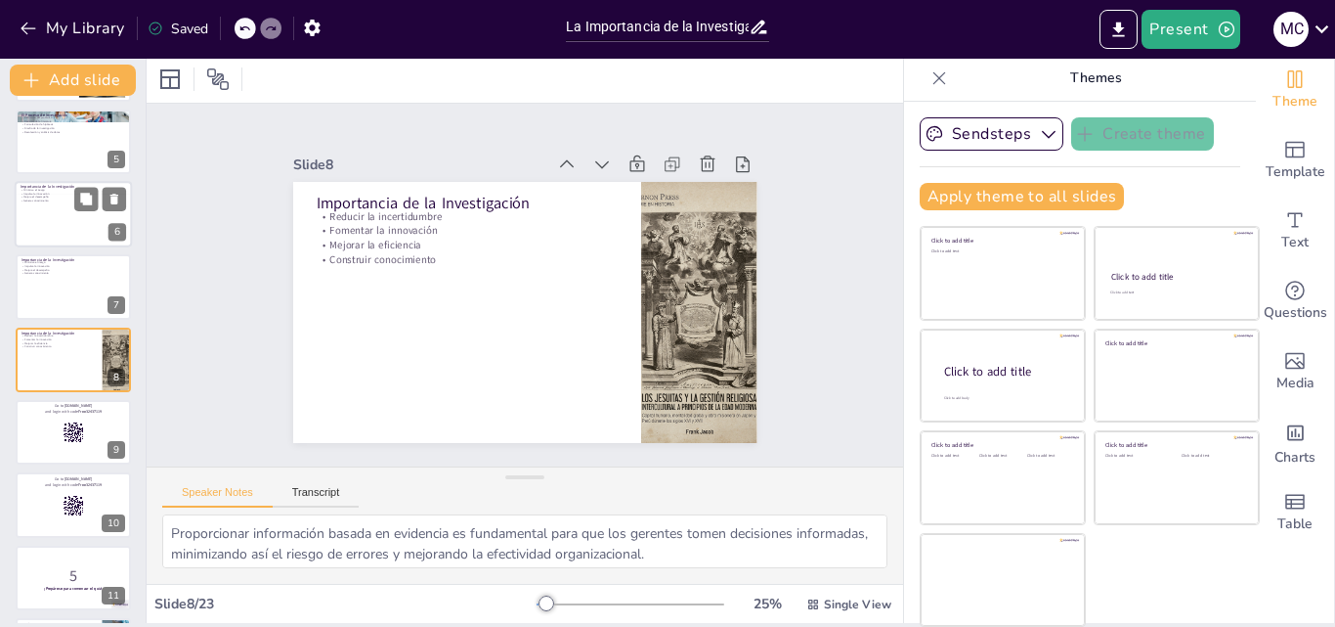
click at [52, 231] on div at bounding box center [73, 214] width 117 height 66
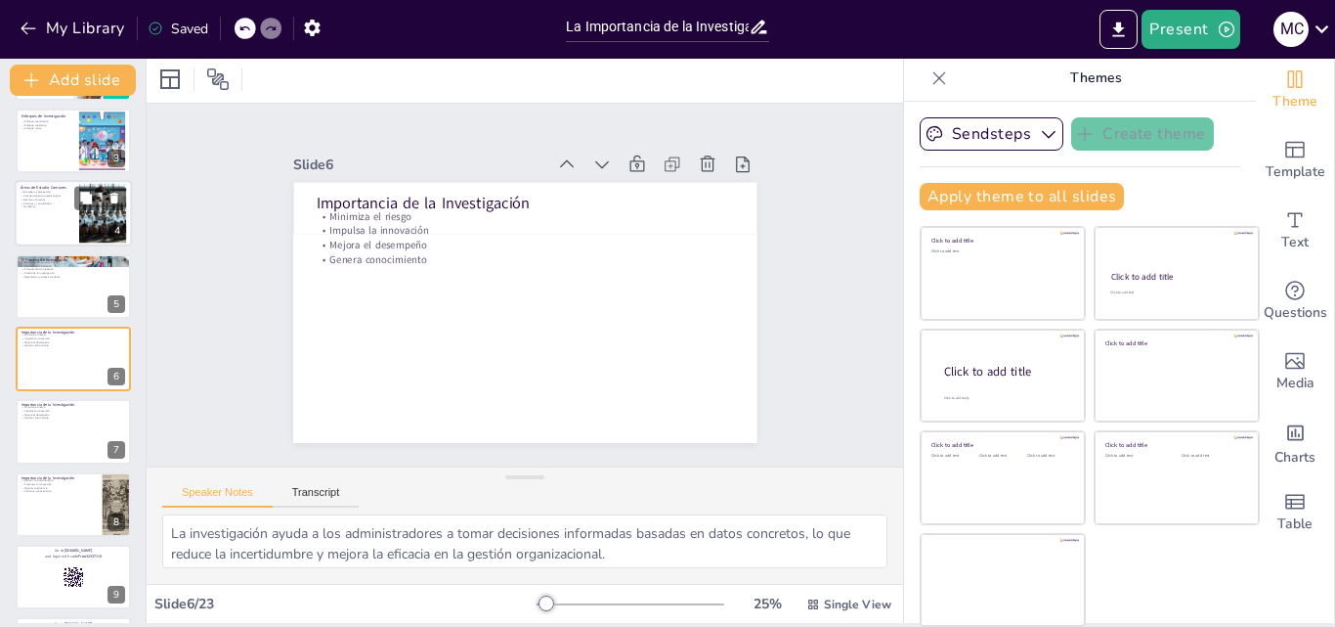
click at [51, 224] on div at bounding box center [73, 213] width 117 height 66
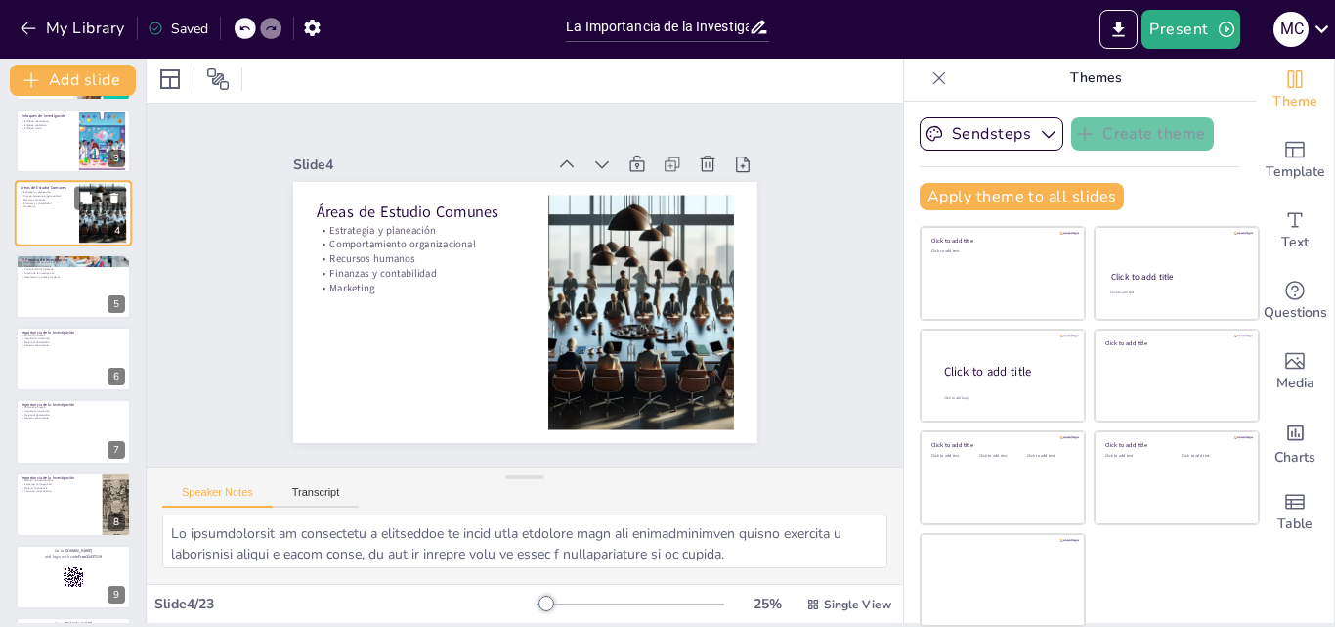
scroll to position [3, 0]
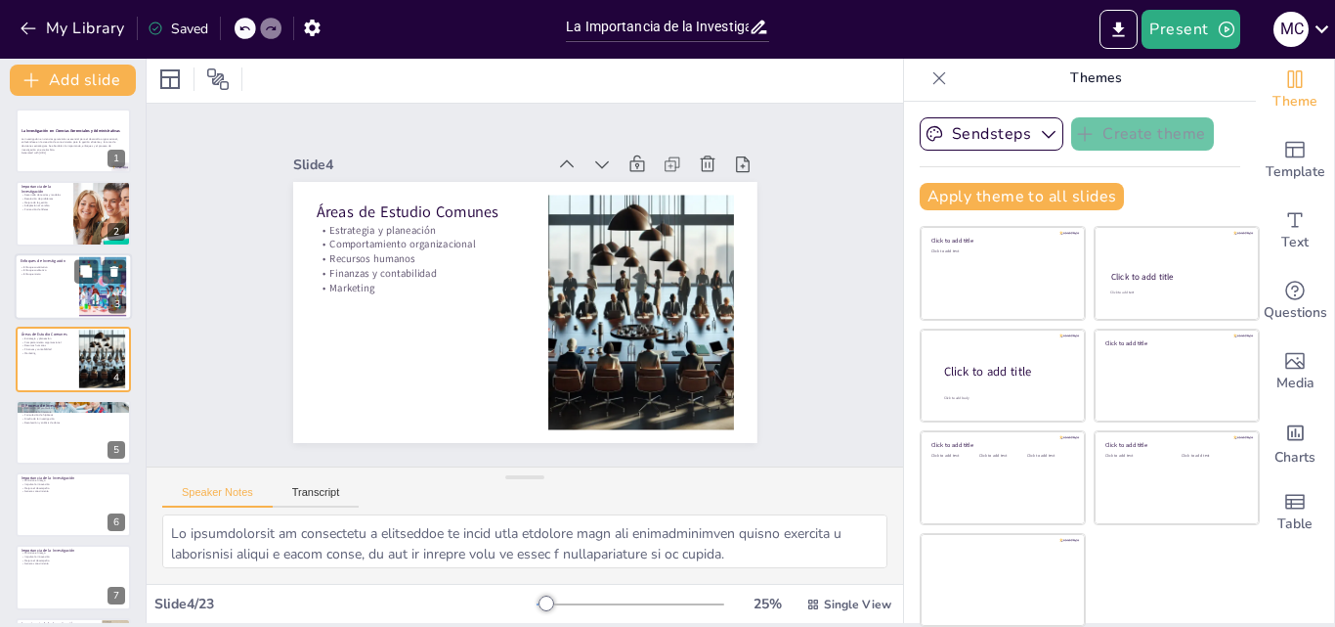
click at [42, 296] on div at bounding box center [73, 286] width 117 height 66
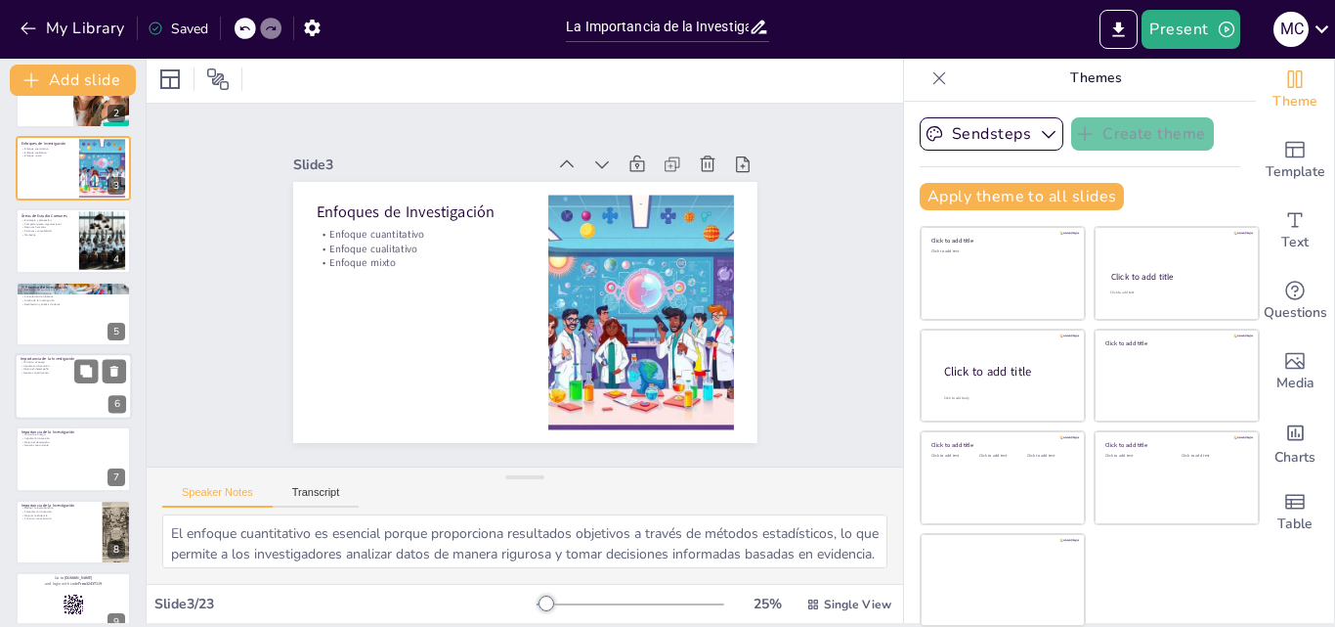
scroll to position [196, 0]
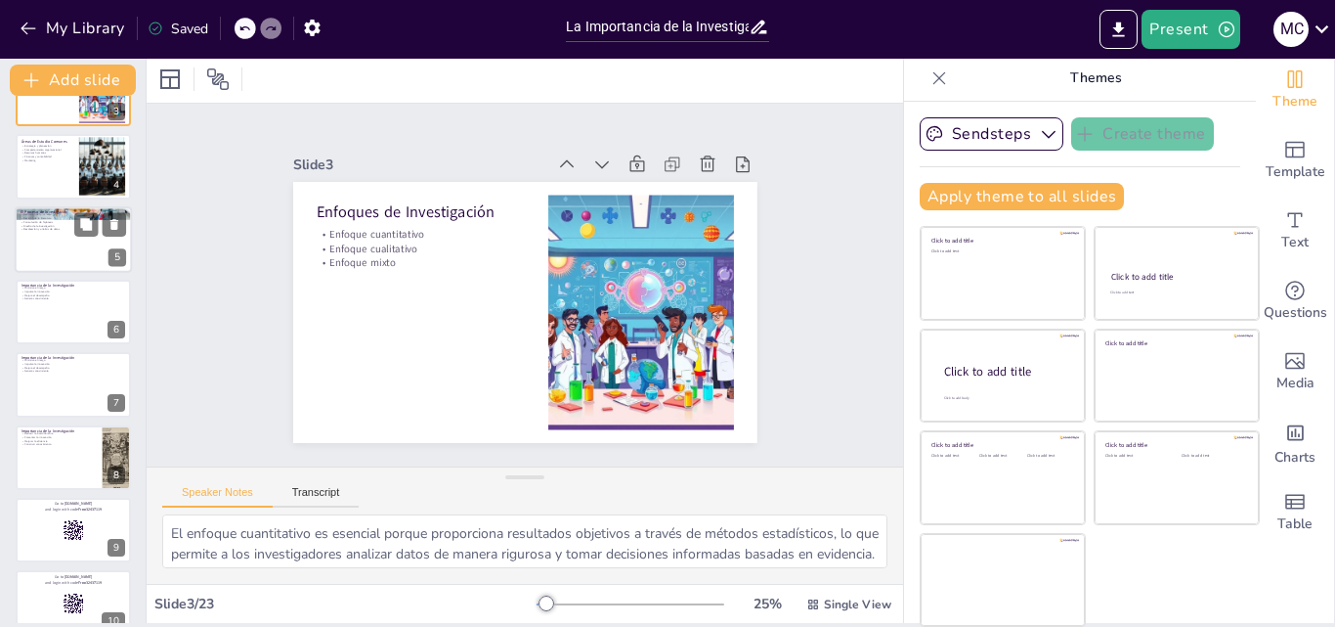
click at [72, 256] on div at bounding box center [73, 239] width 117 height 66
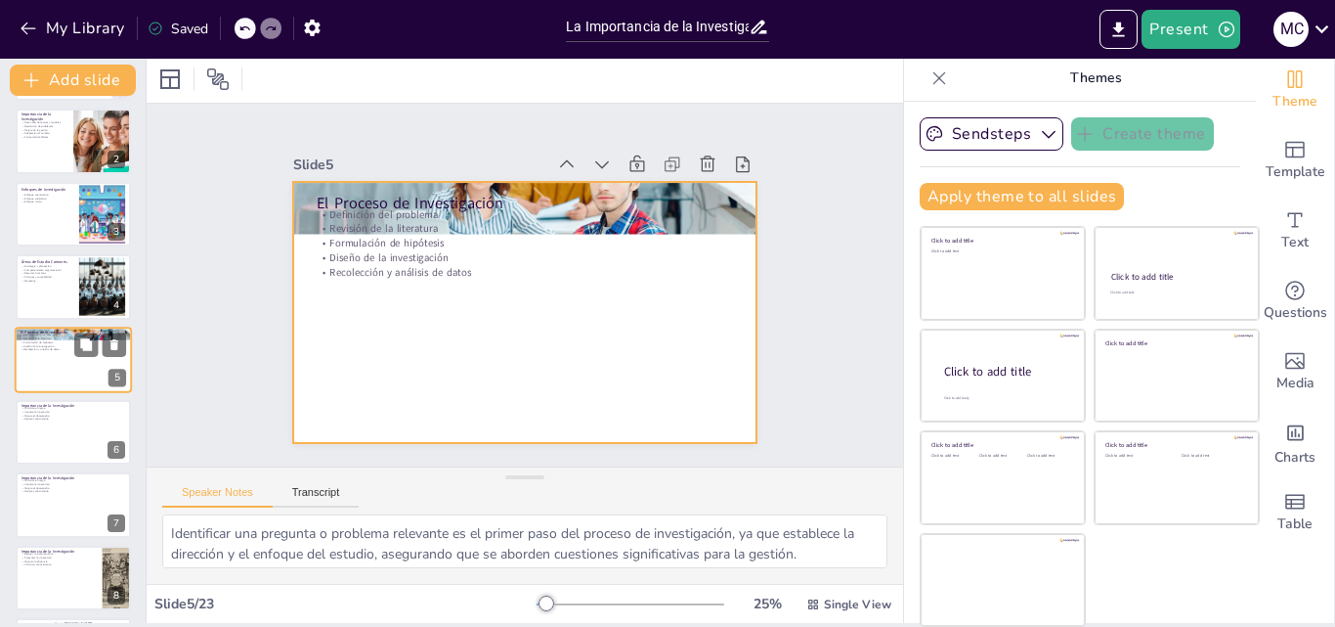
click at [62, 360] on div at bounding box center [73, 359] width 117 height 66
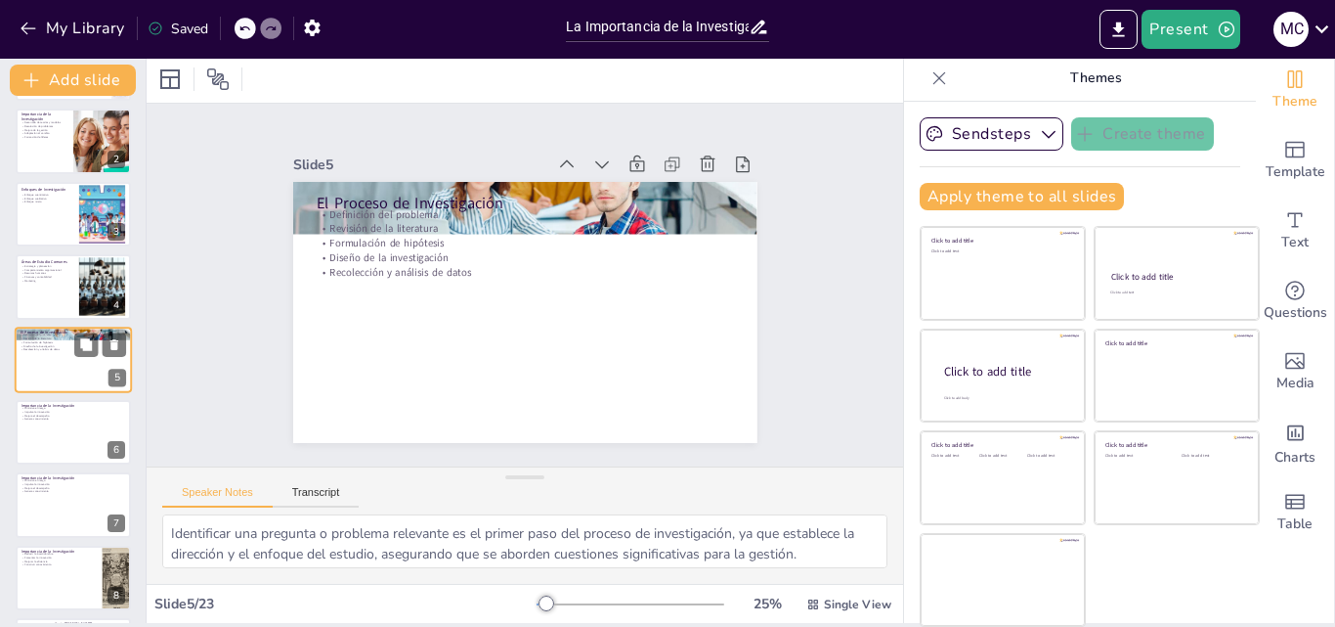
click at [62, 360] on div at bounding box center [73, 359] width 117 height 66
click at [52, 438] on div at bounding box center [73, 432] width 117 height 66
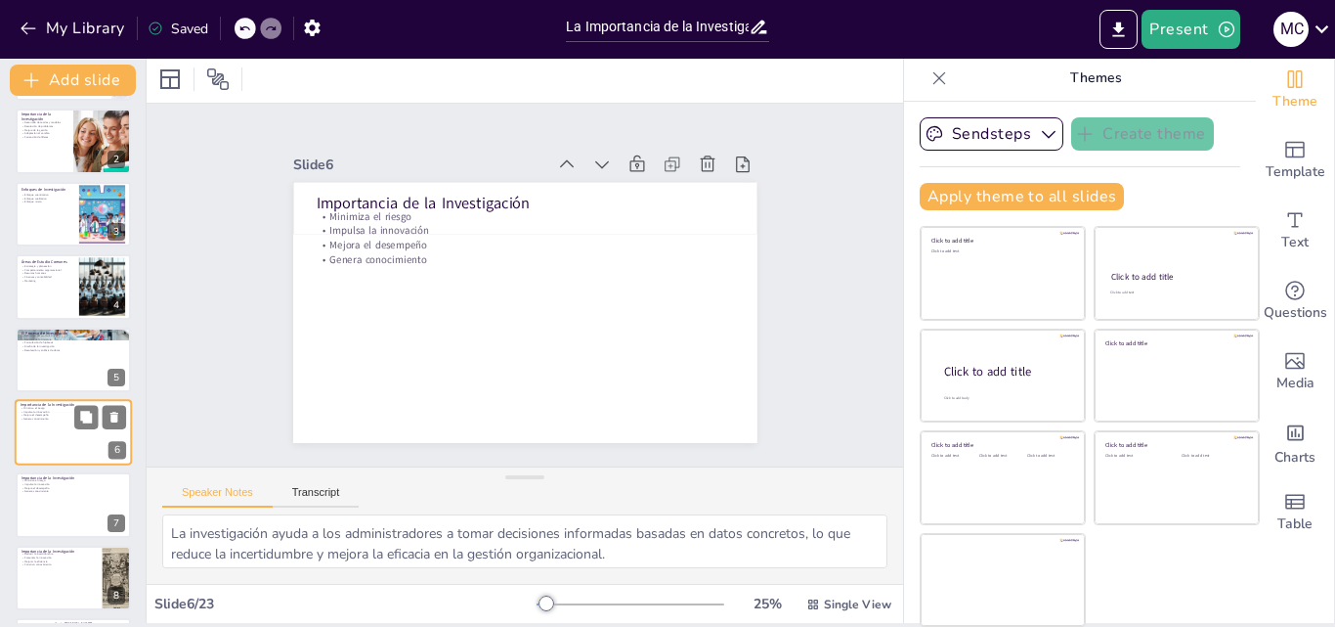
scroll to position [149, 0]
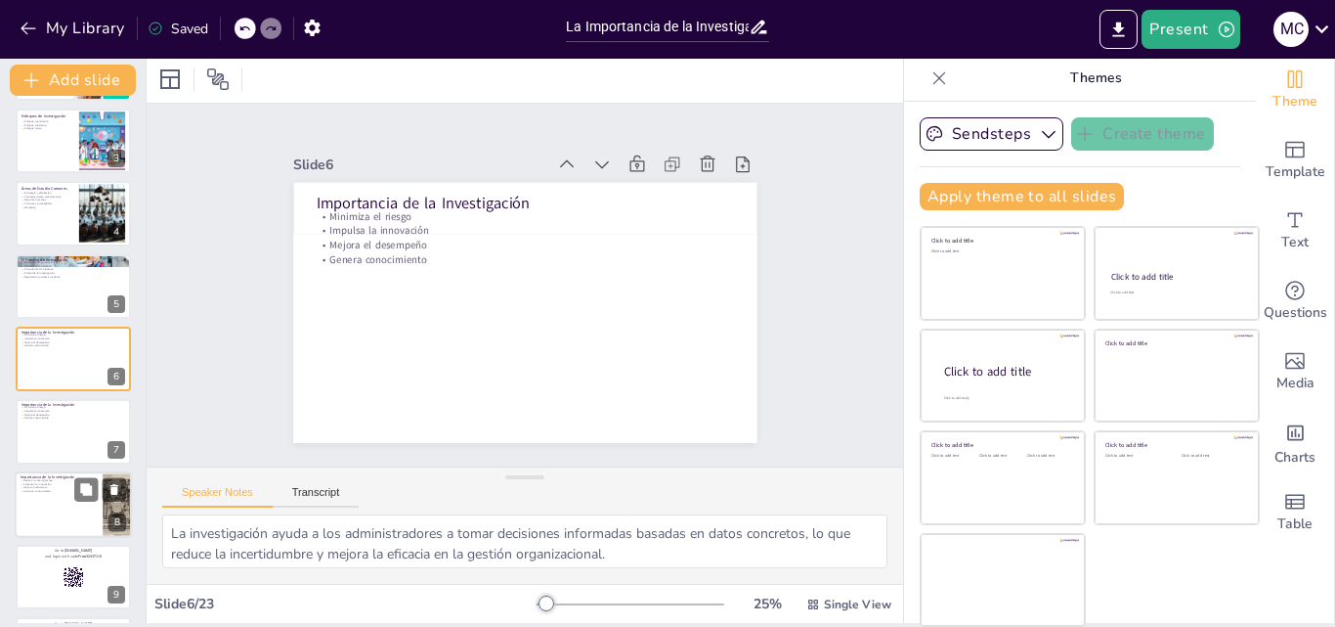
click at [55, 506] on div at bounding box center [73, 504] width 117 height 66
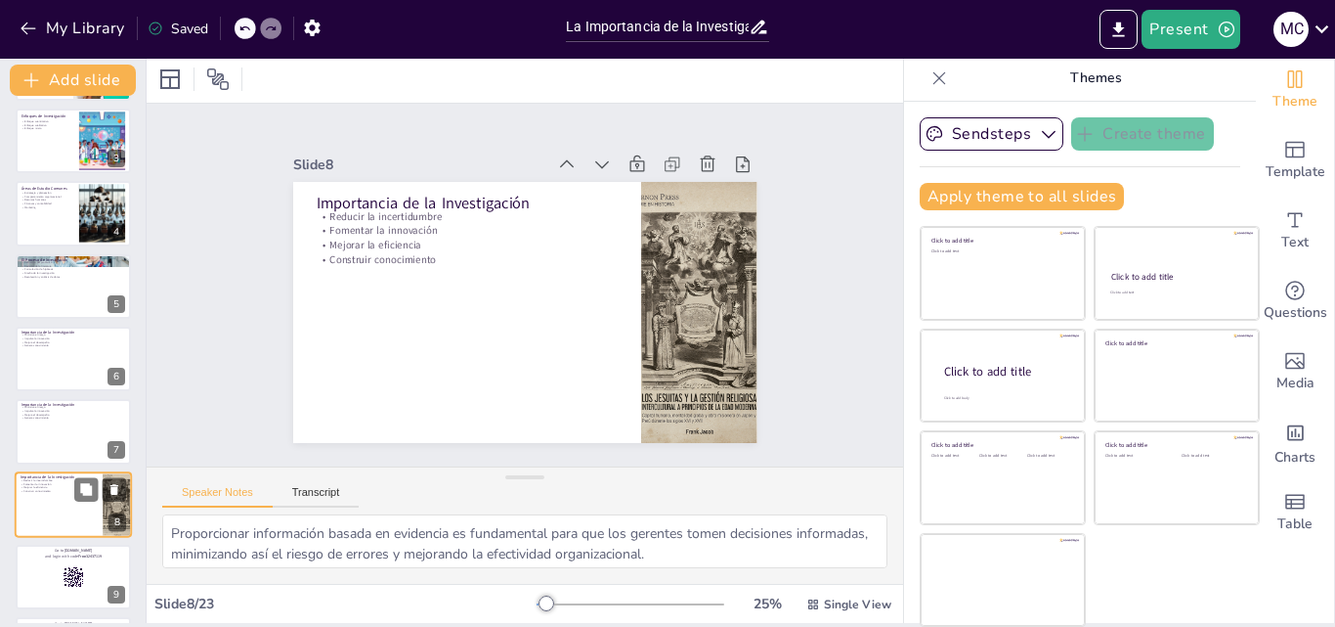
scroll to position [293, 0]
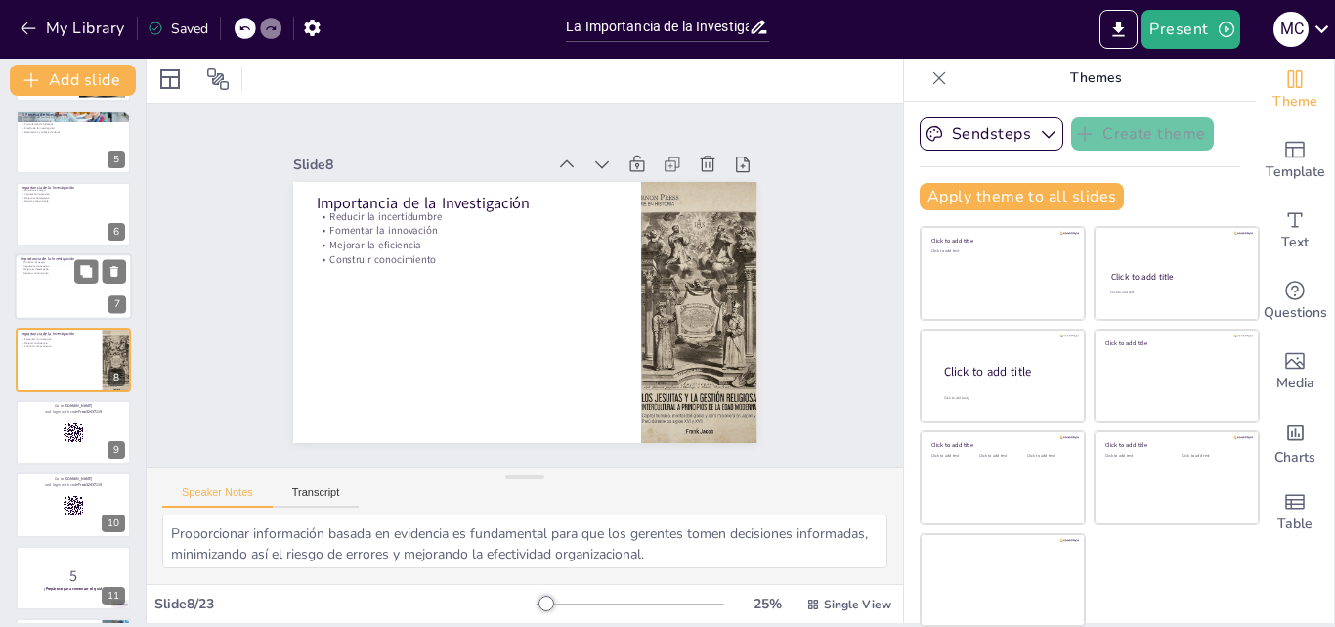
click at [56, 301] on div at bounding box center [73, 287] width 117 height 66
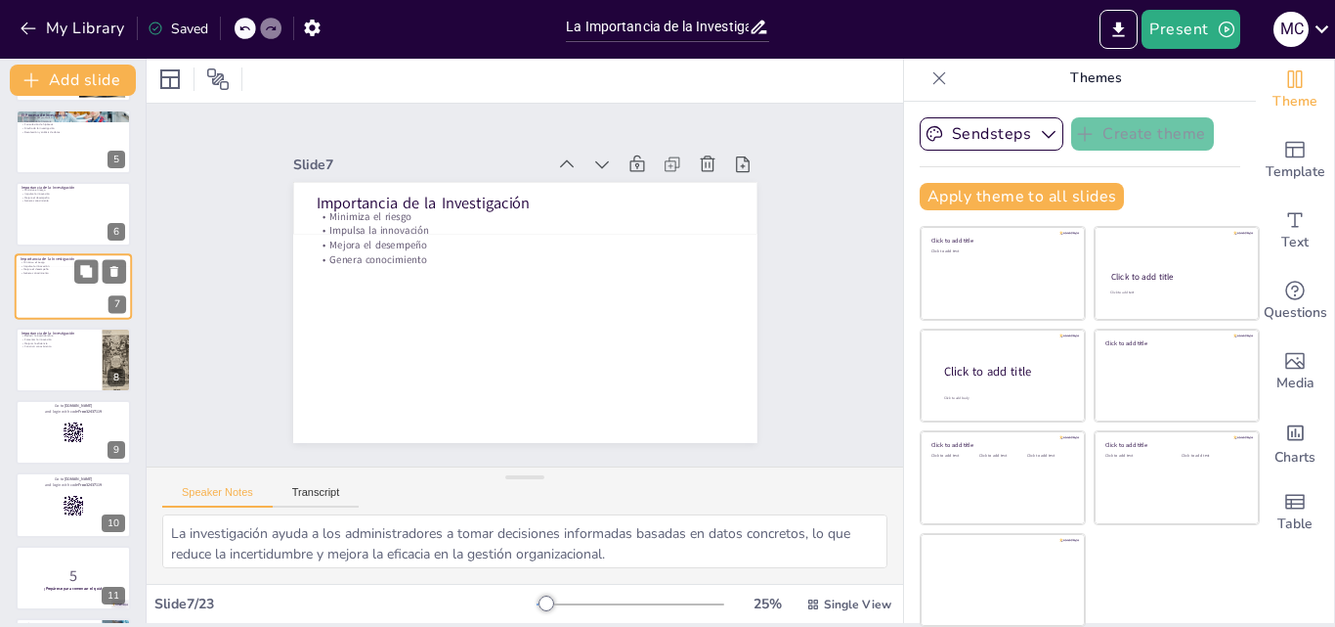
scroll to position [221, 0]
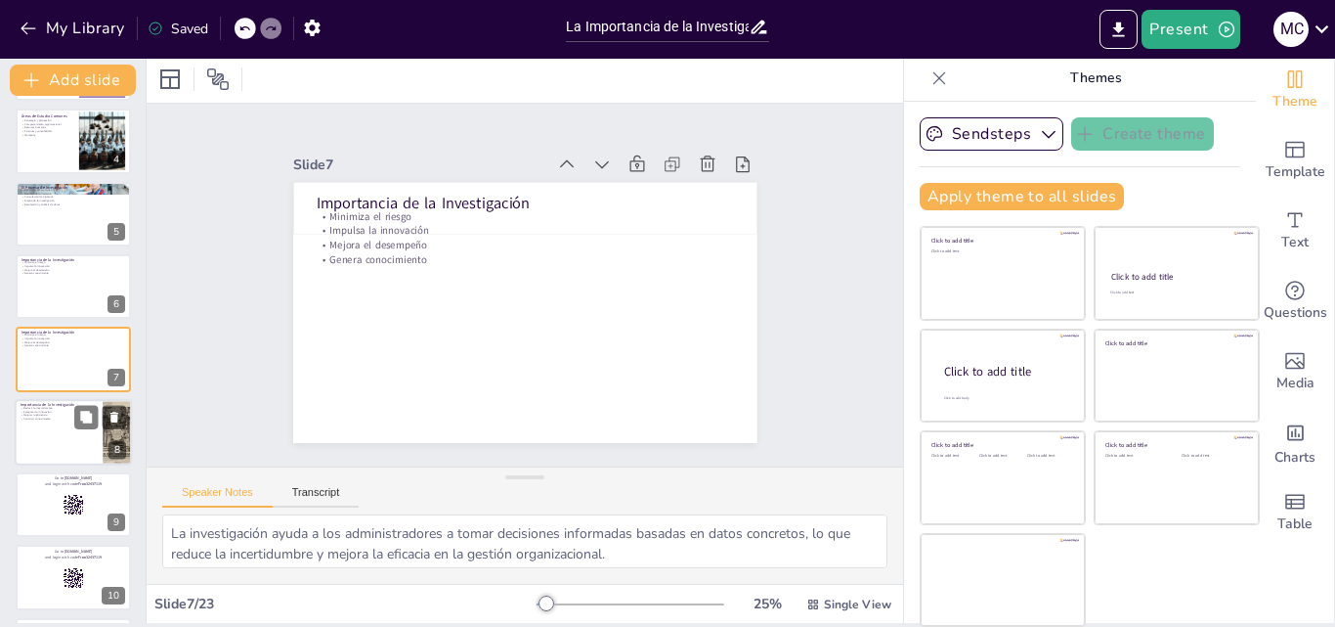
click at [65, 436] on div at bounding box center [73, 432] width 117 height 66
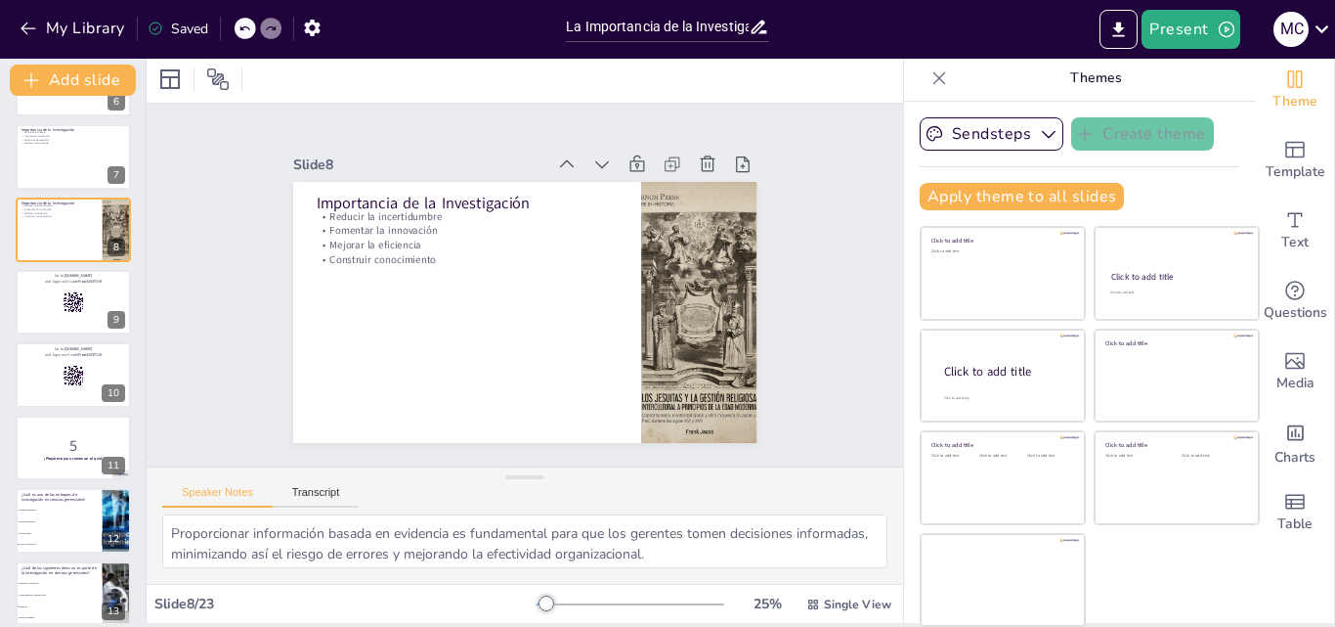
scroll to position [684, 0]
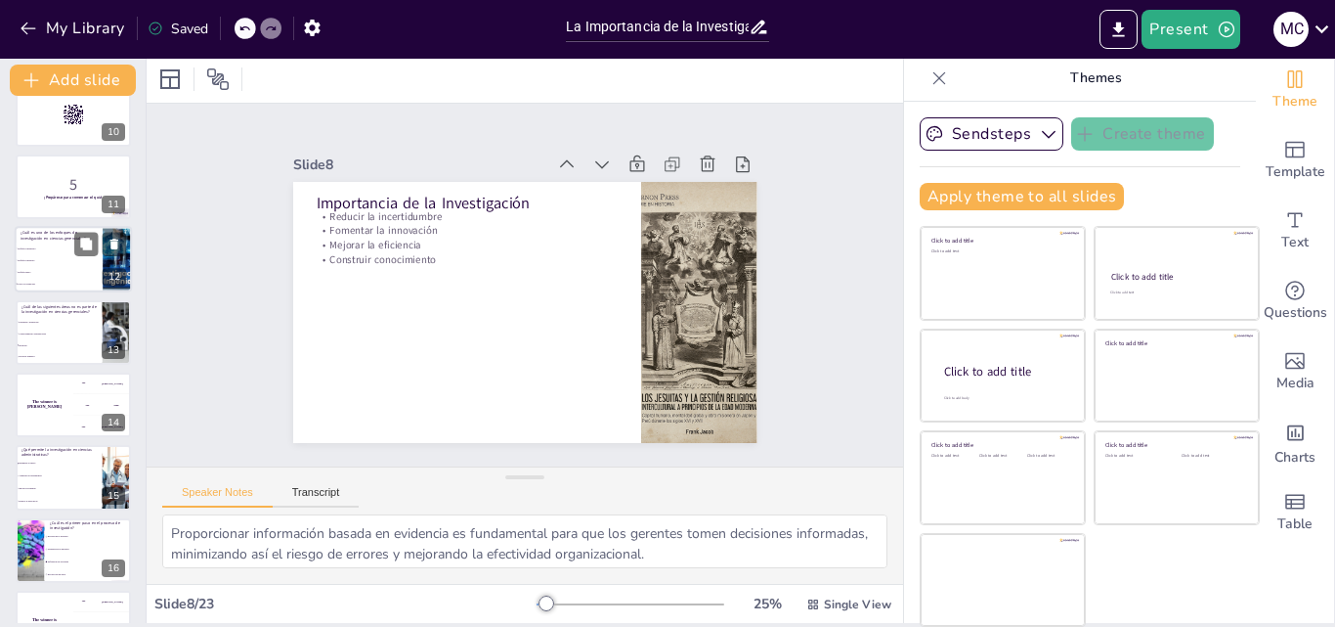
click at [70, 276] on li "Enfoque mixto" at bounding box center [59, 273] width 88 height 12
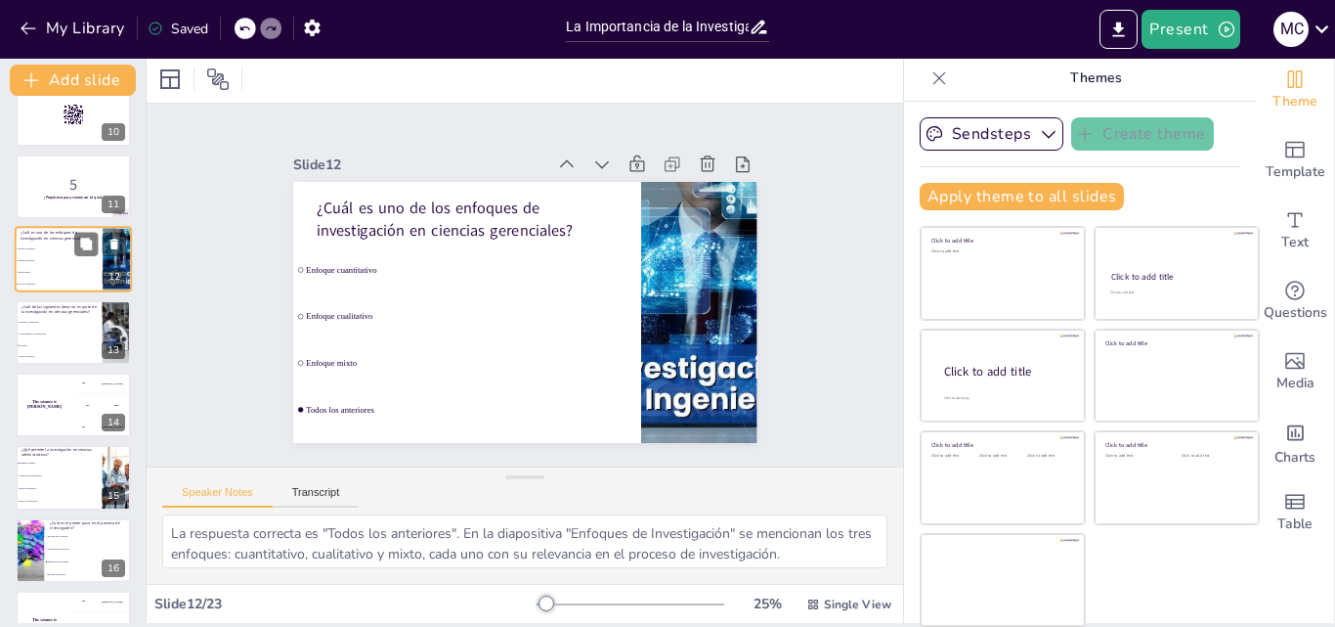
scroll to position [585, 0]
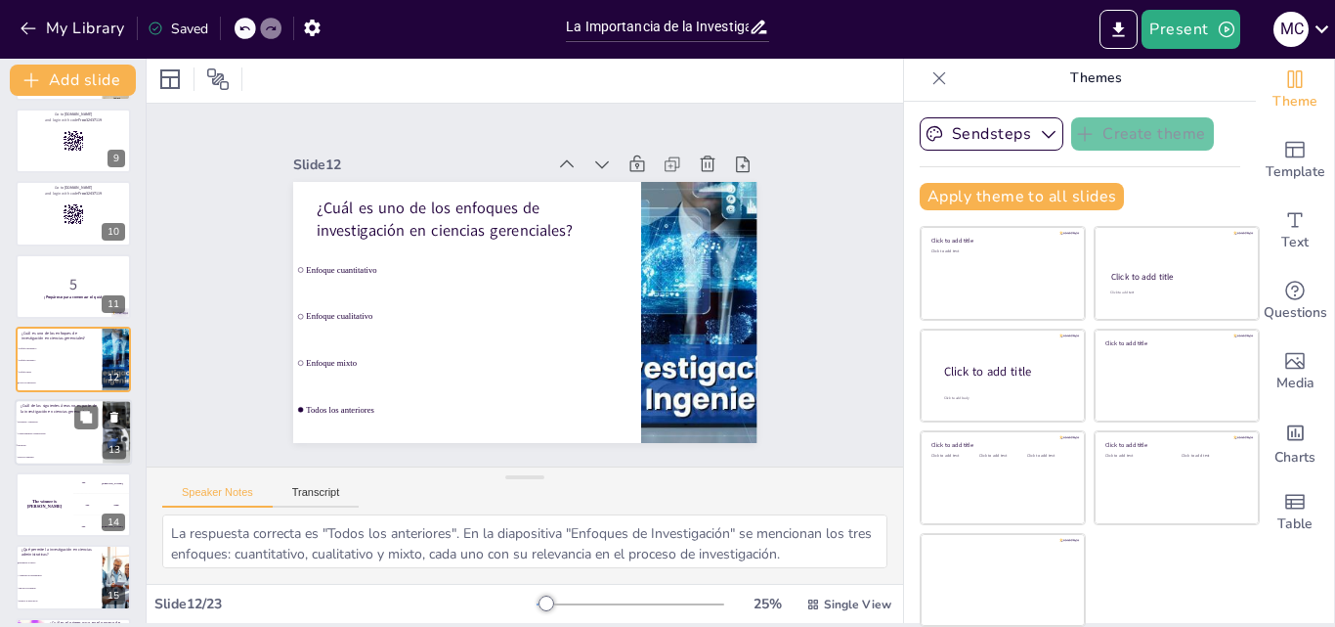
click at [60, 425] on li "Estrategia y planeación" at bounding box center [59, 421] width 88 height 12
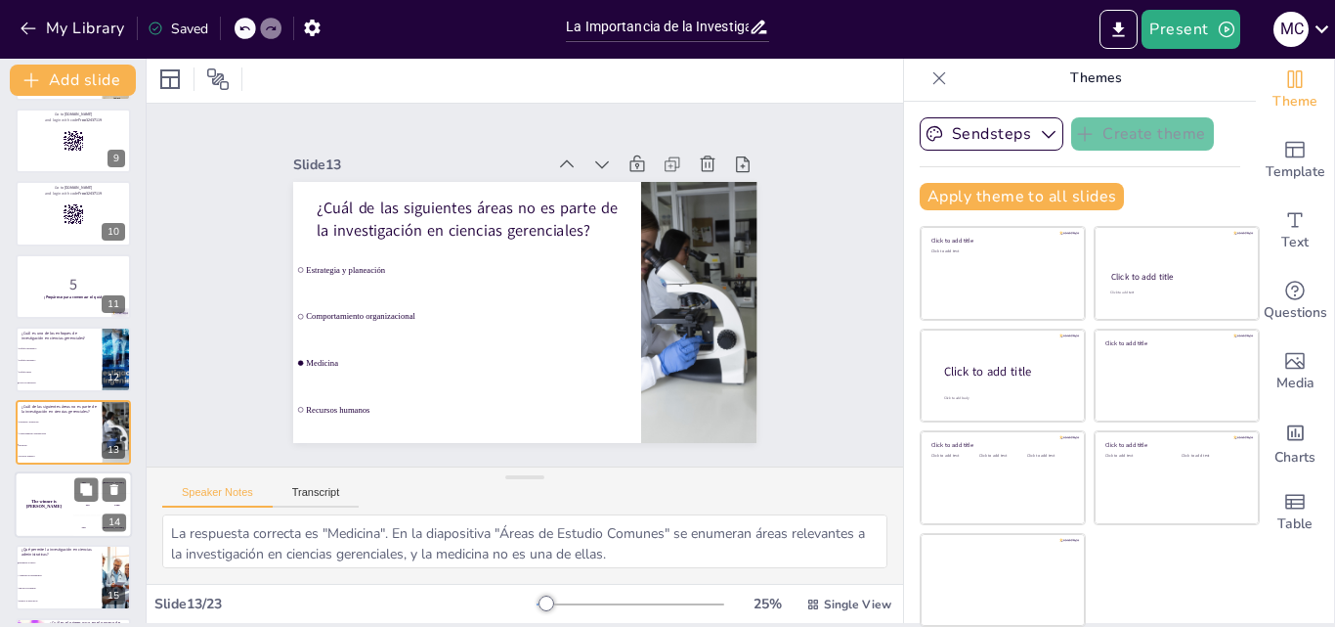
scroll to position [657, 0]
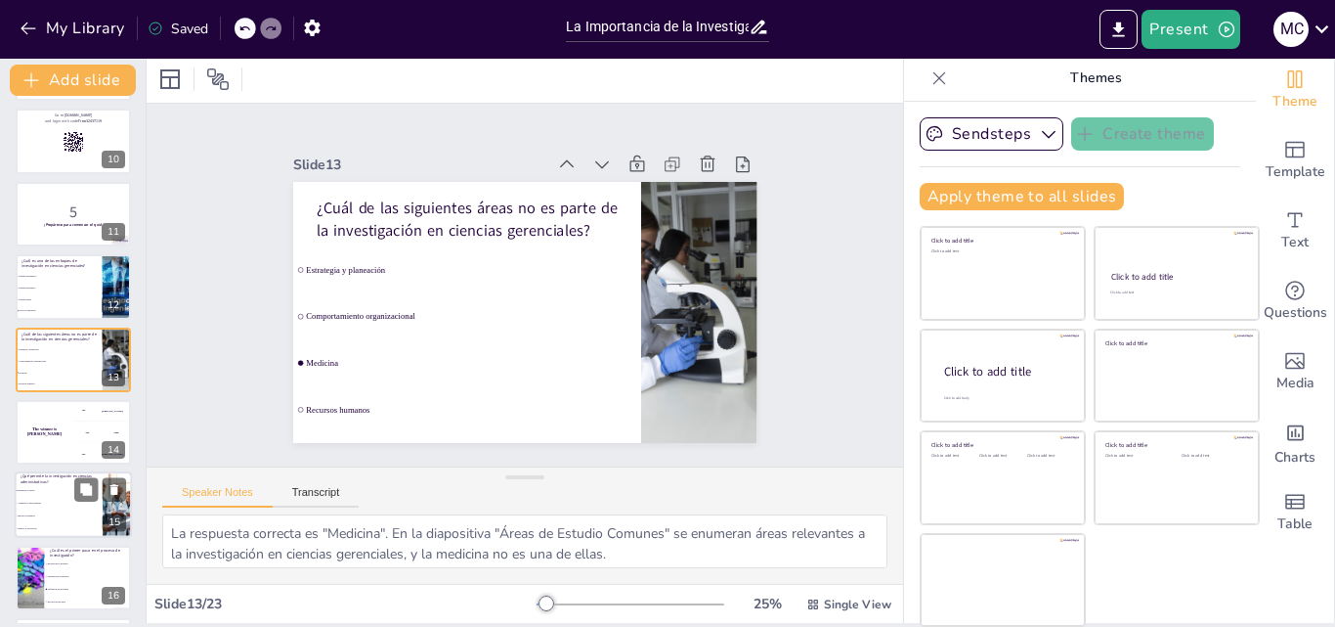
click at [61, 508] on li "Aumentar la incertidumbre" at bounding box center [59, 504] width 88 height 13
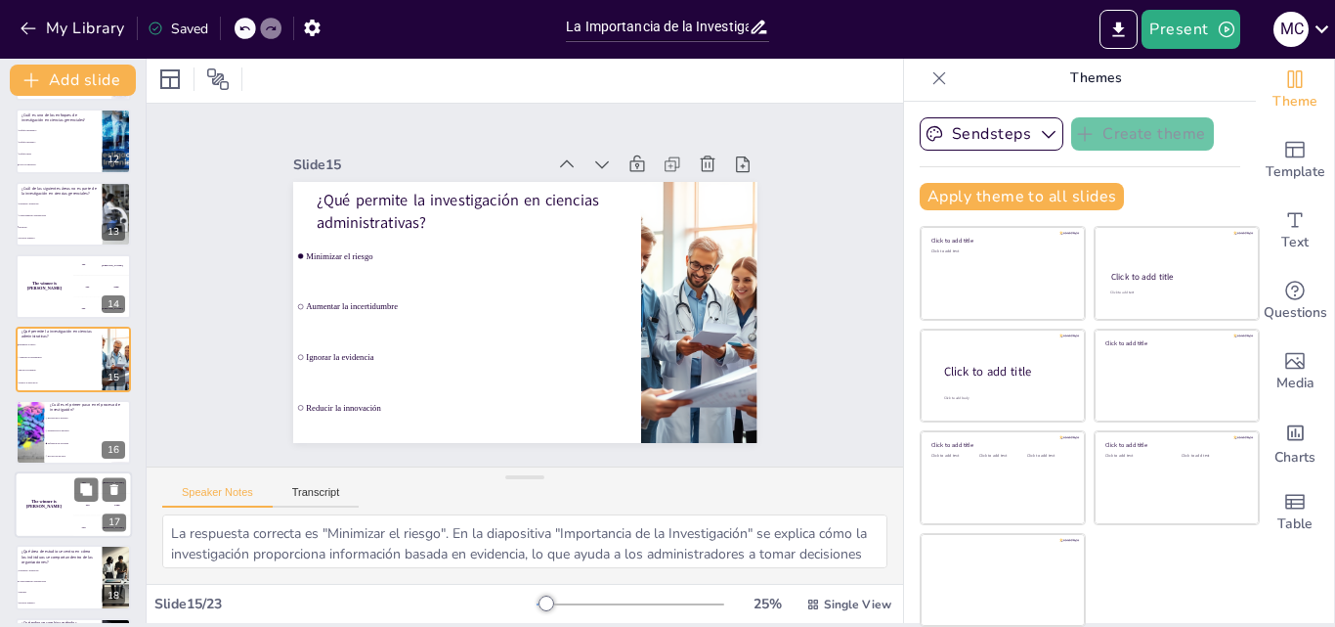
click at [57, 514] on div "The winner is [PERSON_NAME]" at bounding box center [44, 504] width 59 height 66
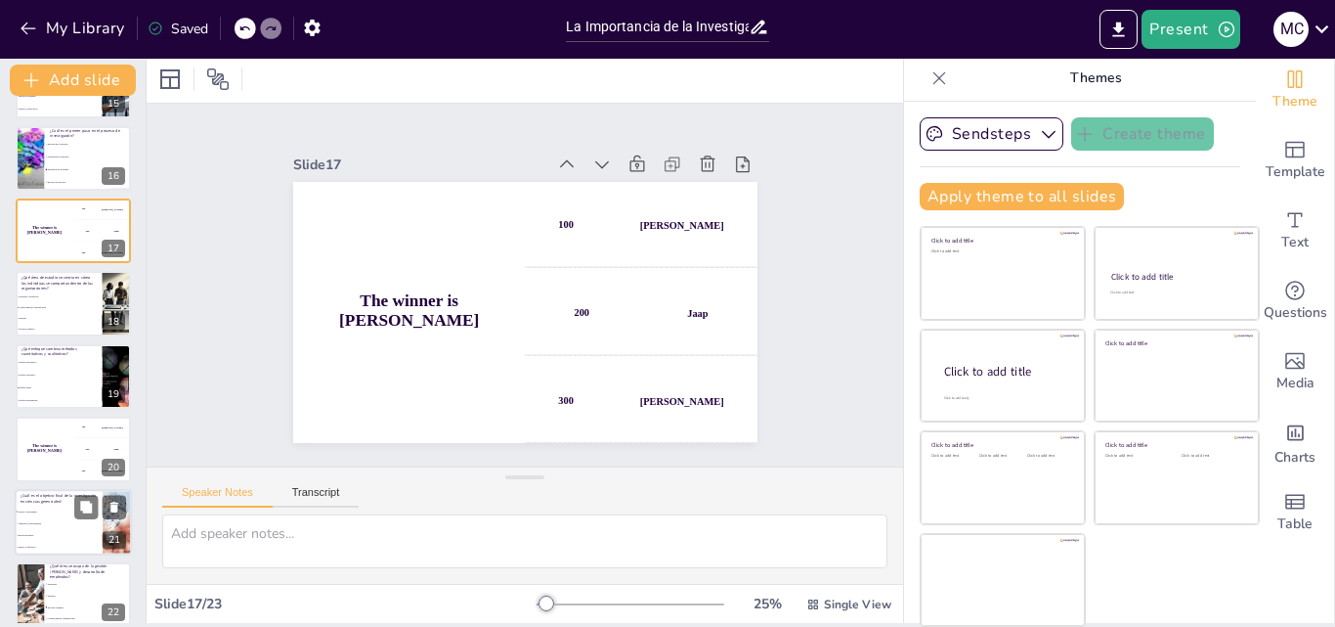
scroll to position [1169, 0]
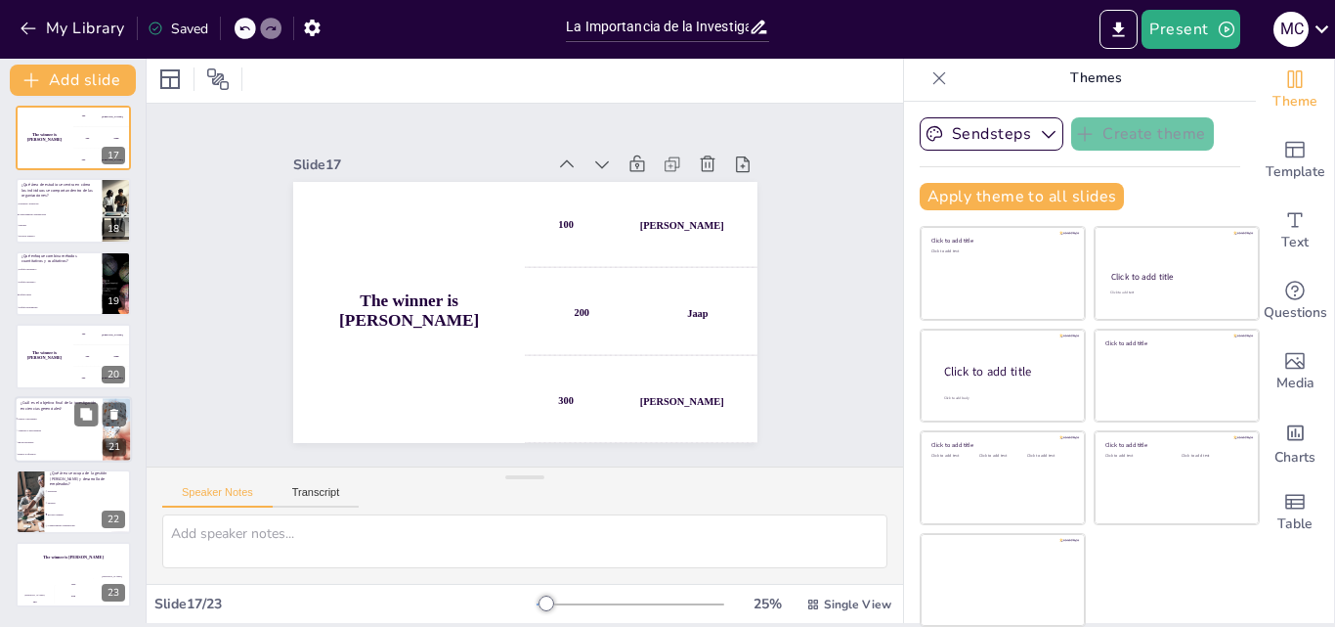
click at [63, 445] on li "Ignorar problemas" at bounding box center [59, 442] width 88 height 12
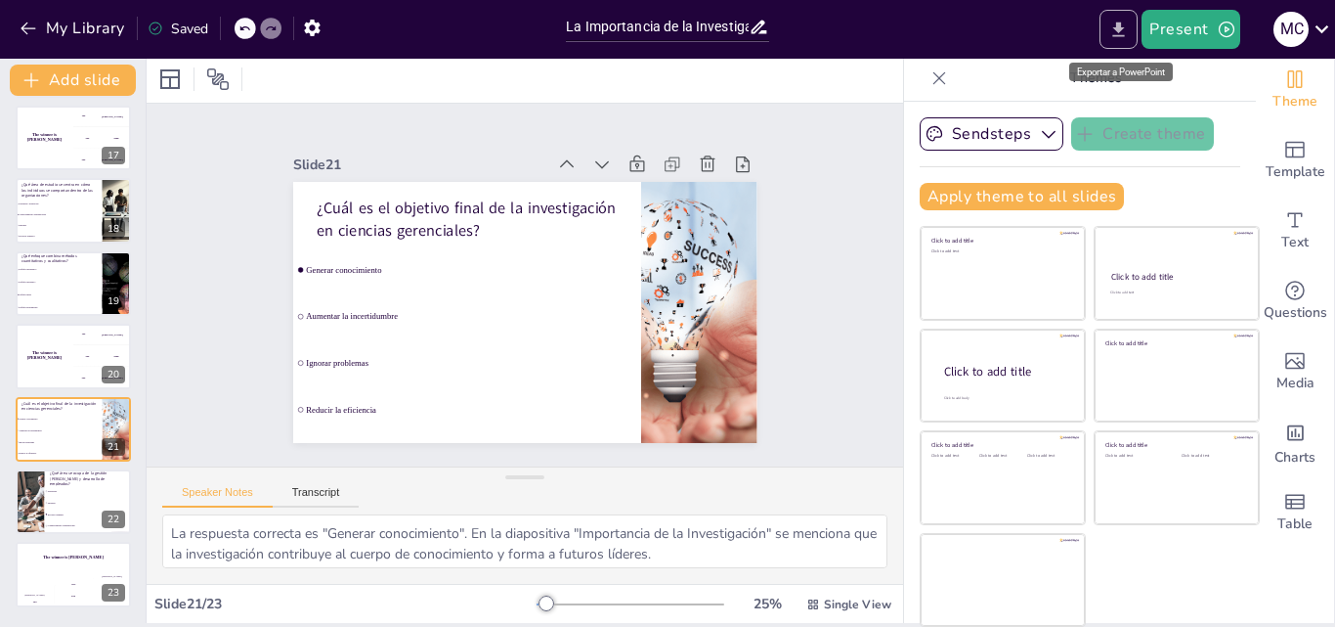
click at [1119, 20] on icon "Export to PowerPoint" at bounding box center [1118, 30] width 21 height 21
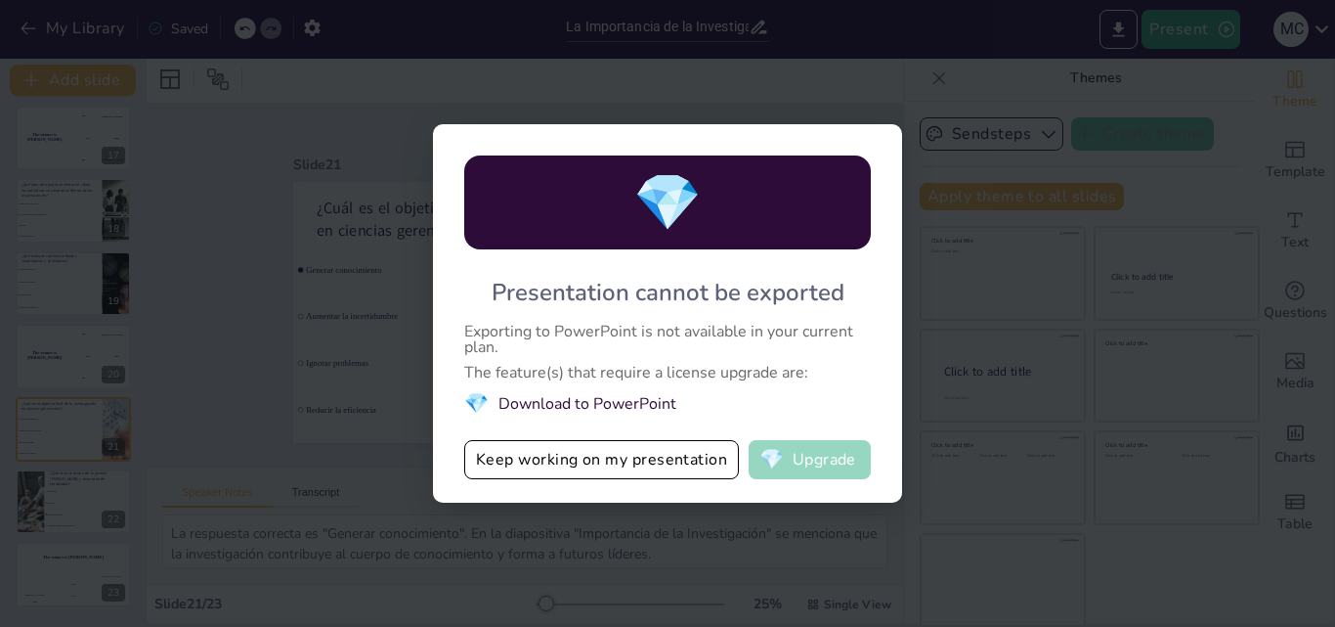
click at [806, 459] on button "💎 Upgrade" at bounding box center [810, 459] width 122 height 39
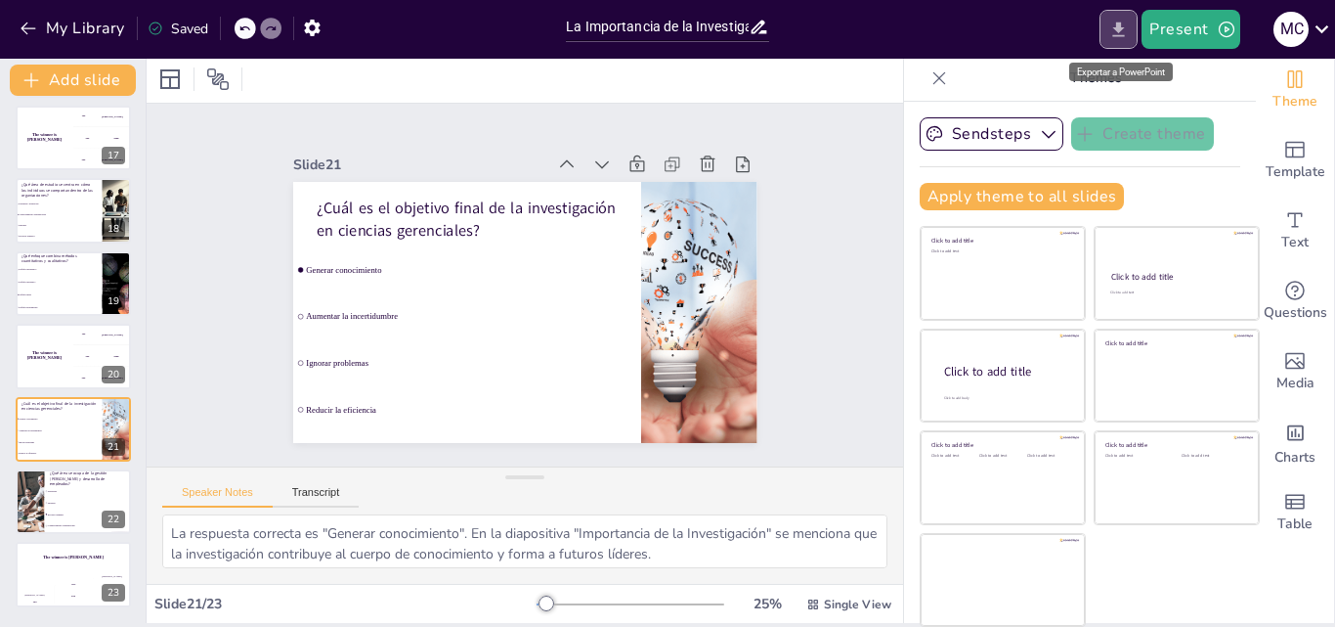
click at [1114, 30] on icon "Export to PowerPoint" at bounding box center [1118, 30] width 21 height 21
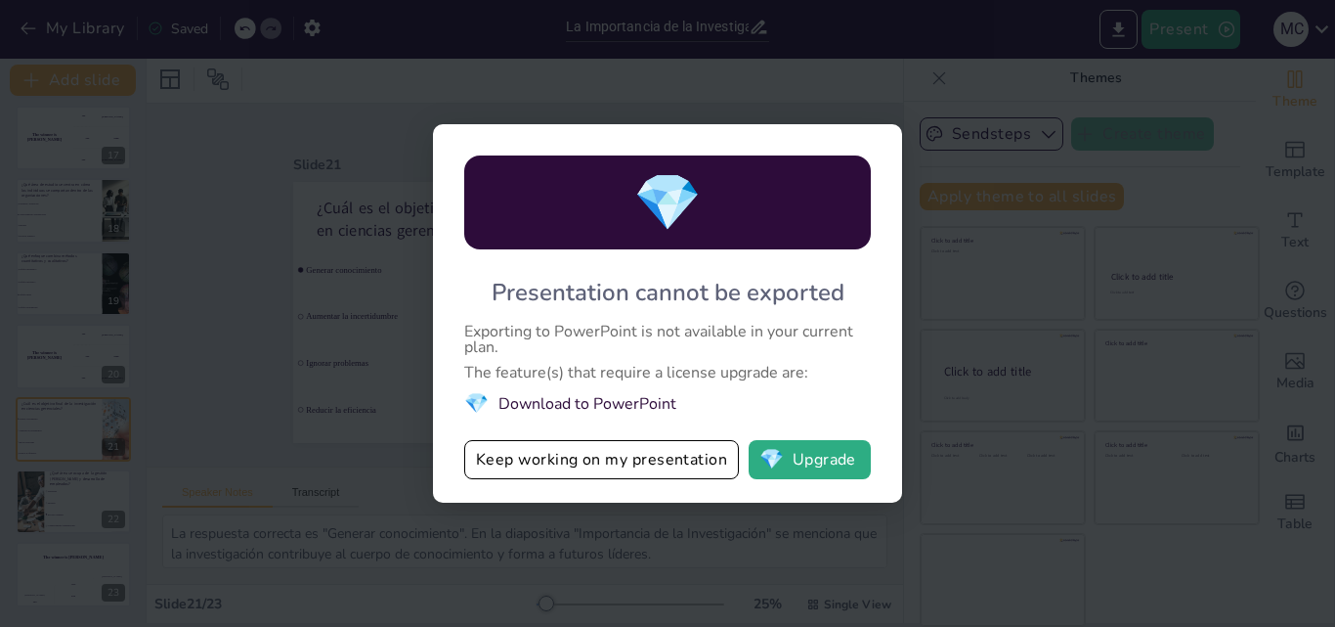
click at [604, 404] on li "💎 Download to PowerPoint" at bounding box center [667, 403] width 407 height 26
click at [771, 458] on span "💎" at bounding box center [772, 460] width 24 height 20
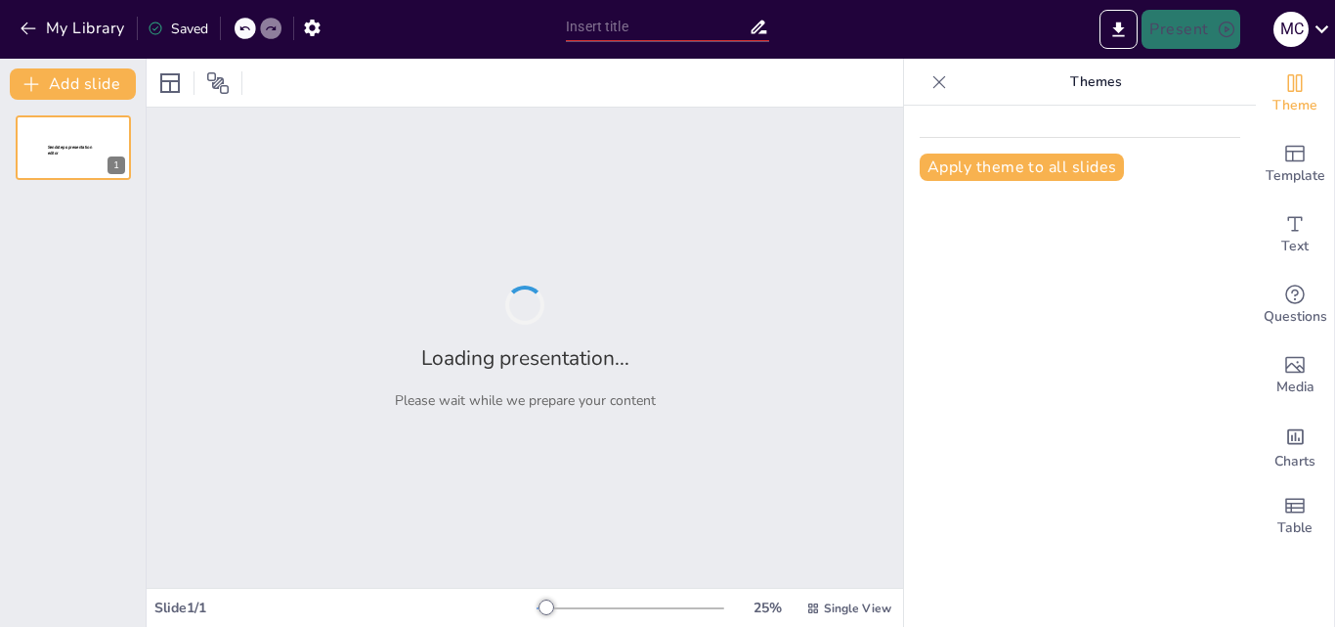
type input "La Importancia de la Investigación Interdisciplinaria en la Gestión Moderna"
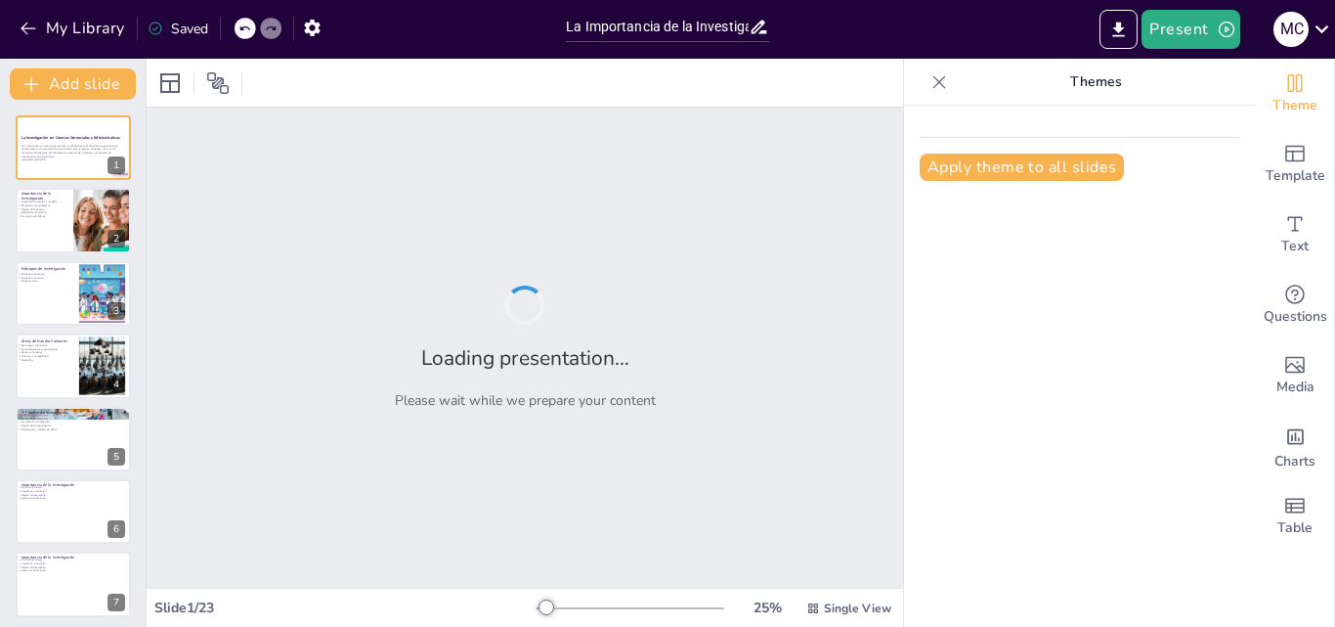
checkbox input "true"
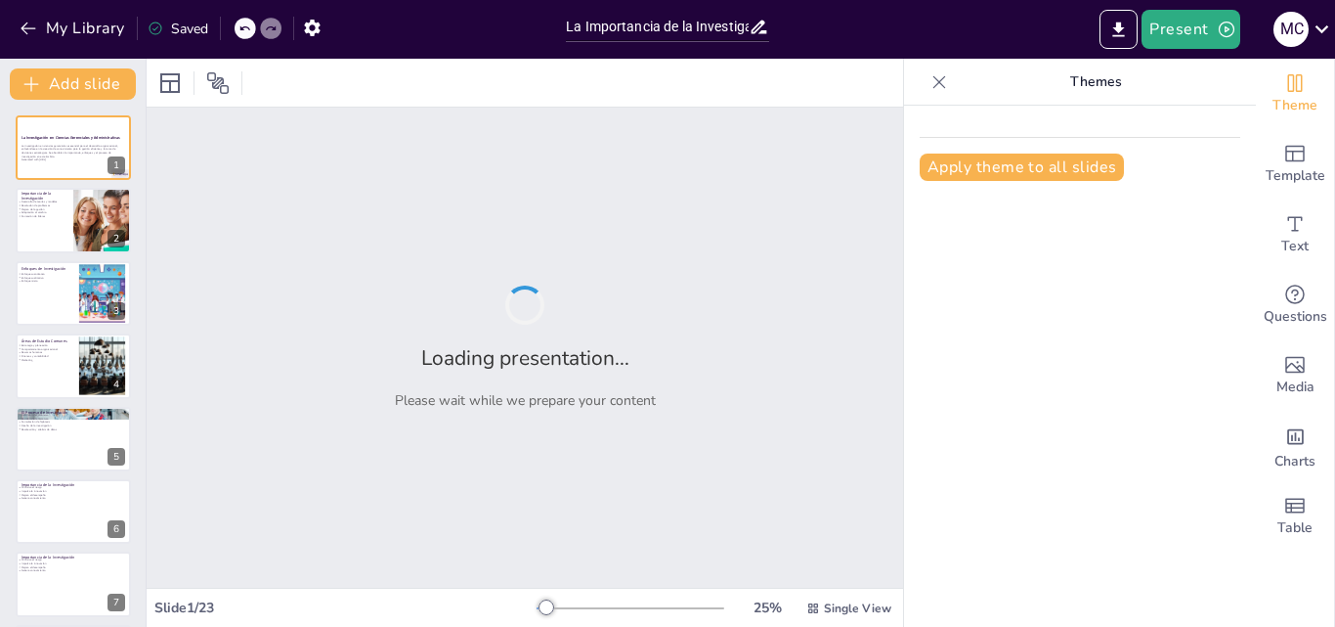
checkbox input "true"
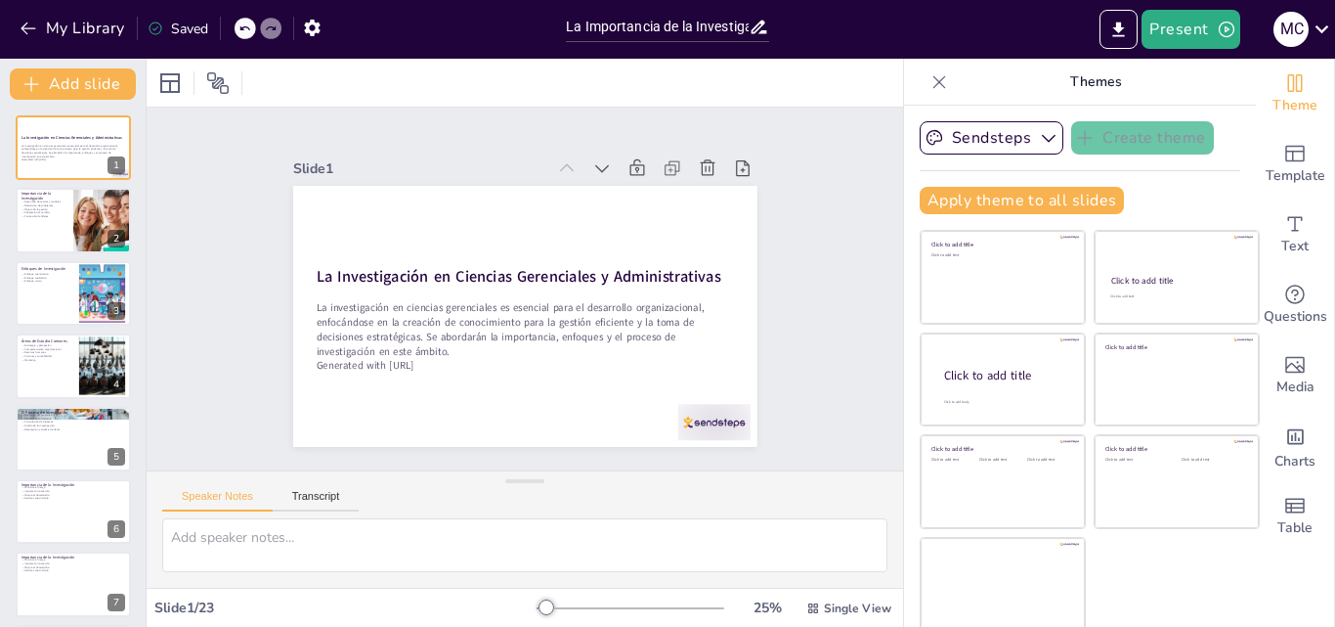
checkbox input "true"
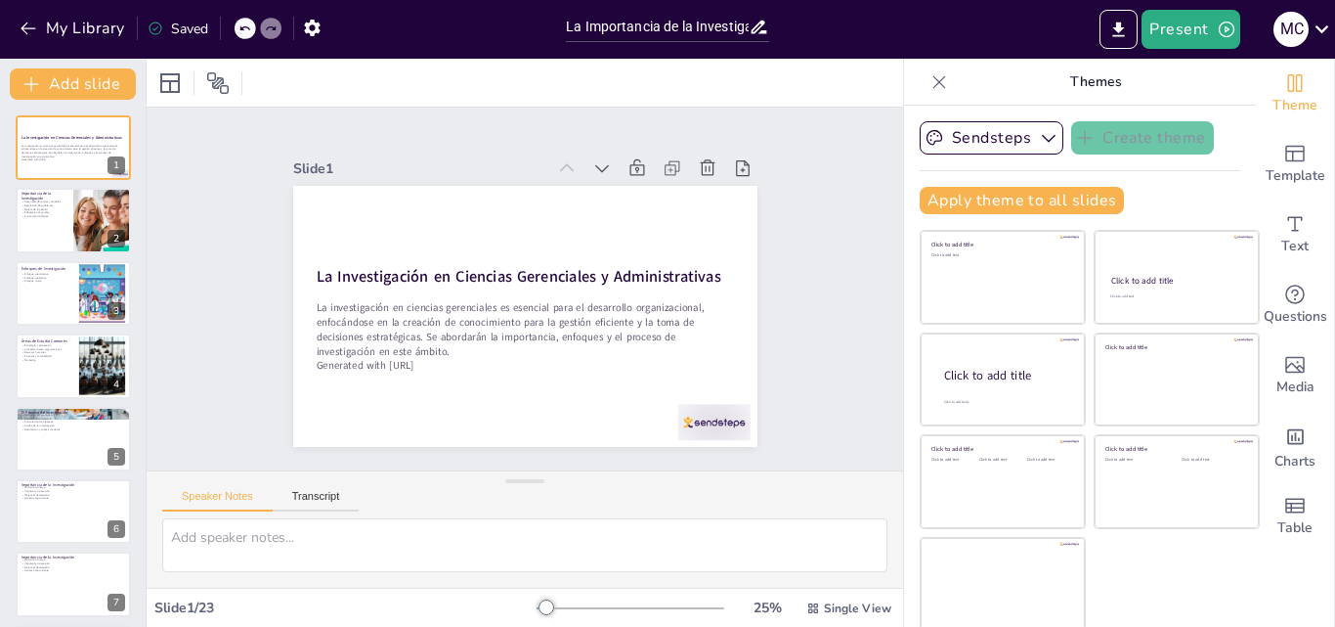
checkbox input "true"
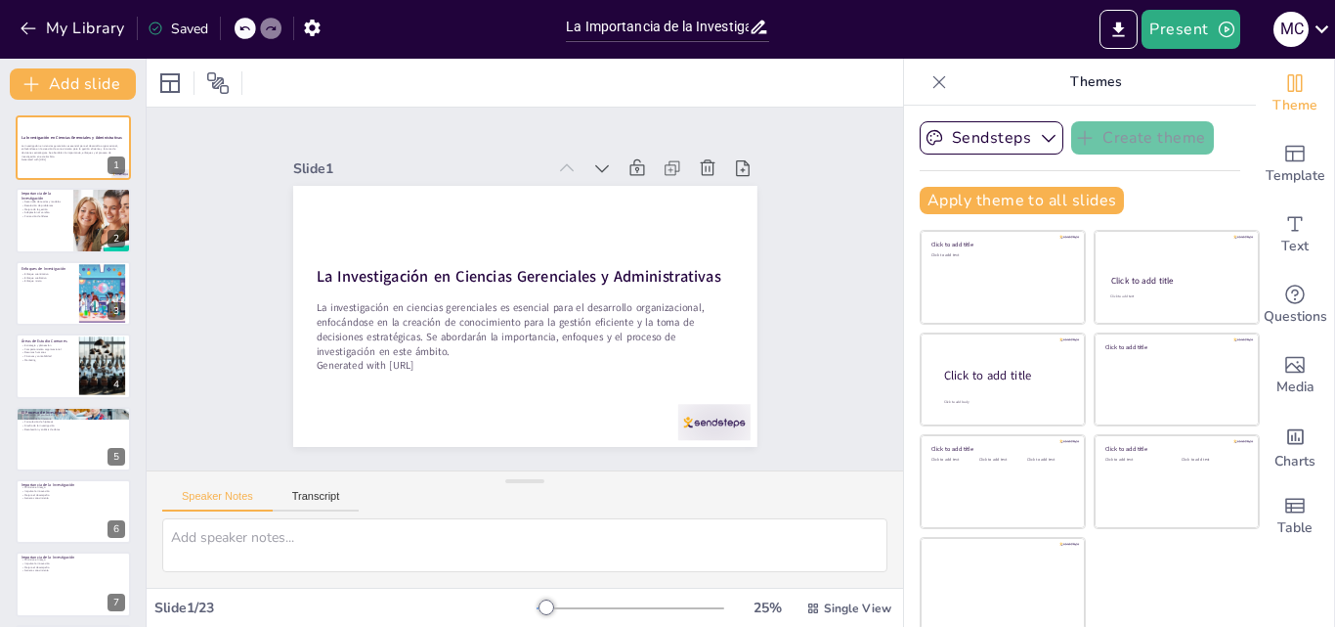
checkbox input "true"
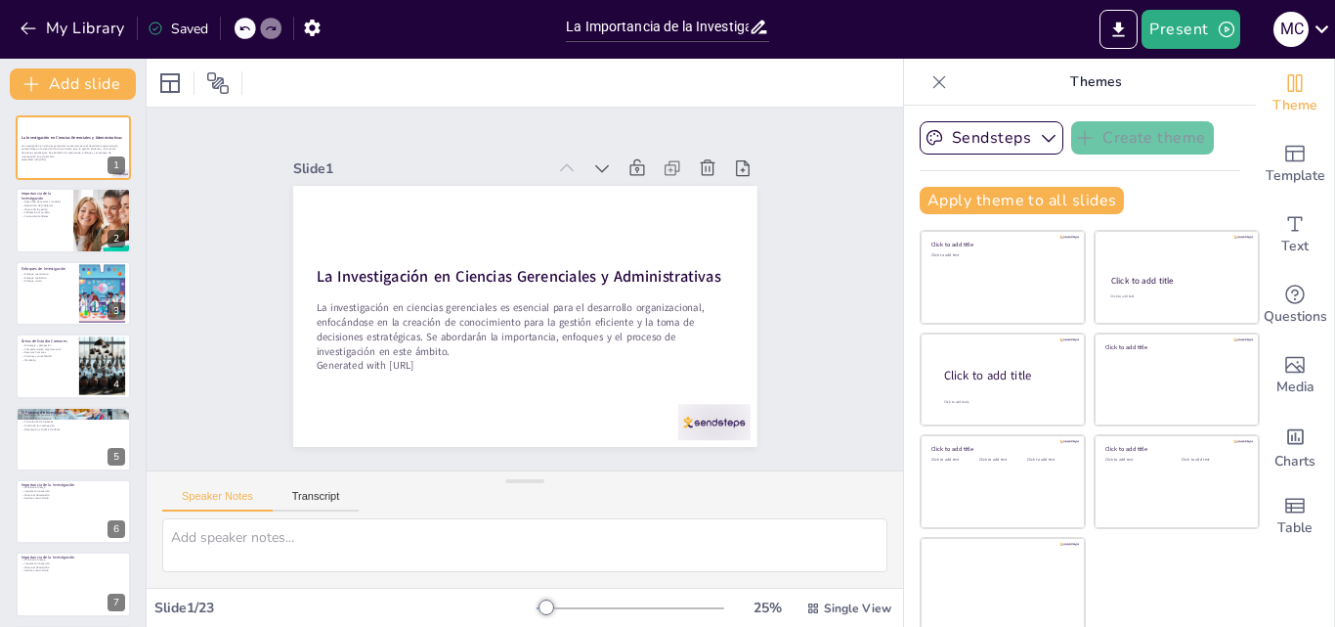
checkbox input "true"
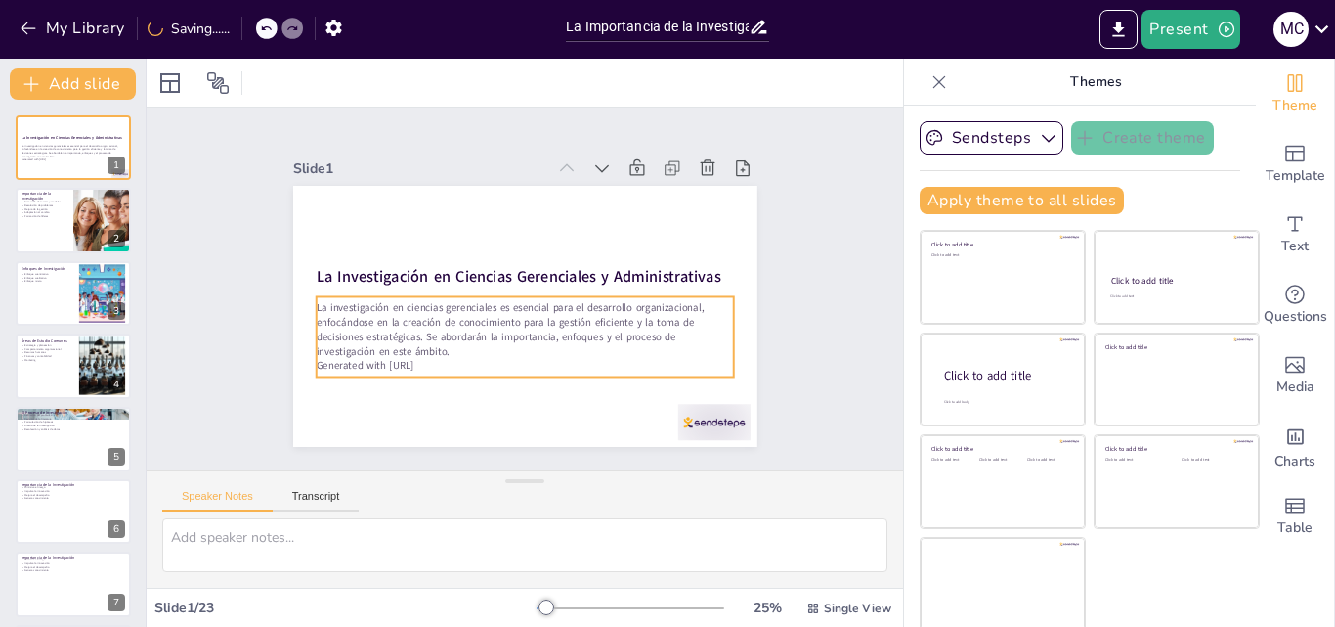
checkbox input "true"
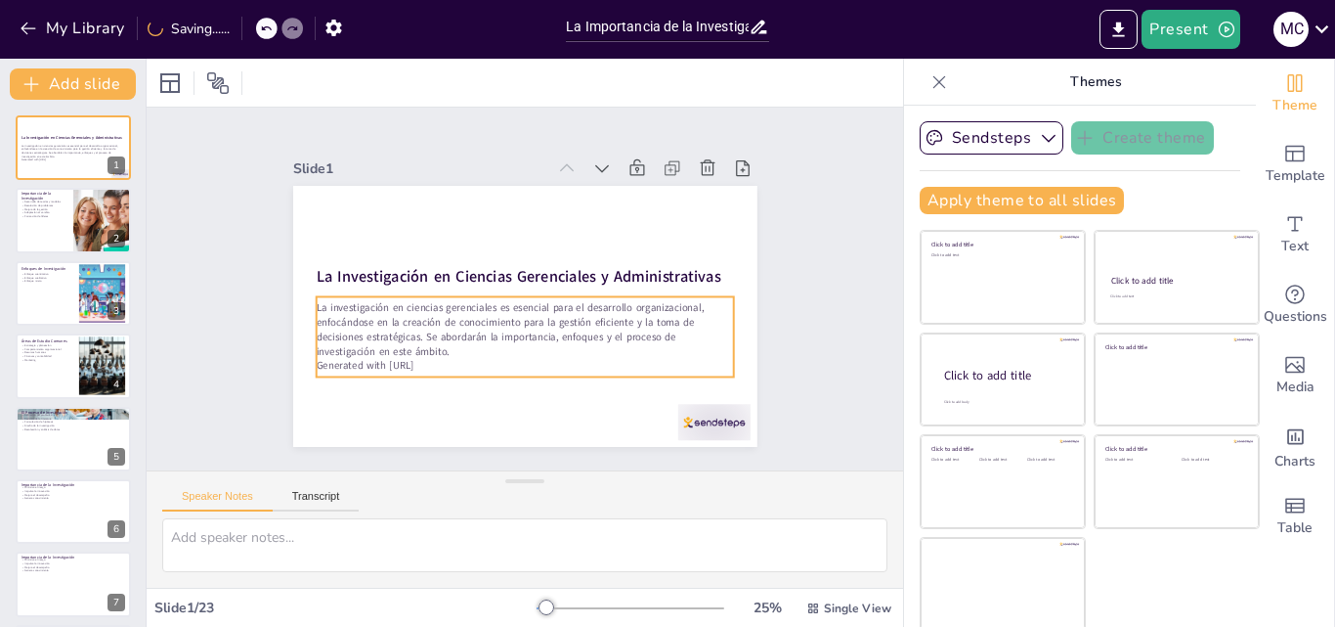
checkbox input "true"
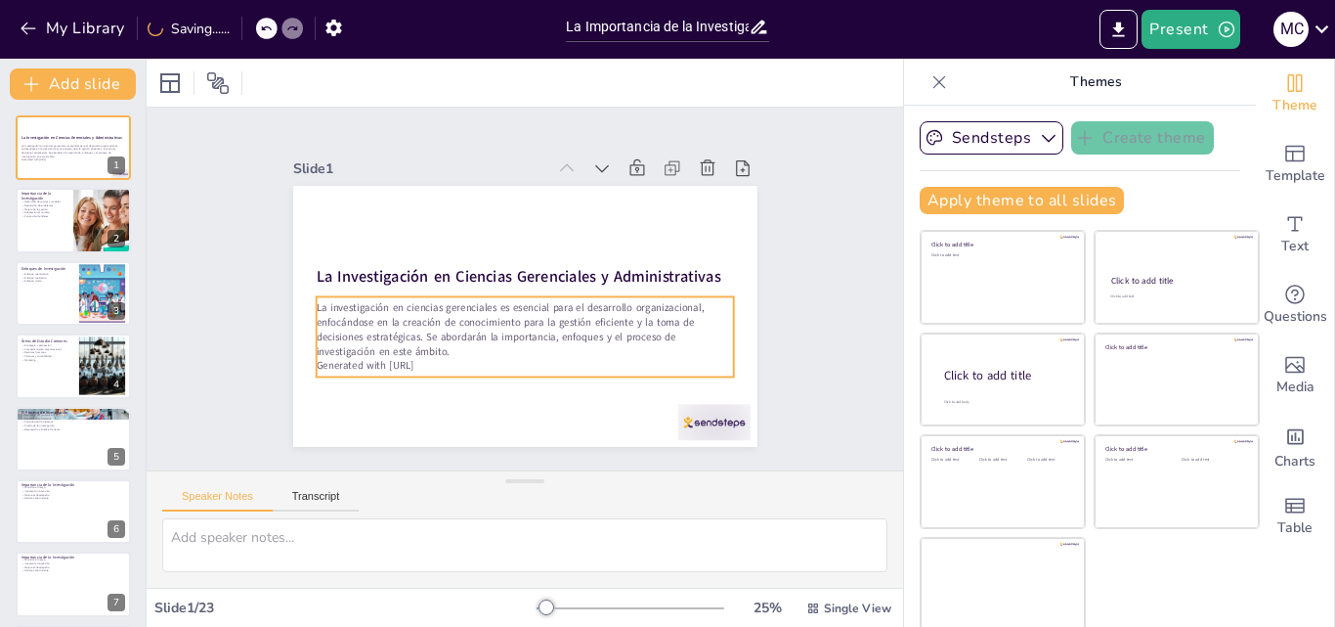
checkbox input "true"
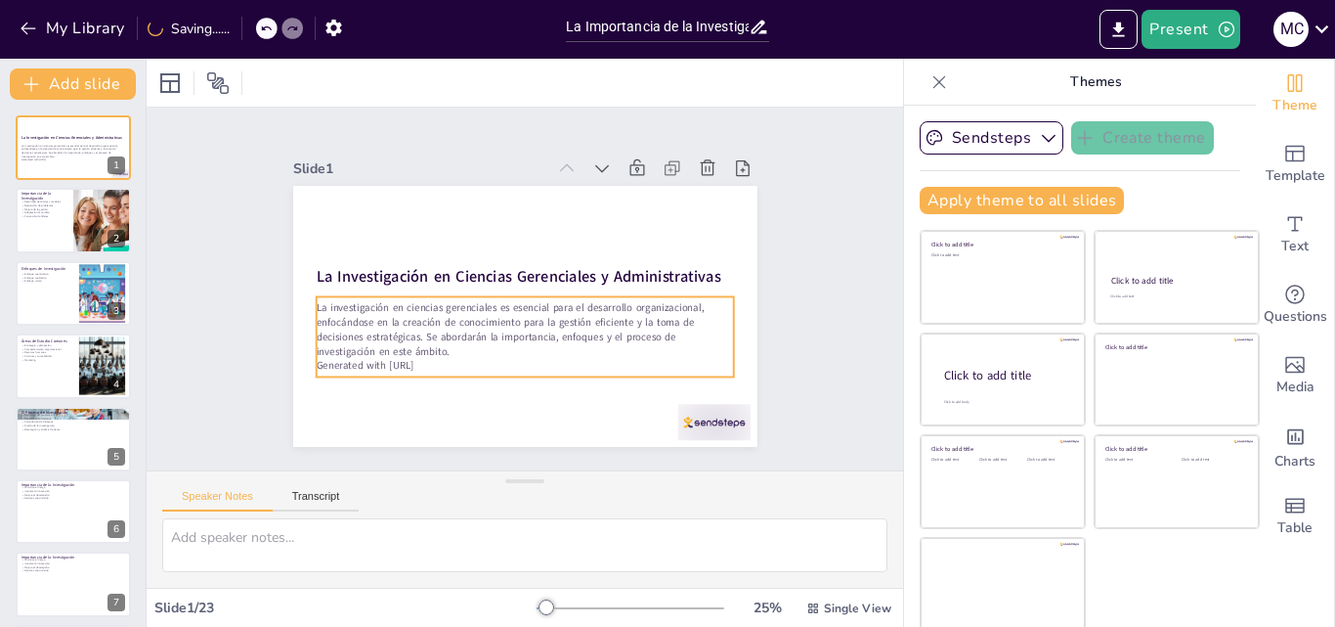
checkbox input "true"
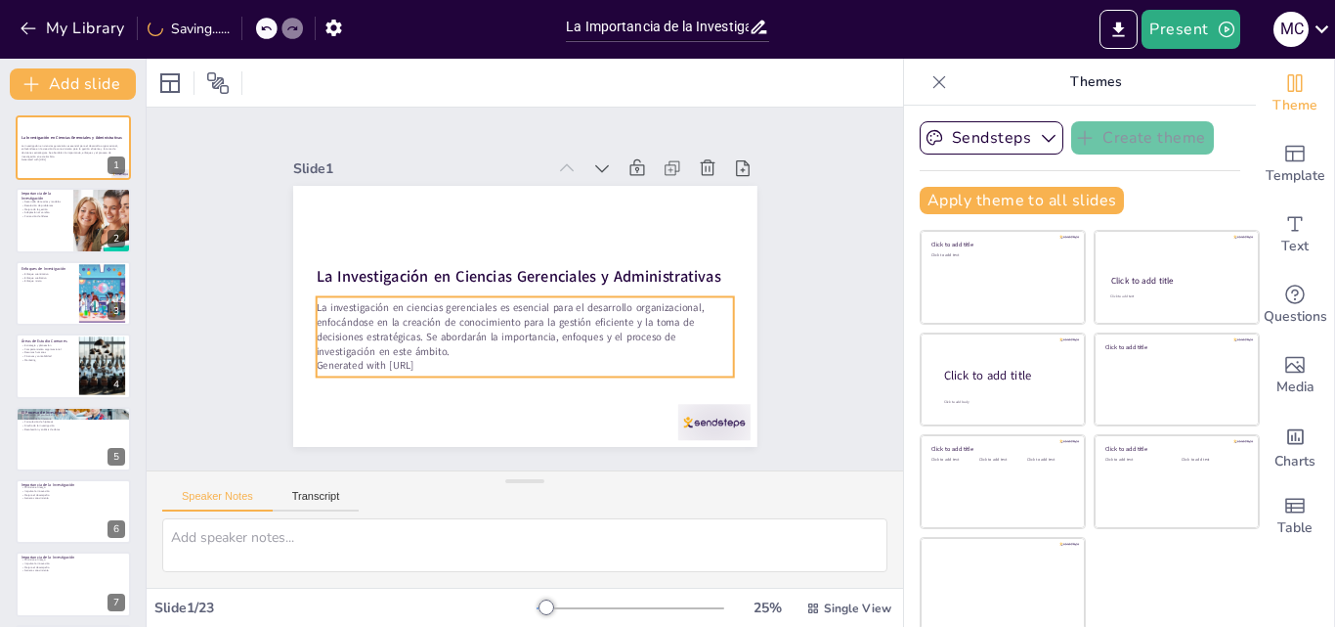
checkbox input "true"
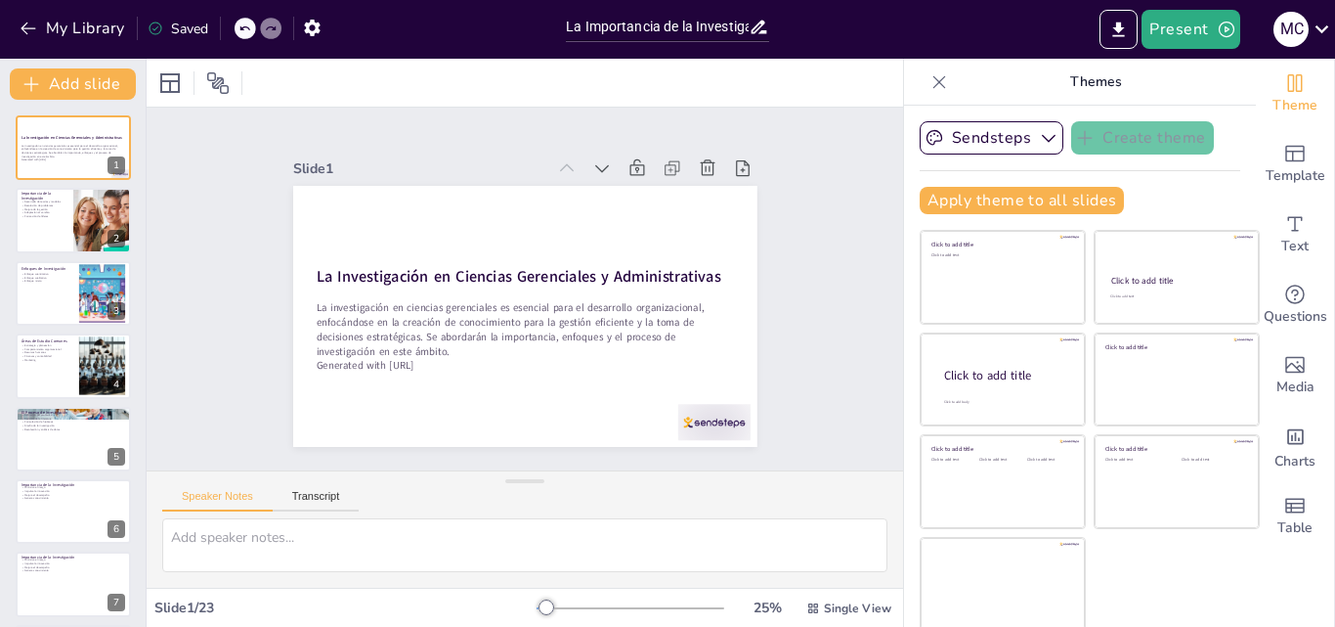
checkbox input "true"
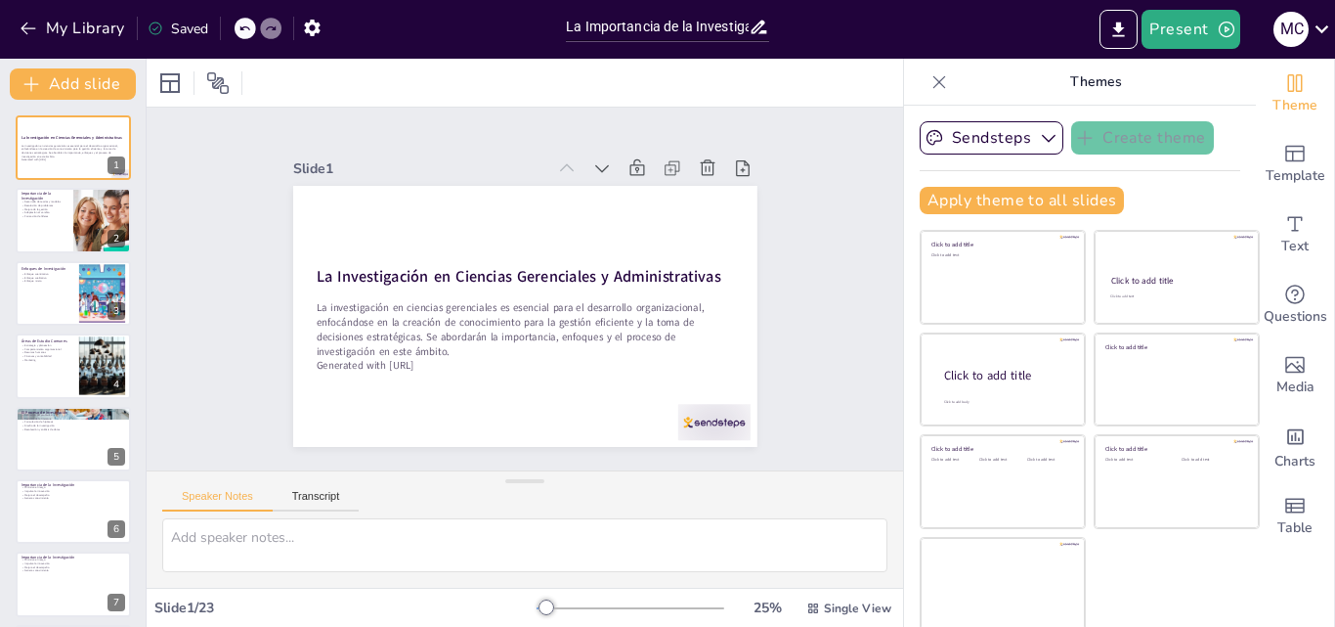
checkbox input "true"
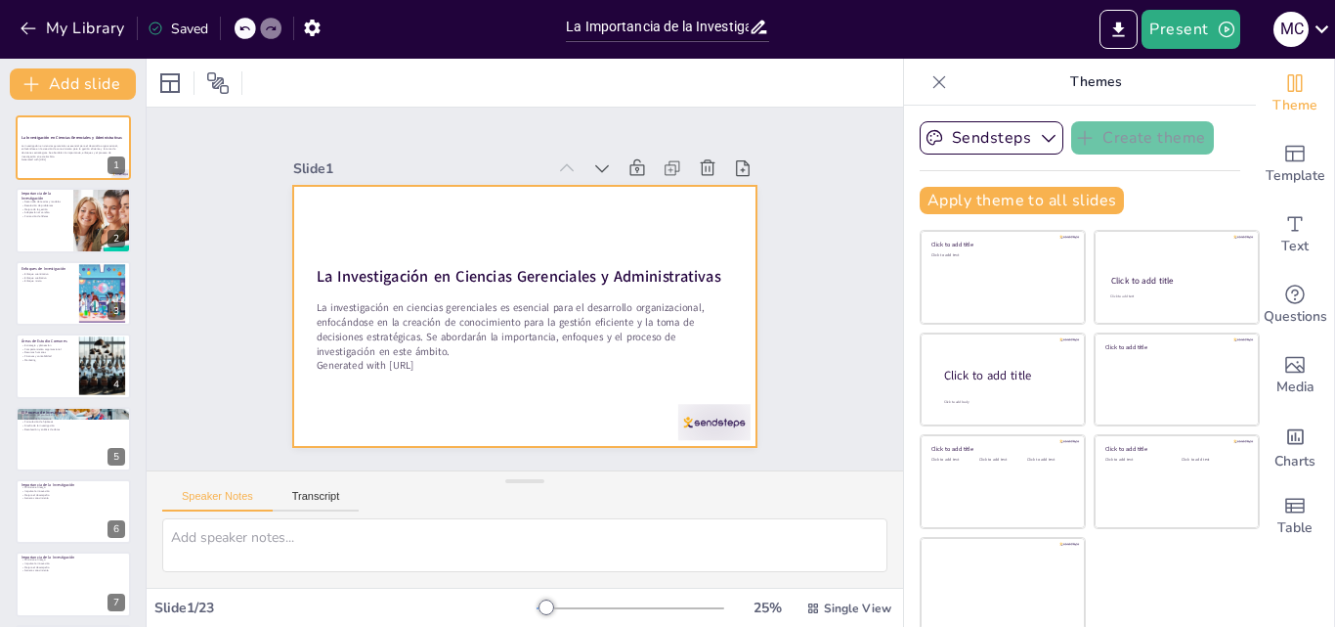
checkbox input "true"
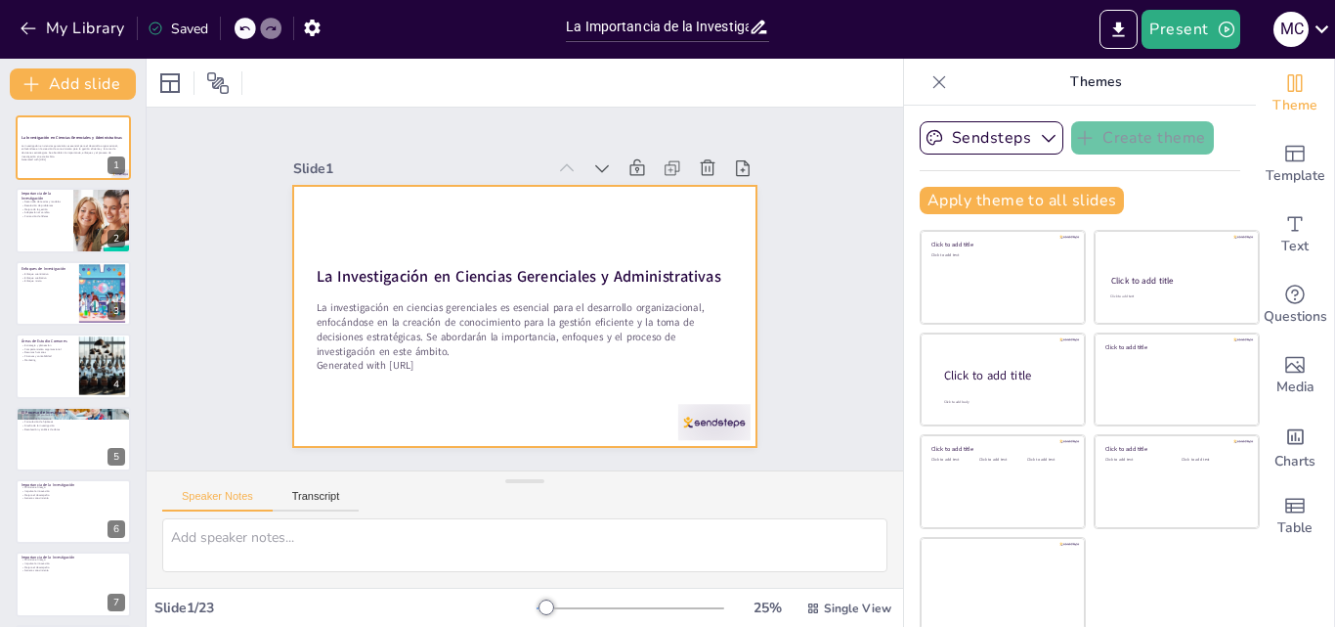
checkbox input "true"
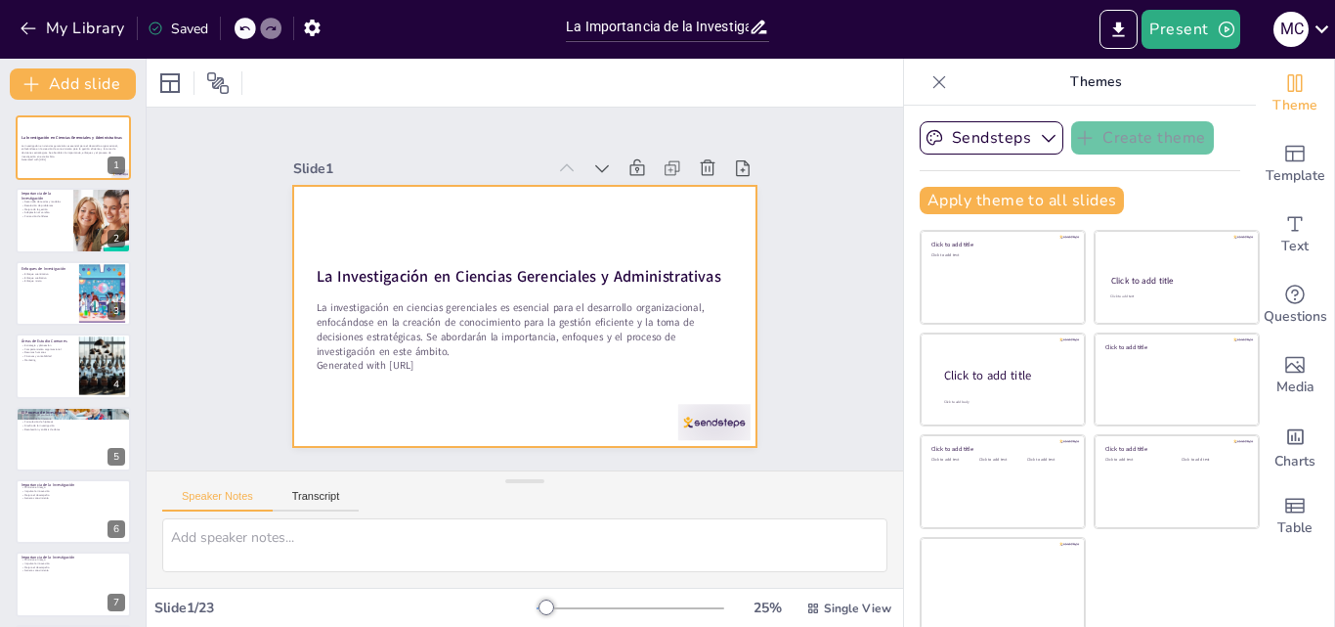
checkbox input "true"
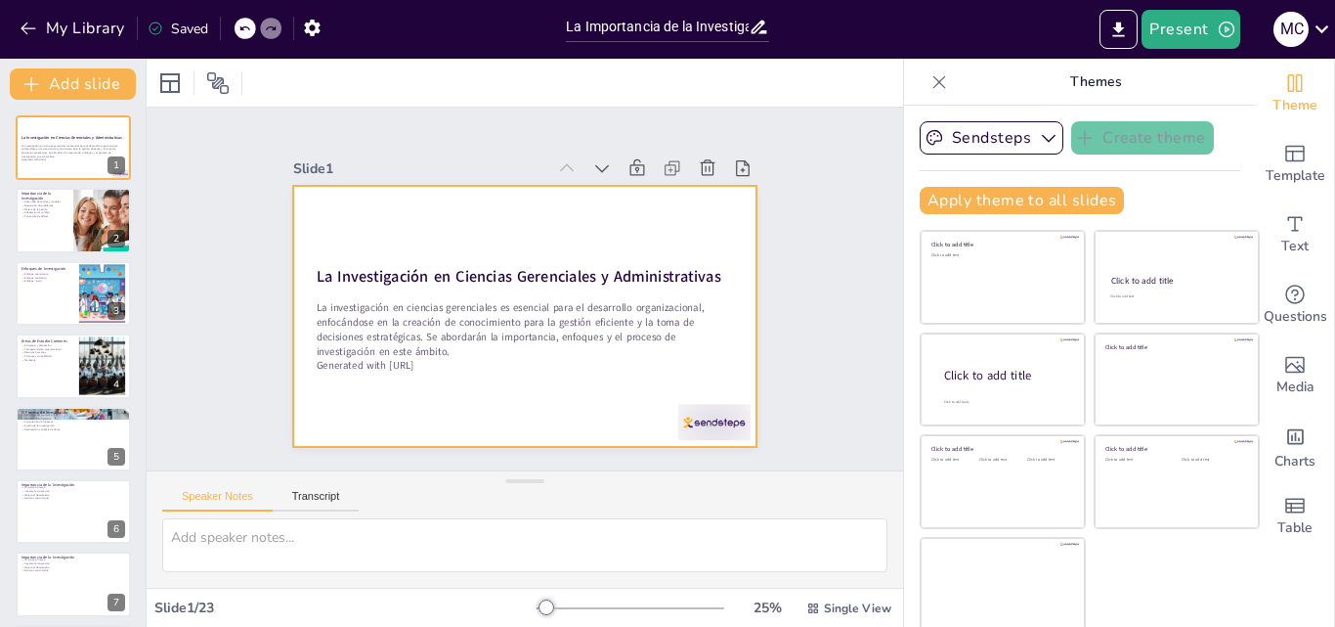
checkbox input "true"
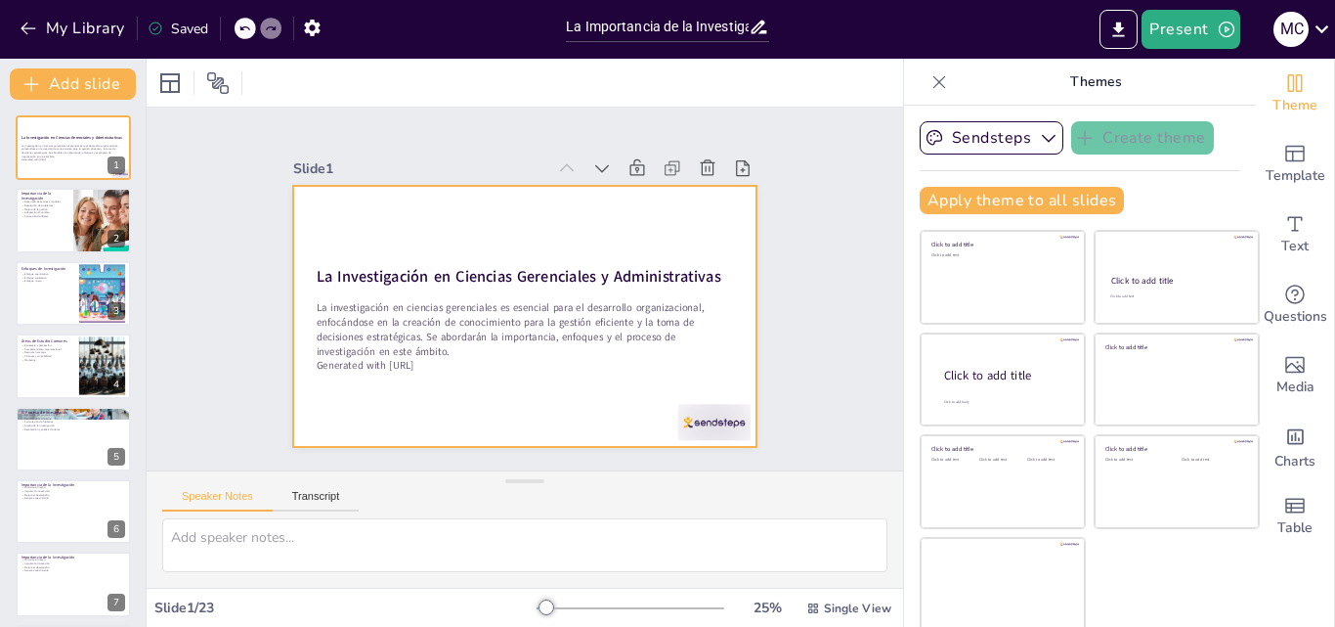
checkbox input "true"
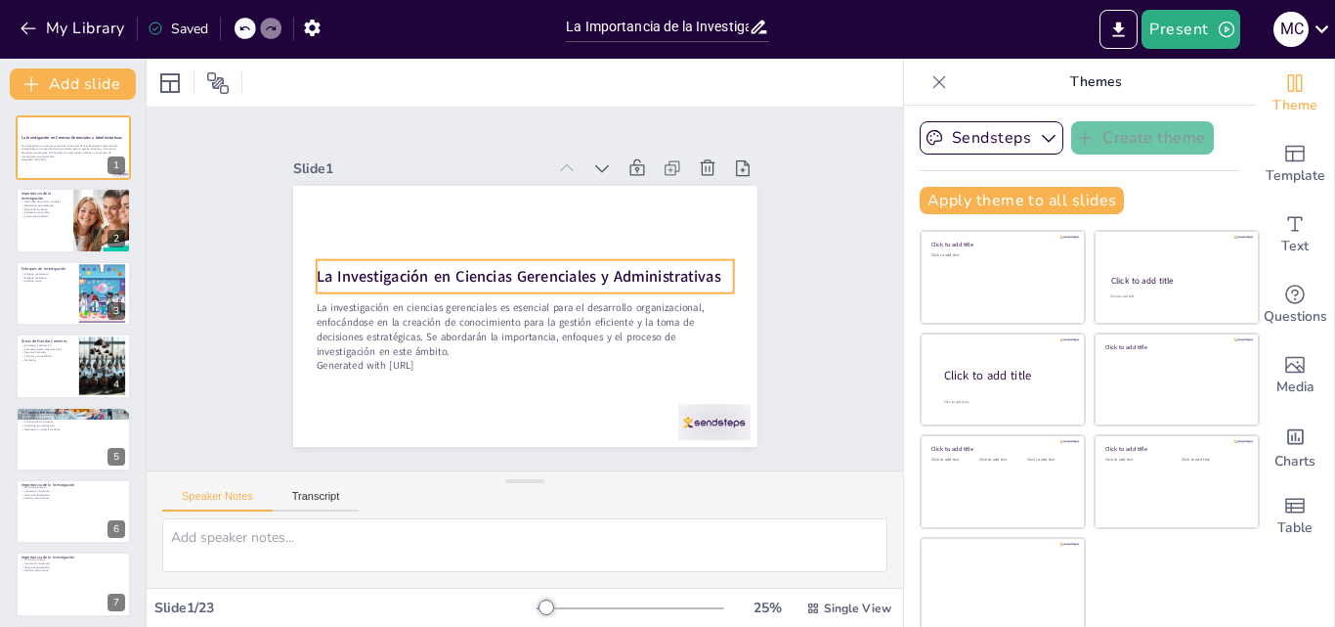
checkbox input "true"
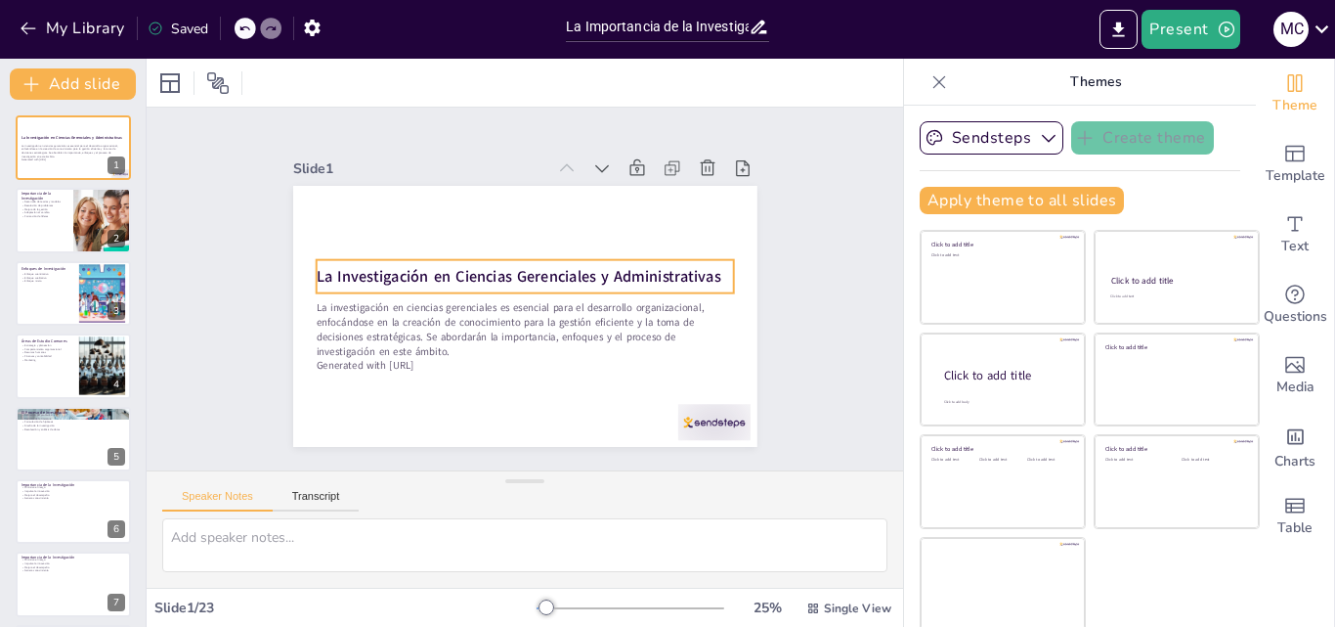
checkbox input "true"
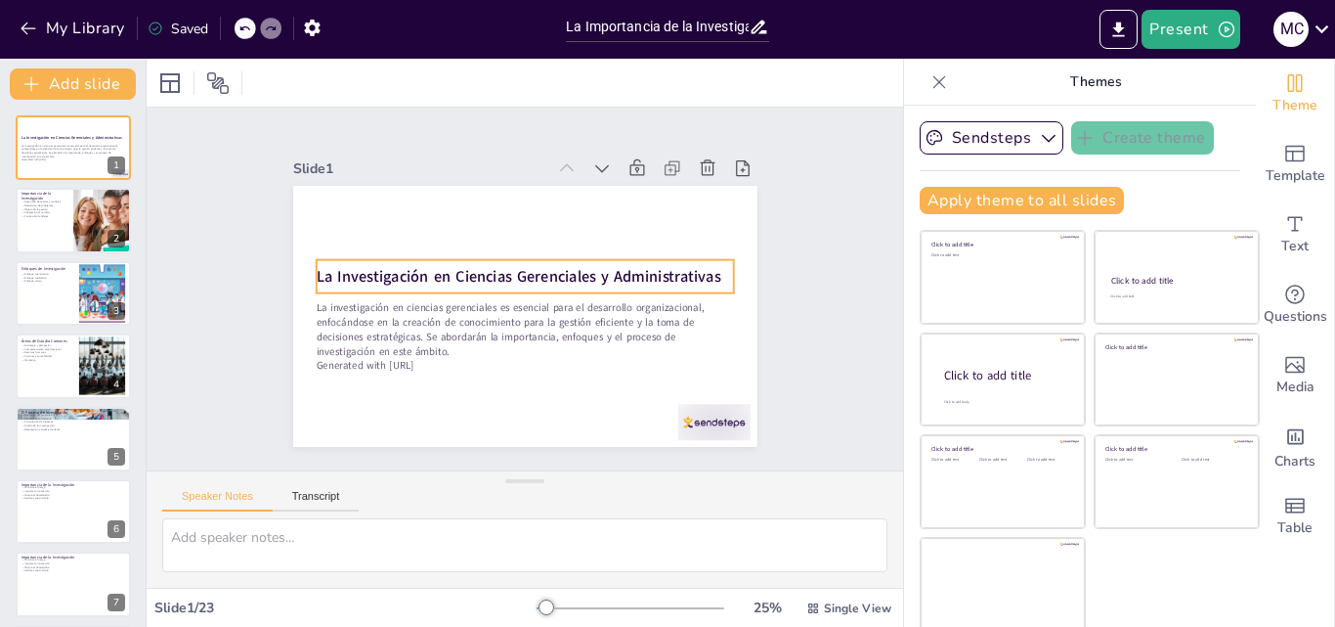
checkbox input "true"
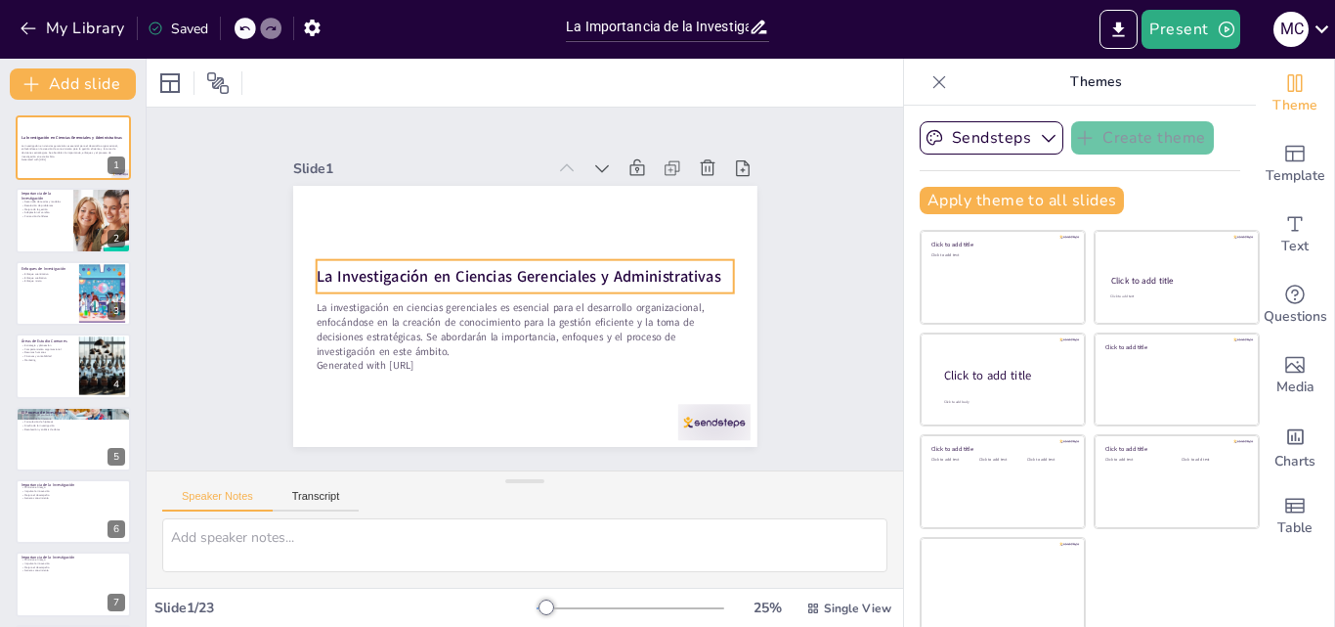
checkbox input "true"
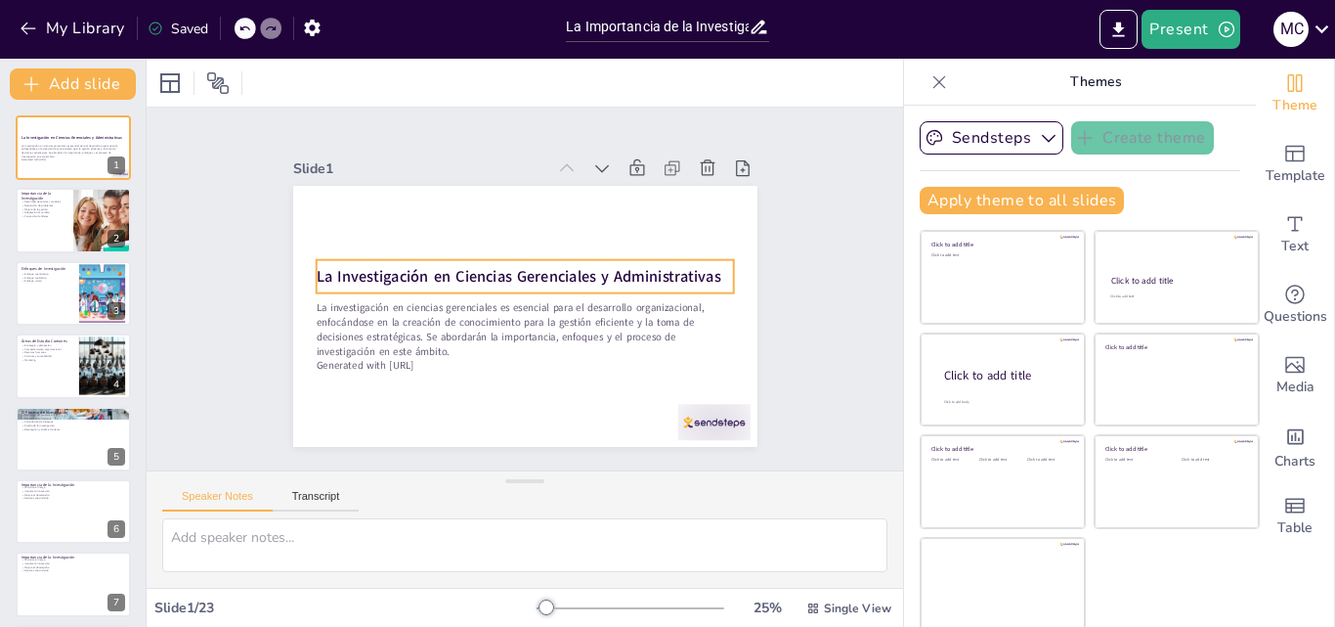
checkbox input "true"
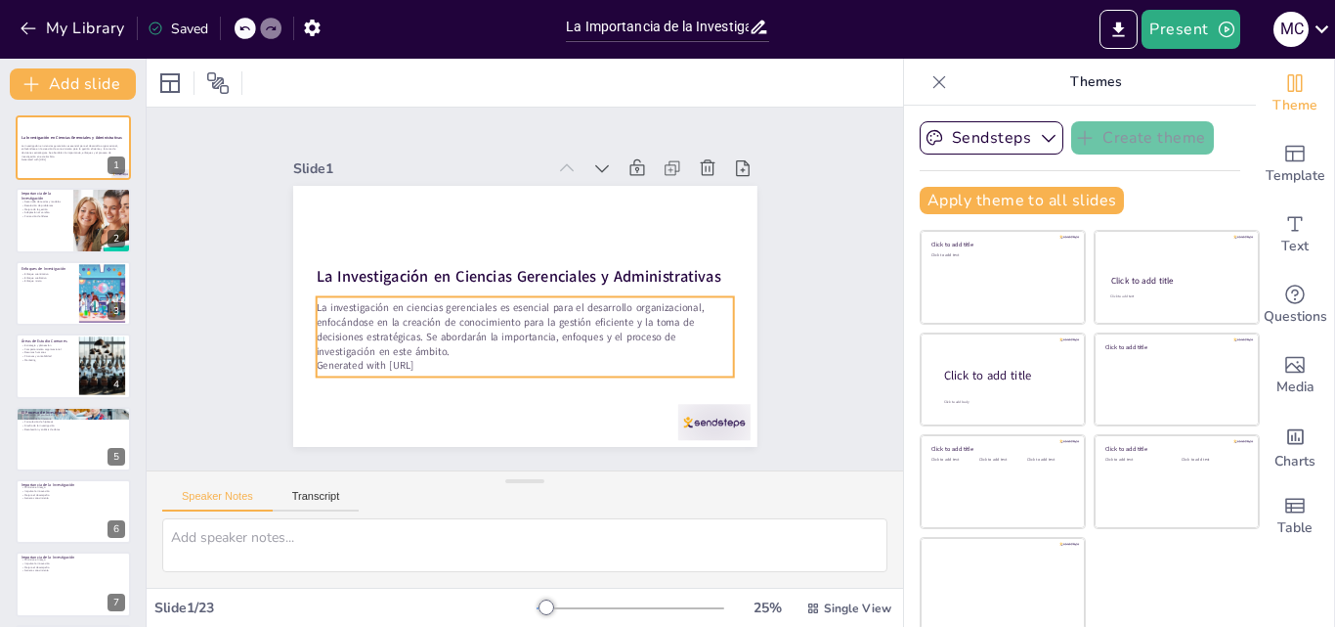
checkbox input "true"
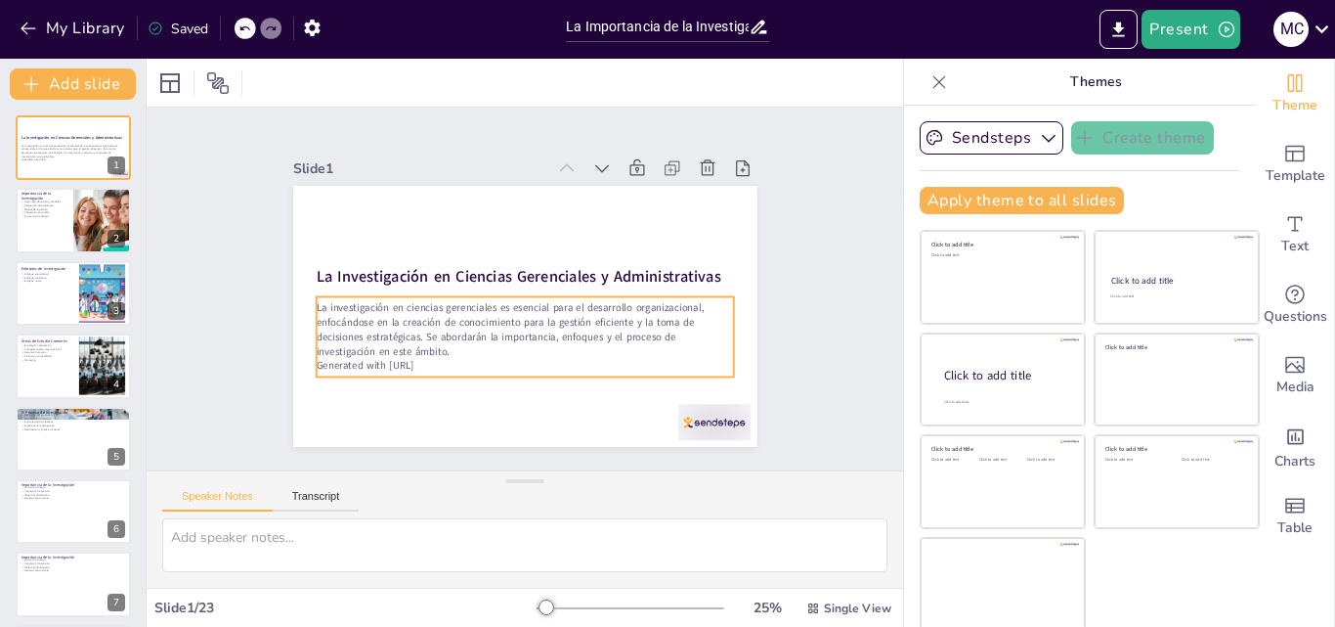
checkbox input "true"
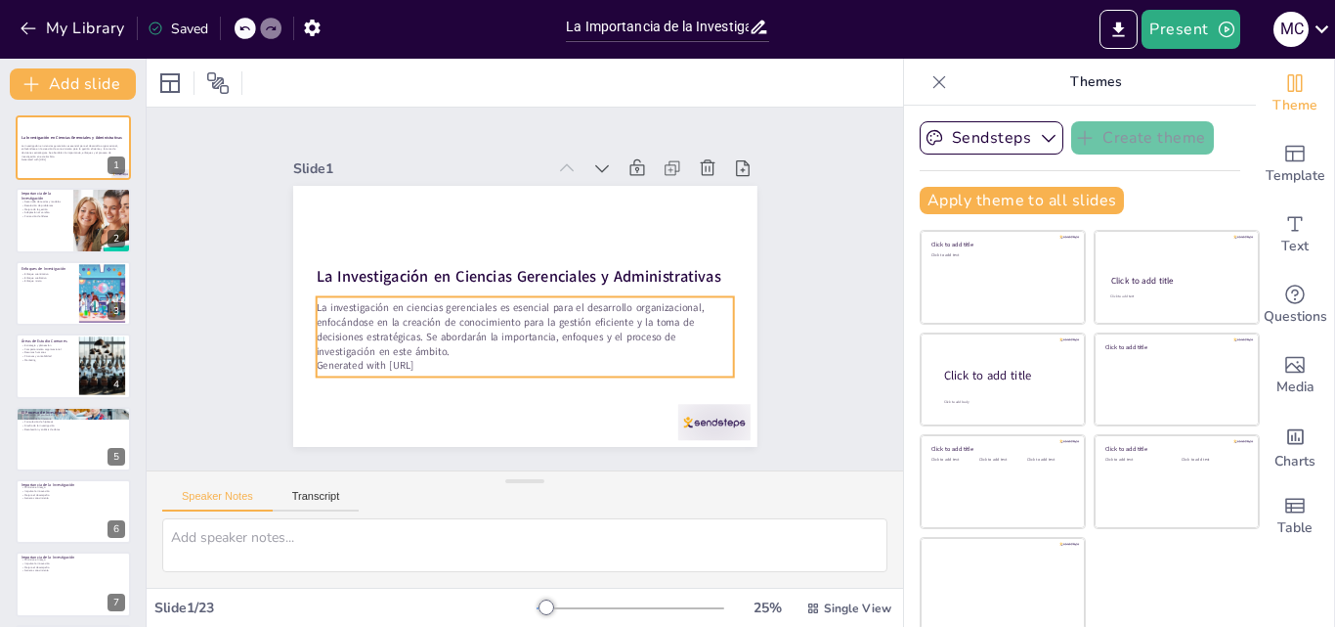
checkbox input "true"
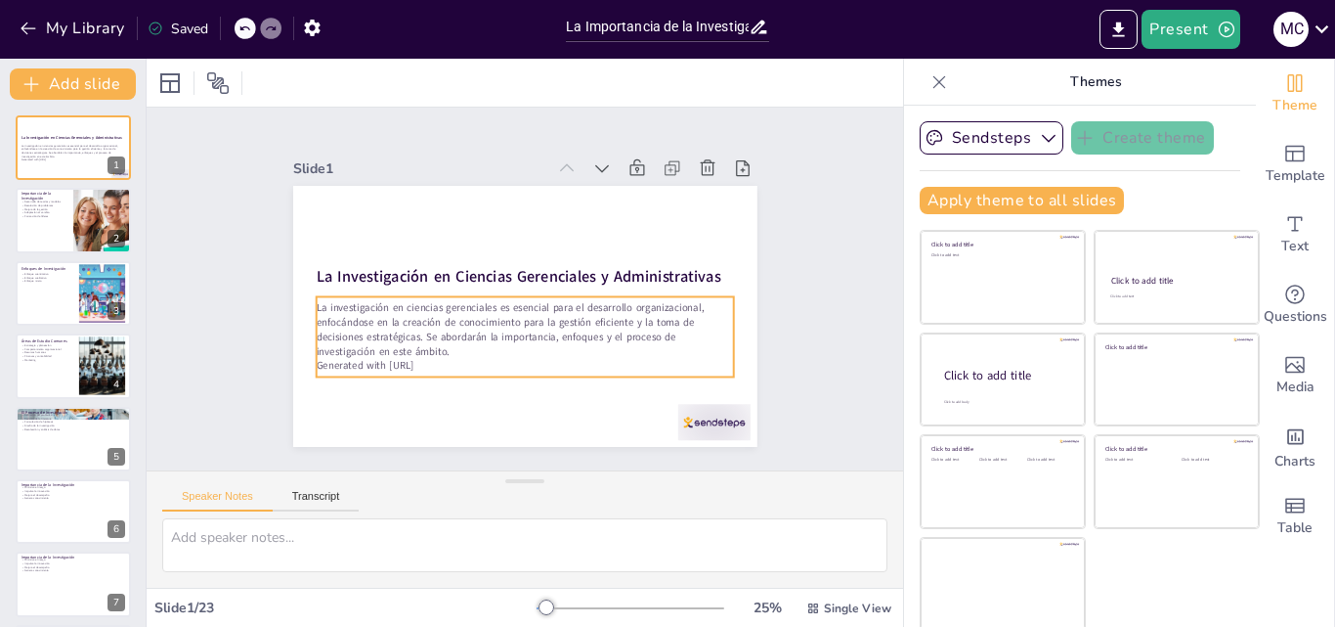
checkbox input "true"
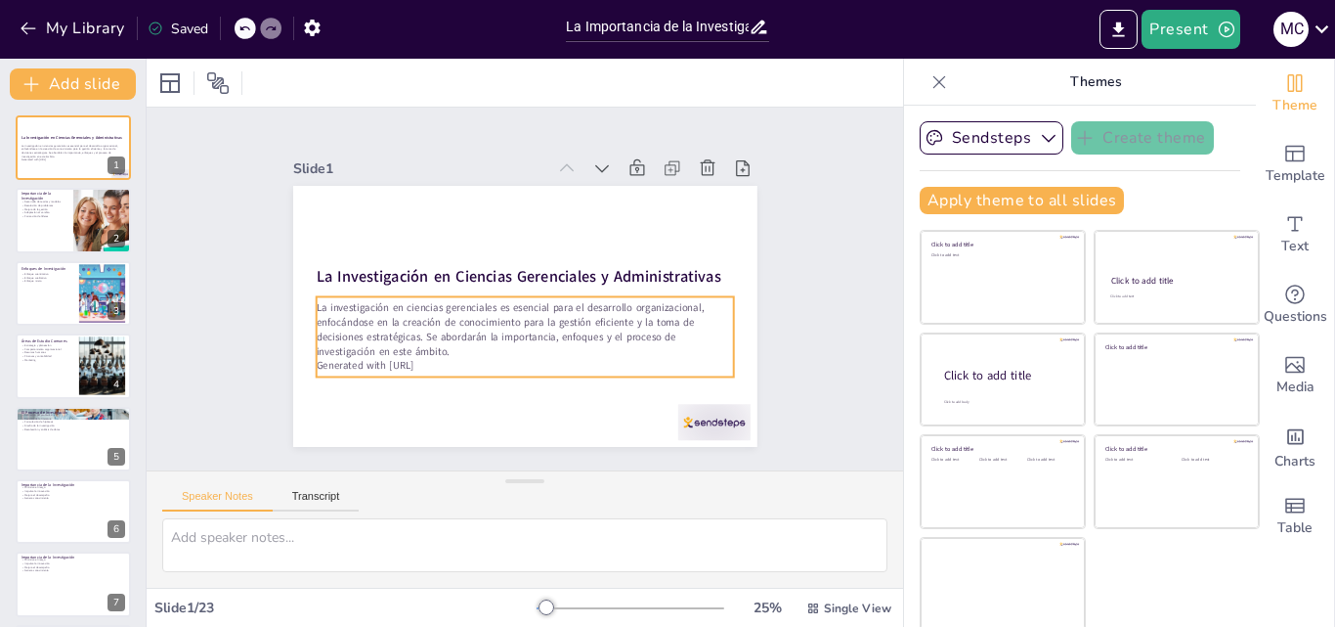
checkbox input "true"
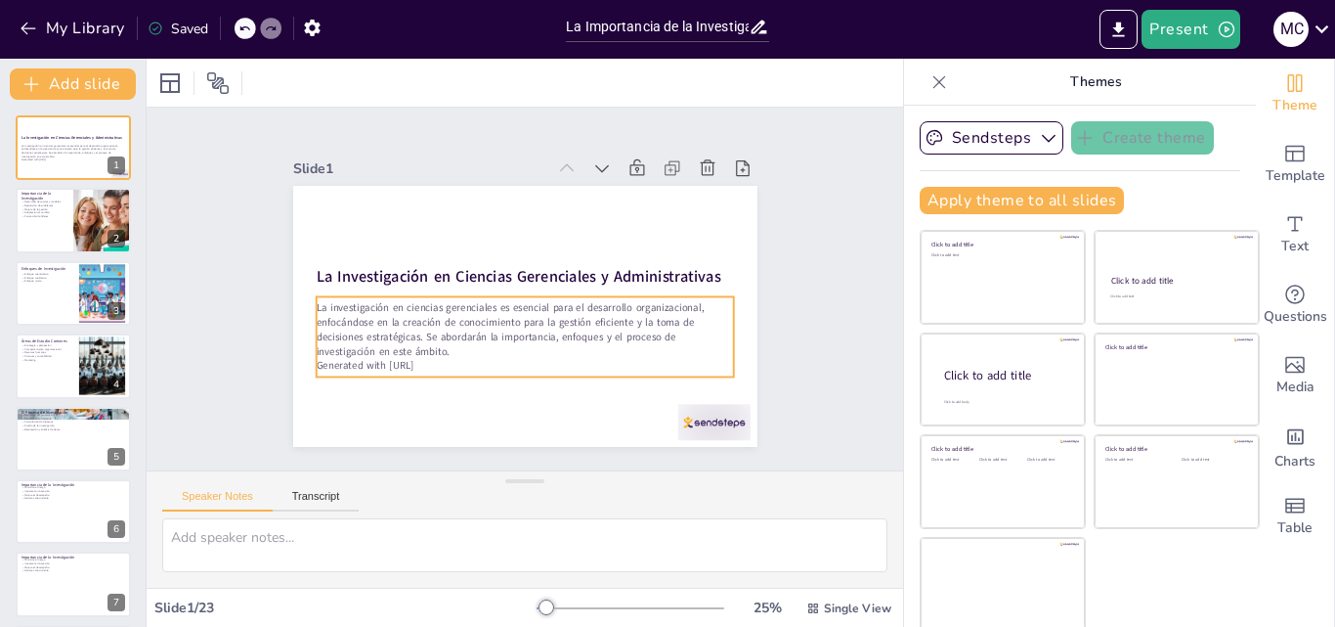
checkbox input "true"
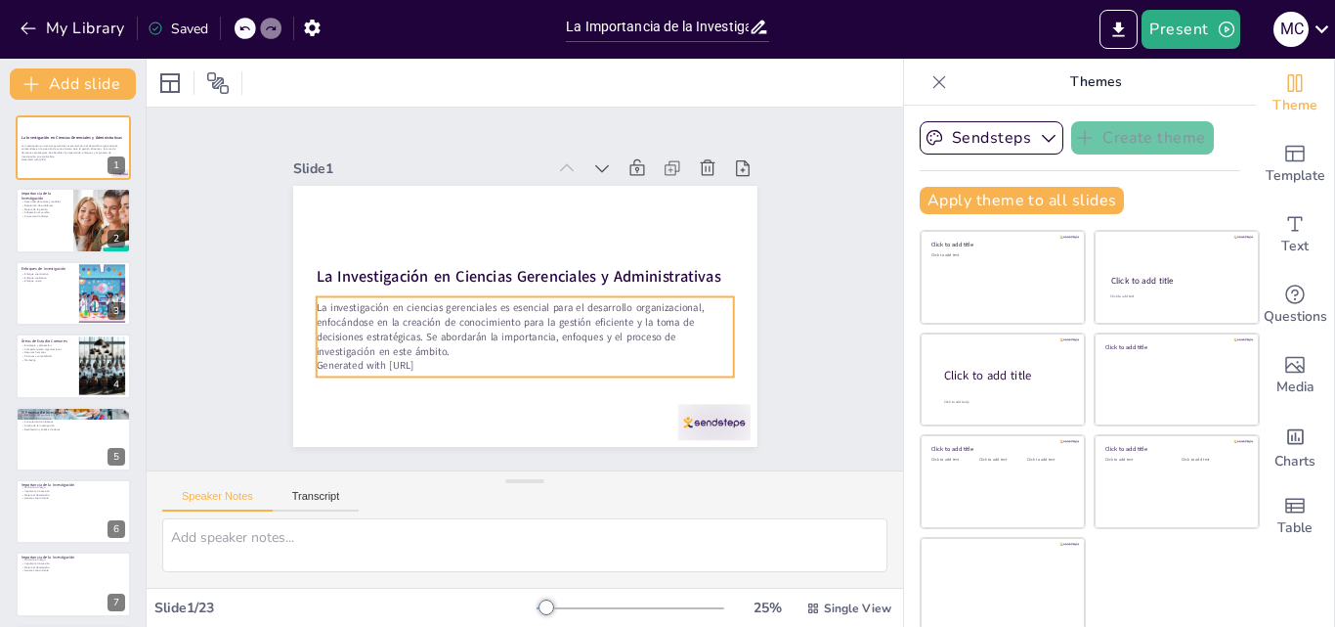
checkbox input "true"
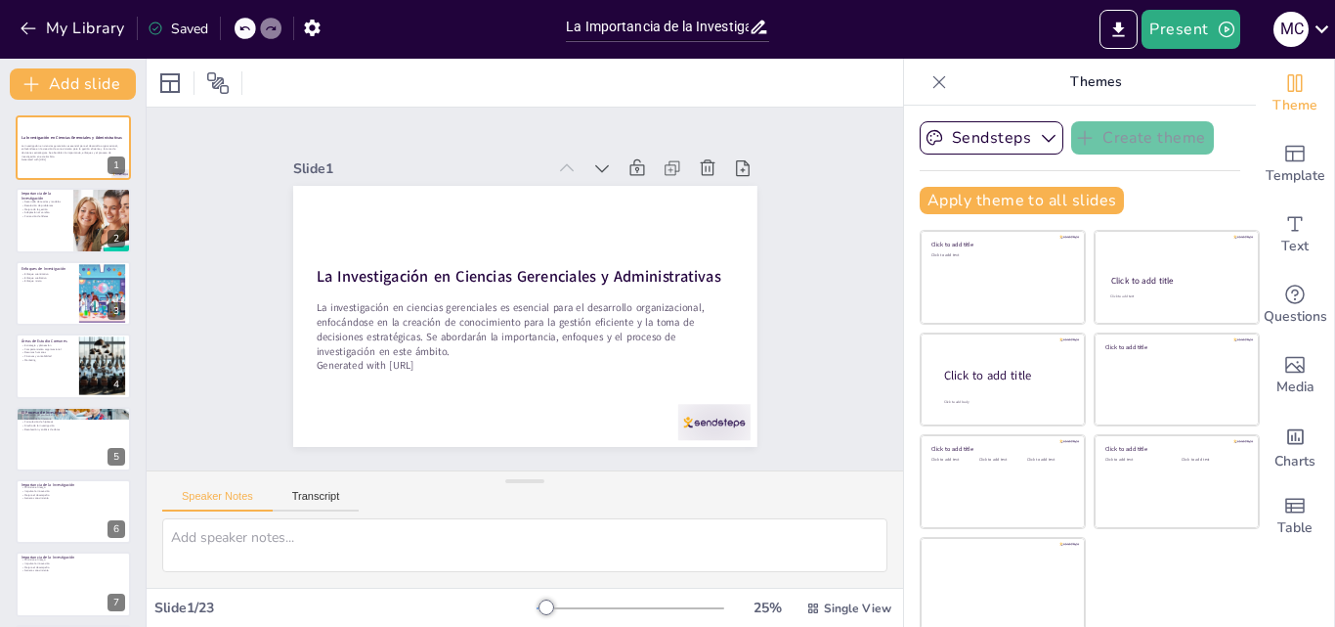
checkbox input "true"
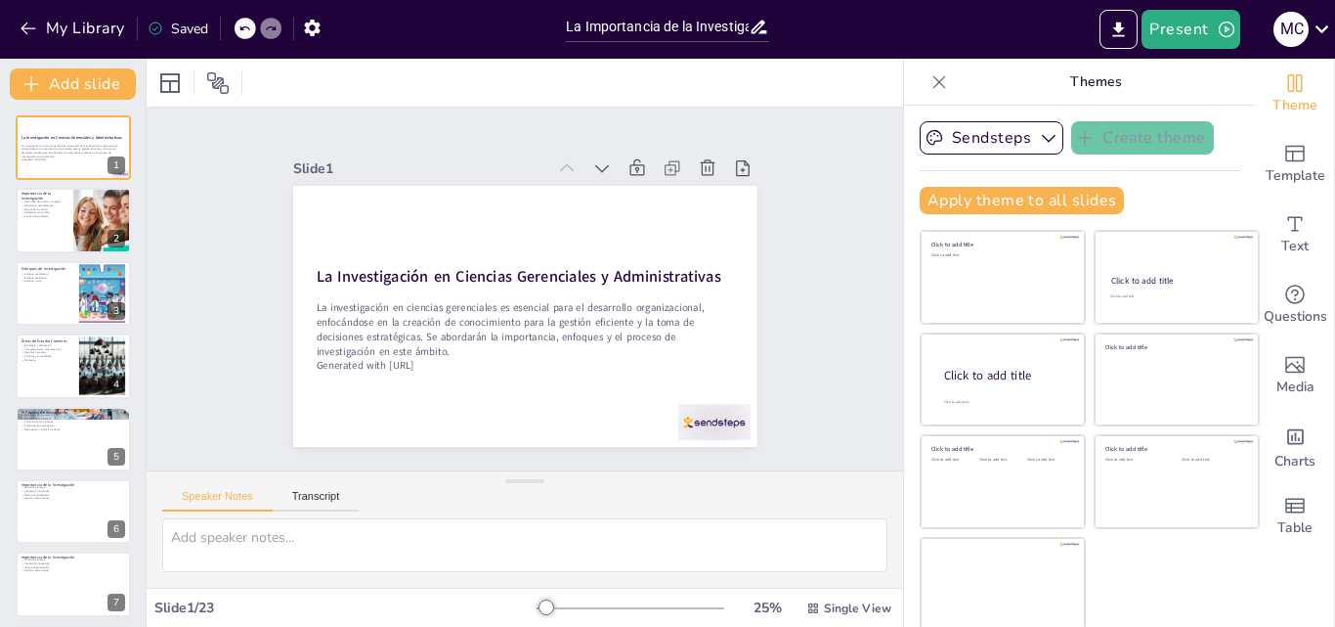
checkbox input "true"
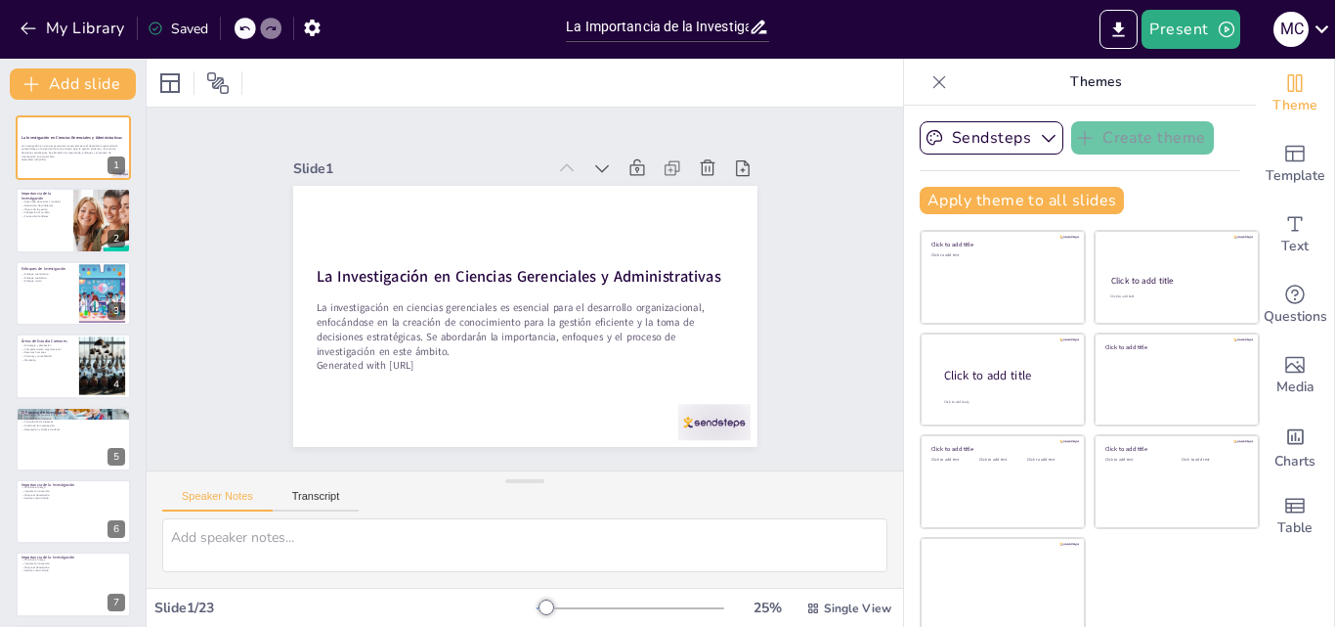
checkbox input "true"
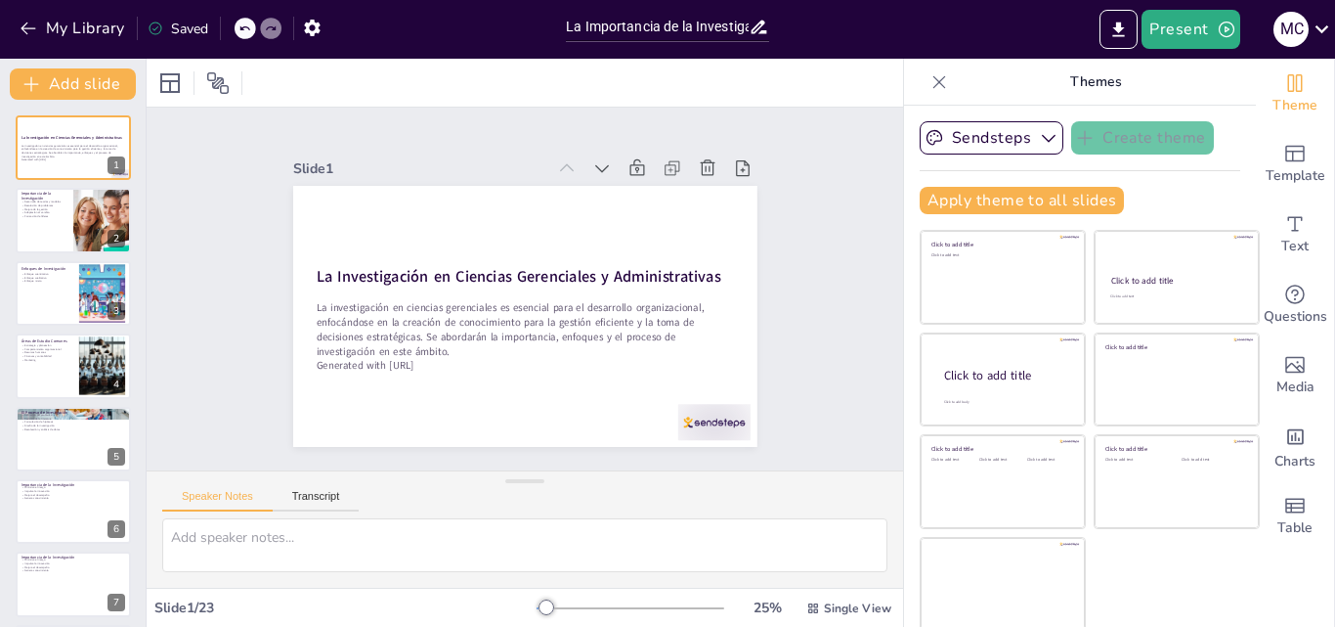
checkbox input "true"
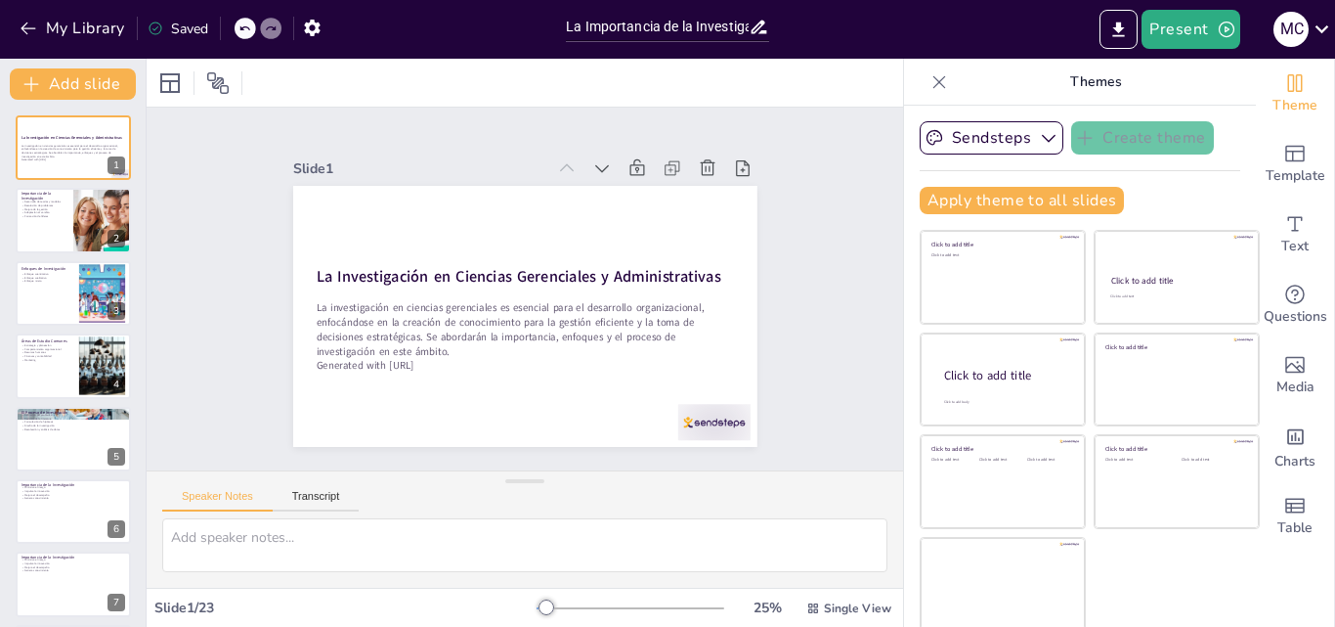
checkbox input "true"
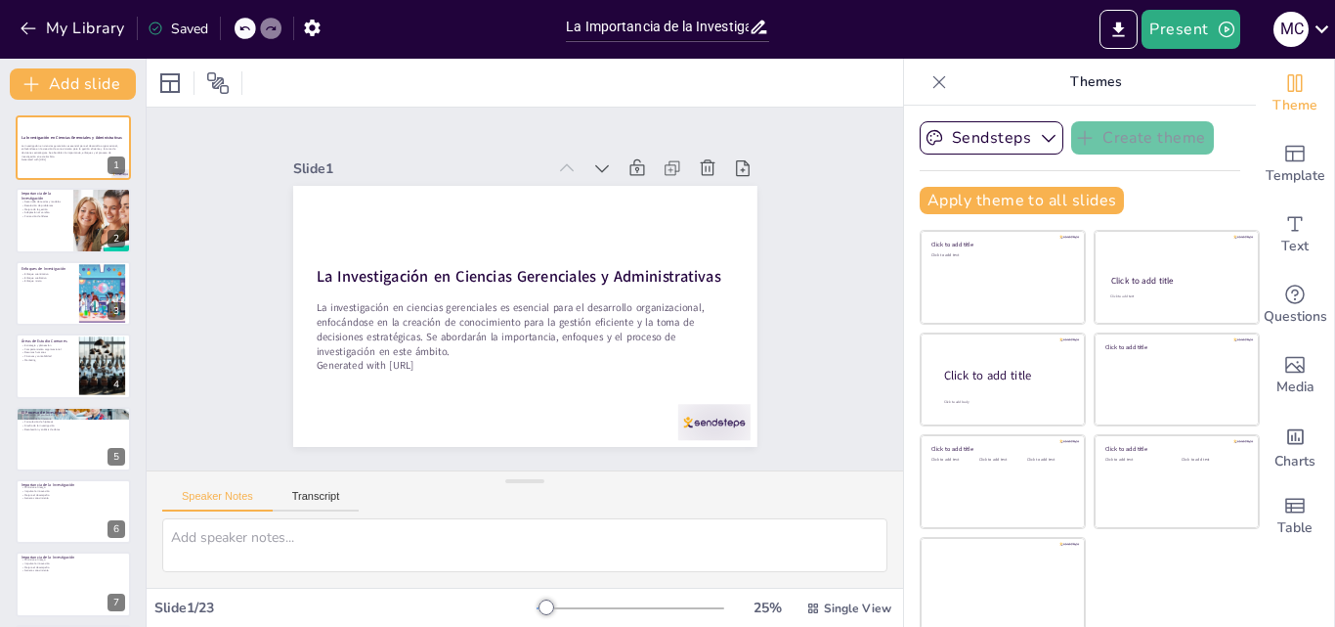
checkbox input "true"
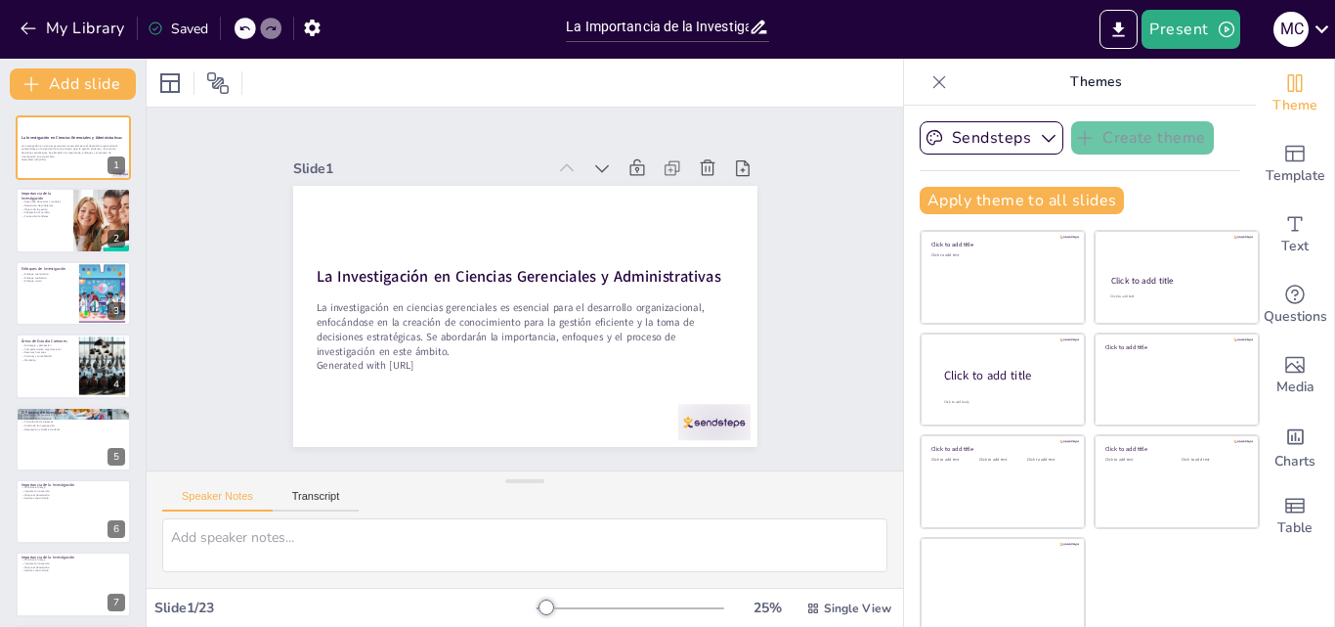
checkbox input "true"
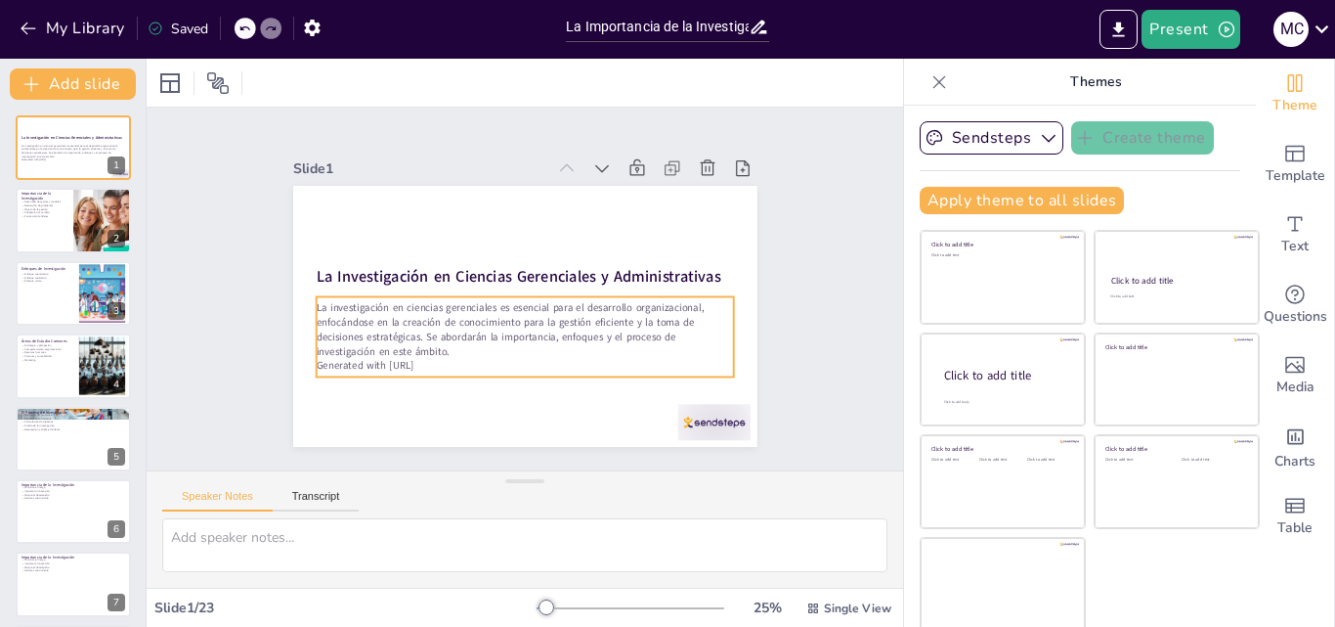
scroll to position [4, 0]
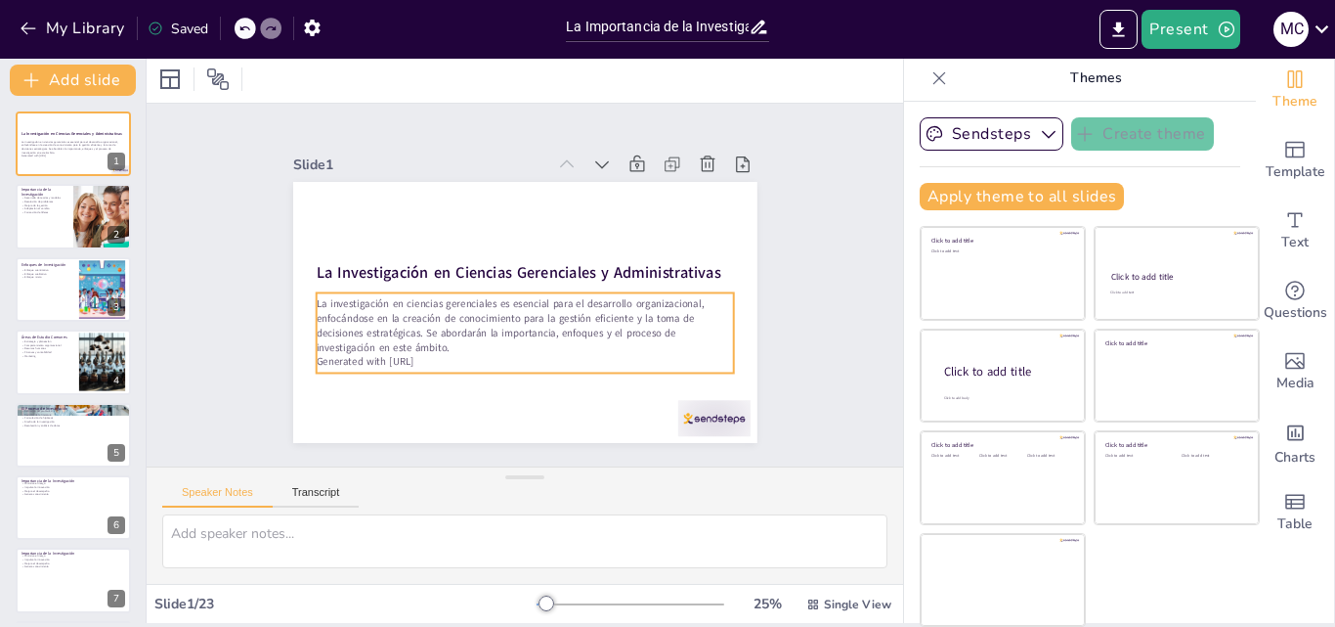
checkbox input "true"
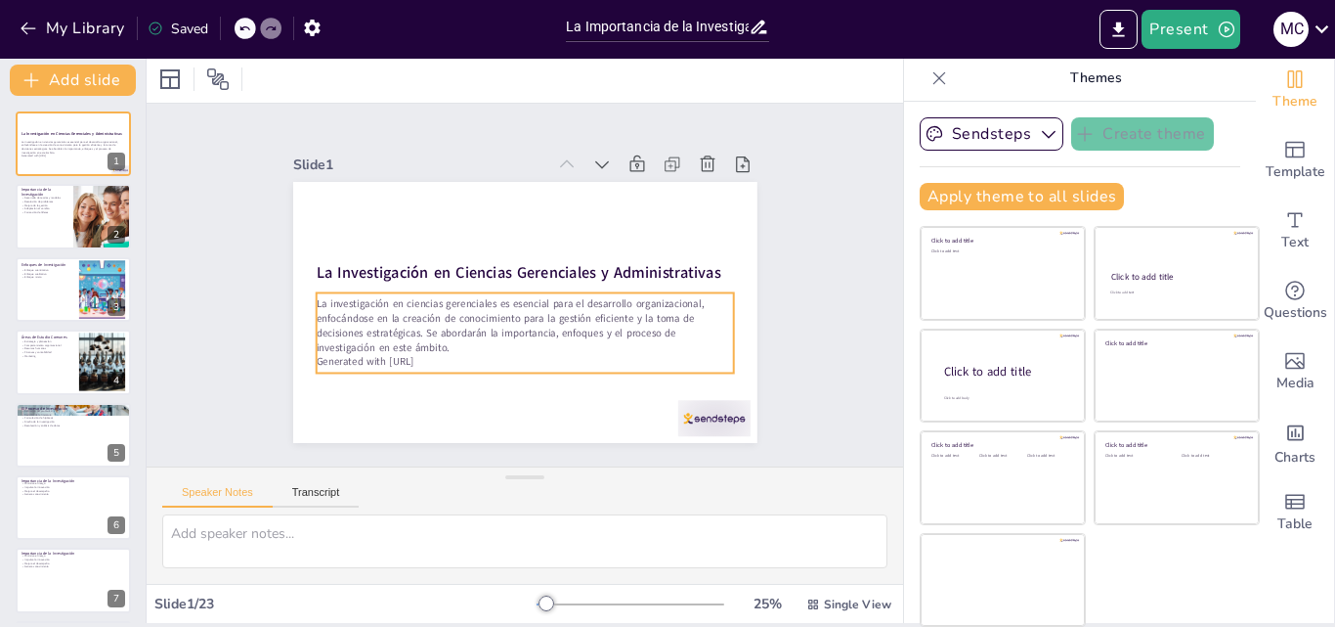
checkbox input "true"
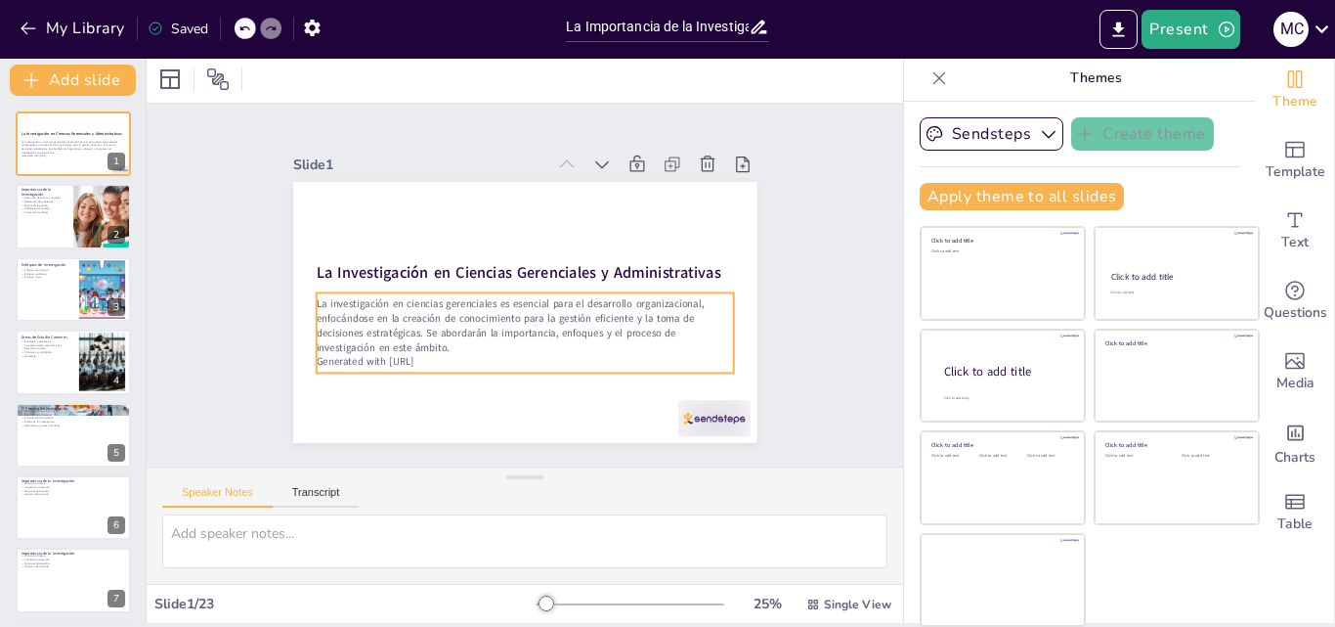
checkbox input "true"
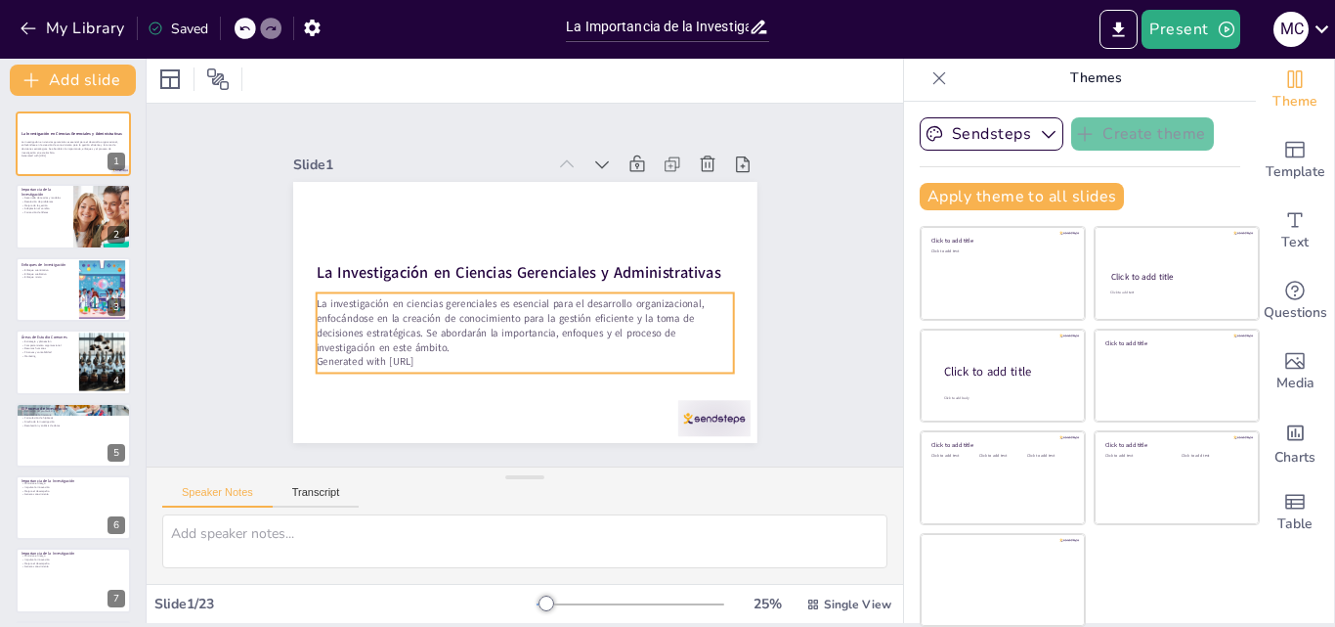
checkbox input "true"
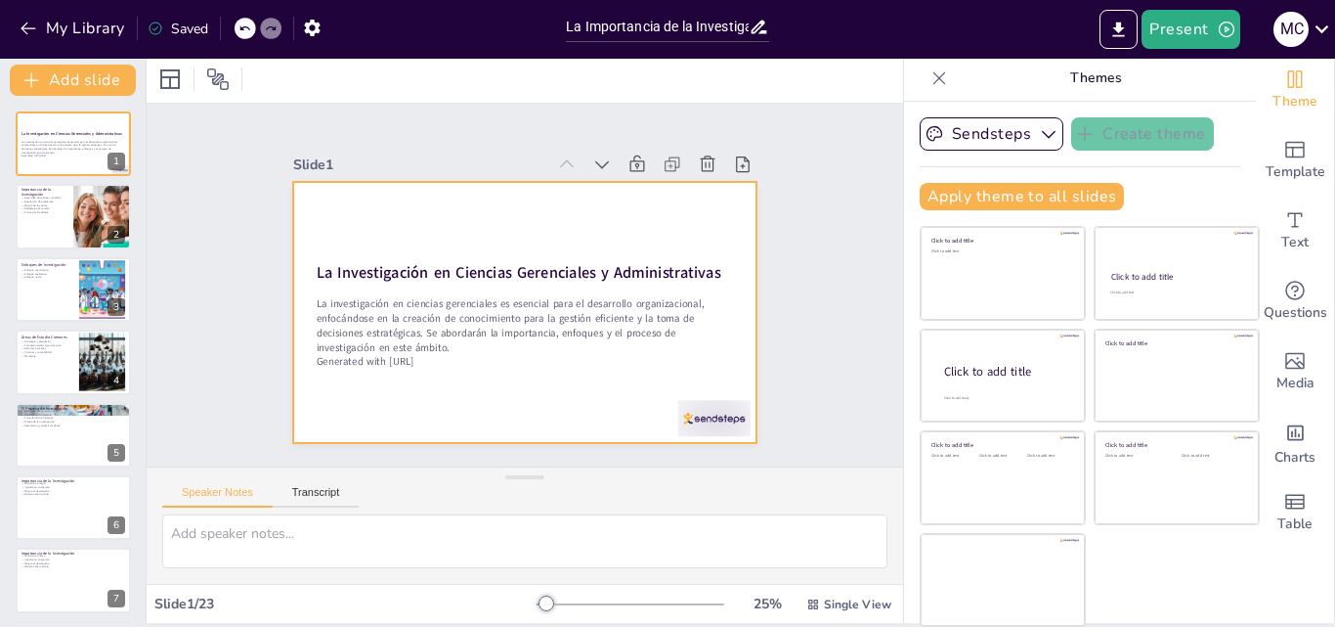
checkbox input "true"
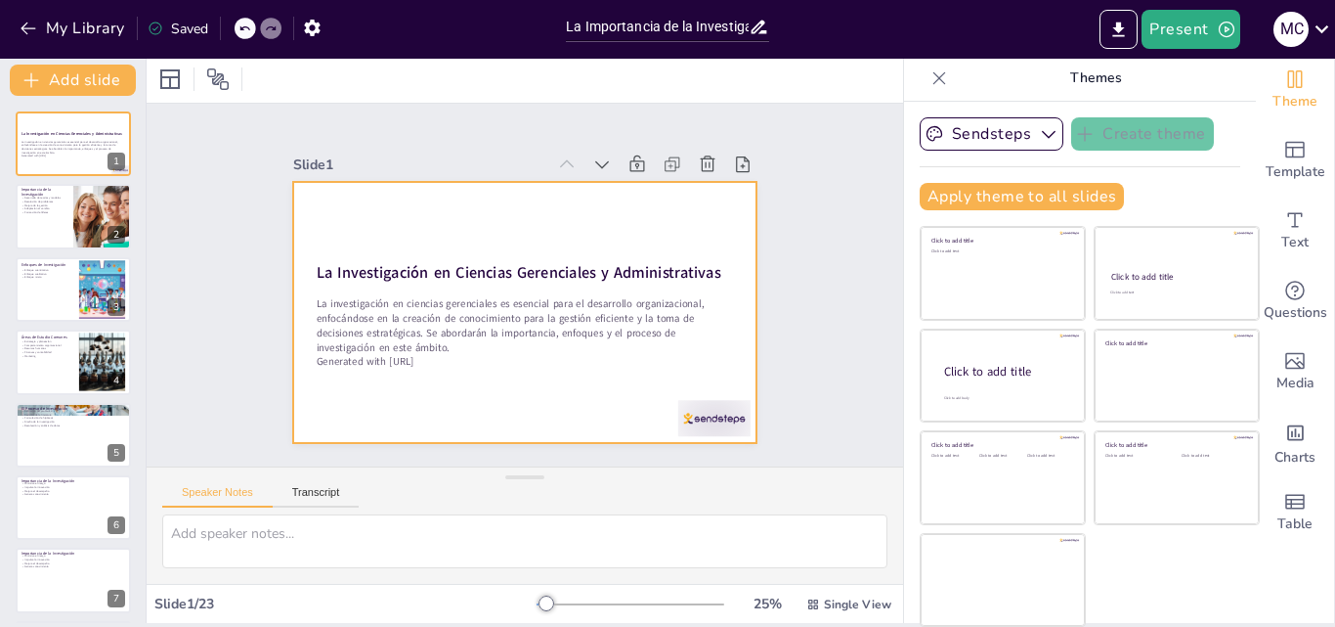
checkbox input "true"
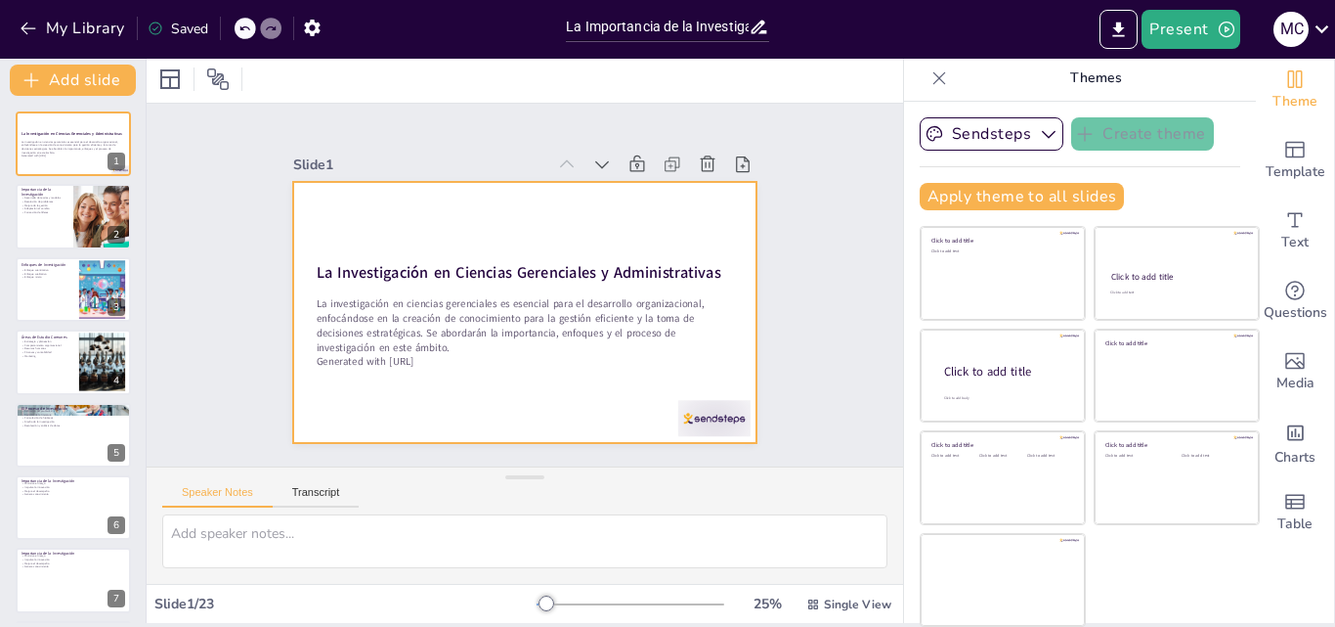
checkbox input "true"
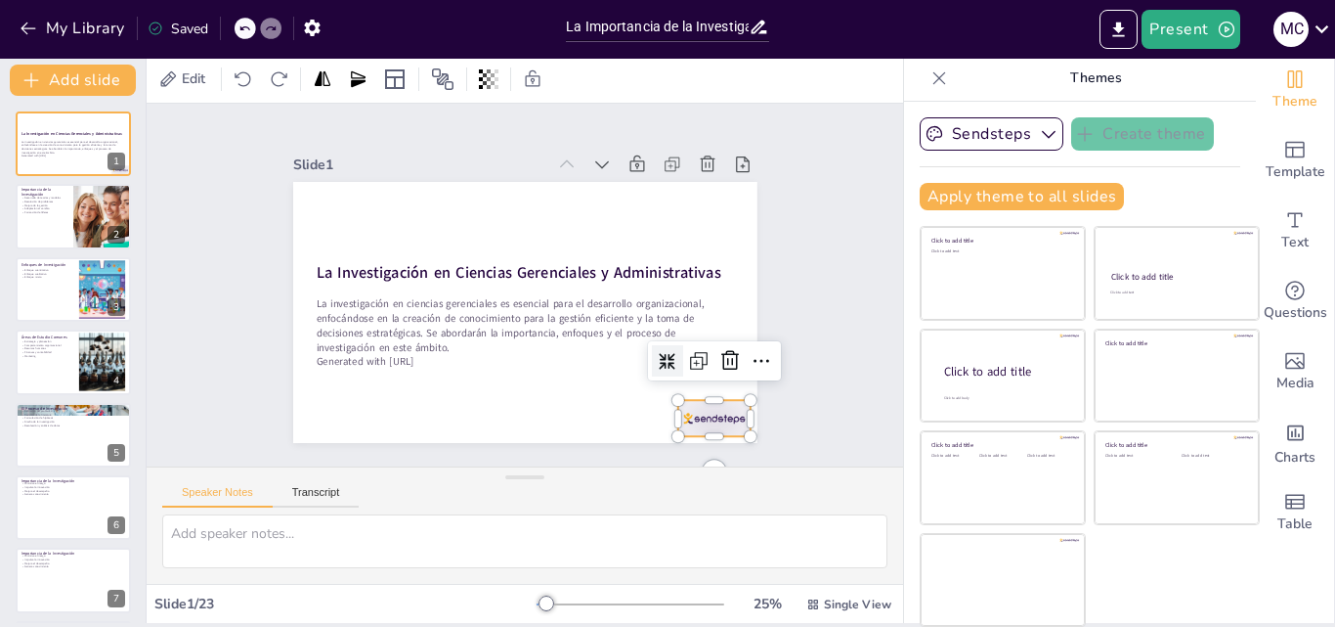
click at [691, 415] on div at bounding box center [699, 437] width 76 height 44
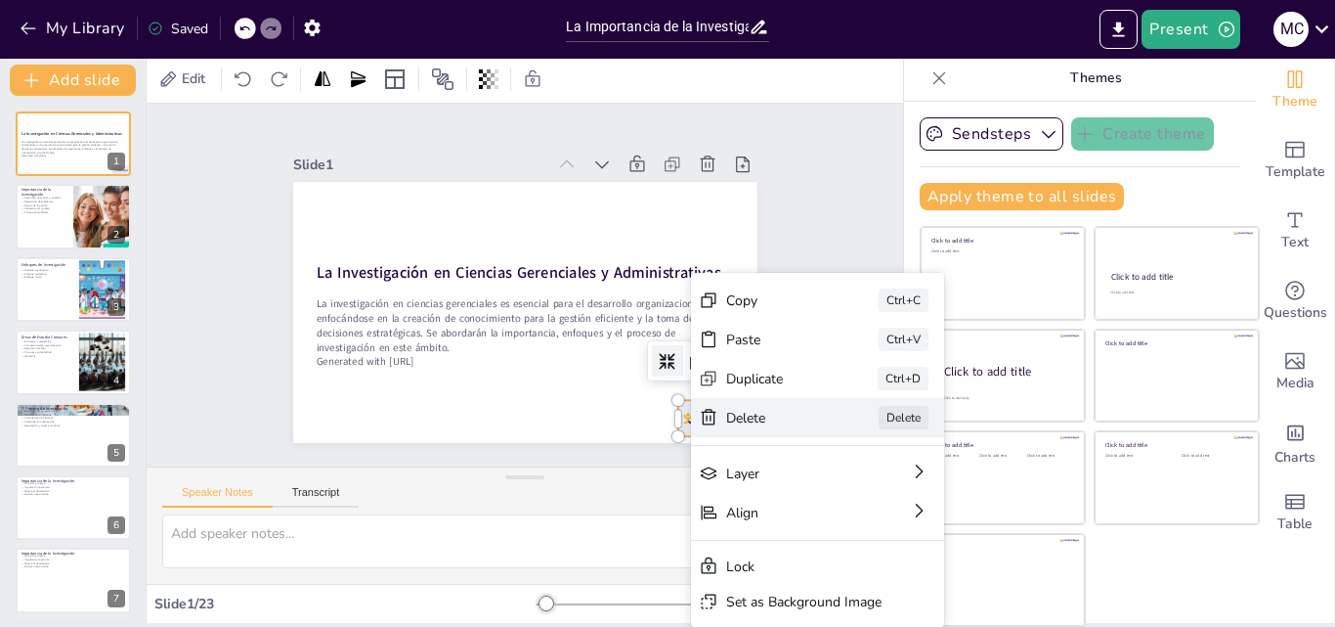
click at [846, 546] on div "Delete" at bounding box center [895, 560] width 99 height 28
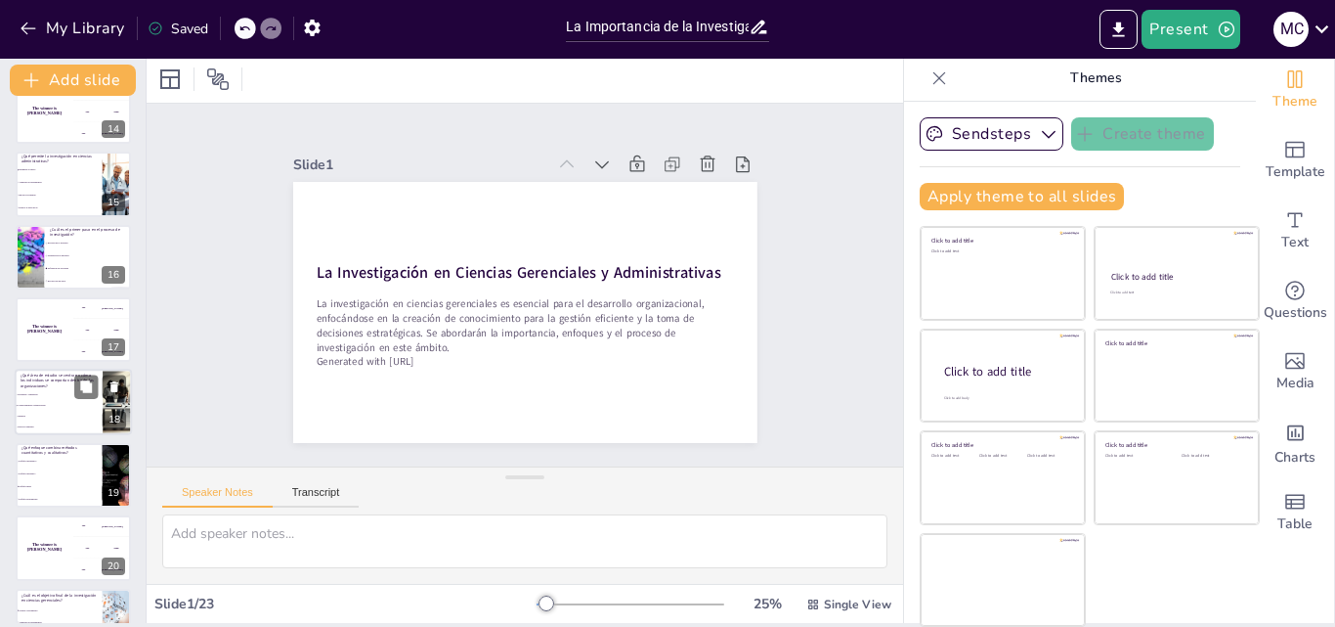
scroll to position [1169, 0]
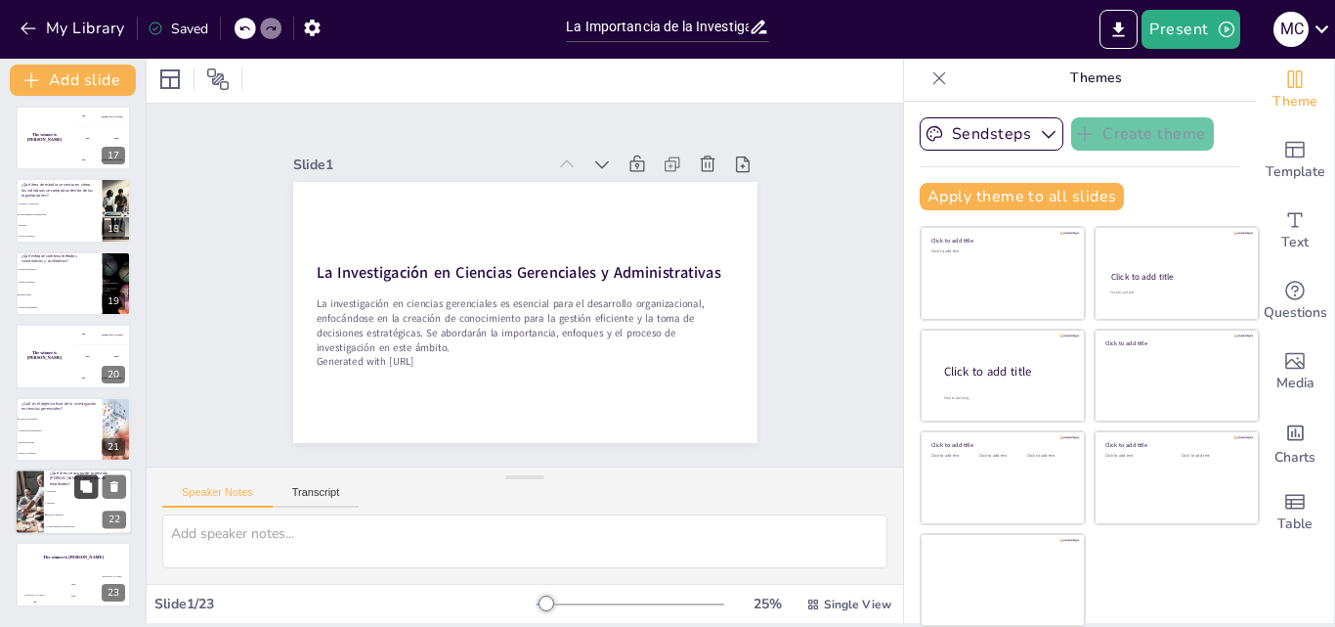
click at [76, 498] on button at bounding box center [85, 485] width 23 height 23
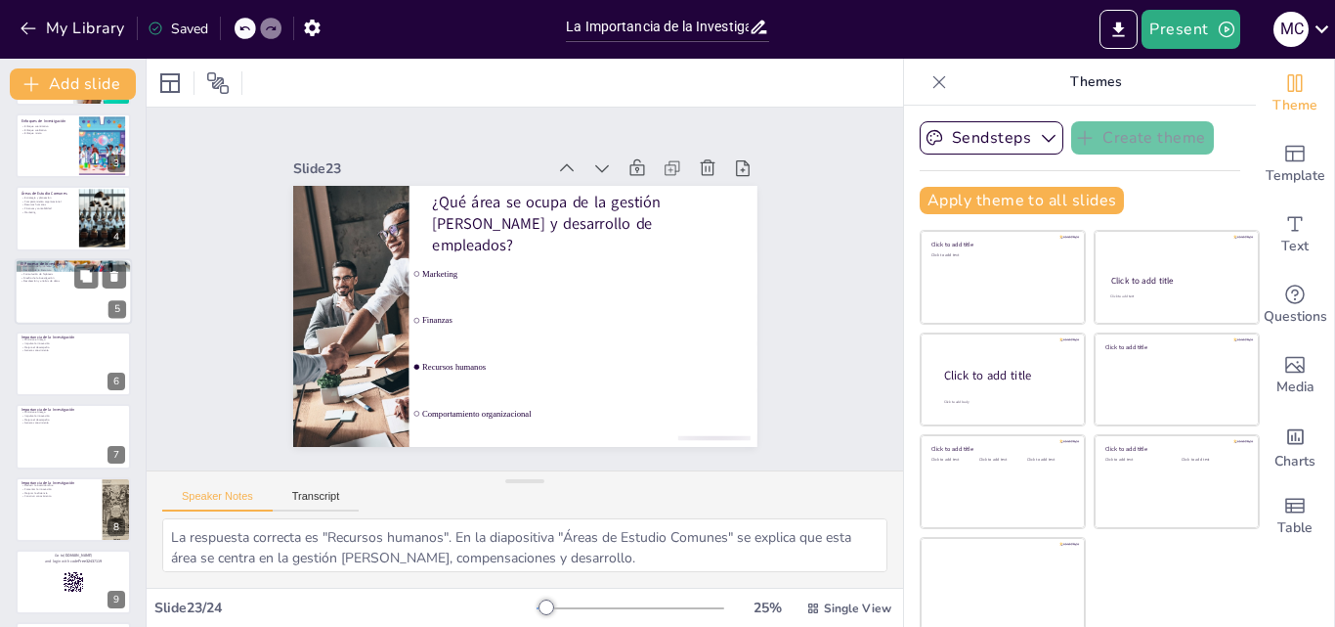
scroll to position [0, 0]
